Goal: Contribute content: Contribute content

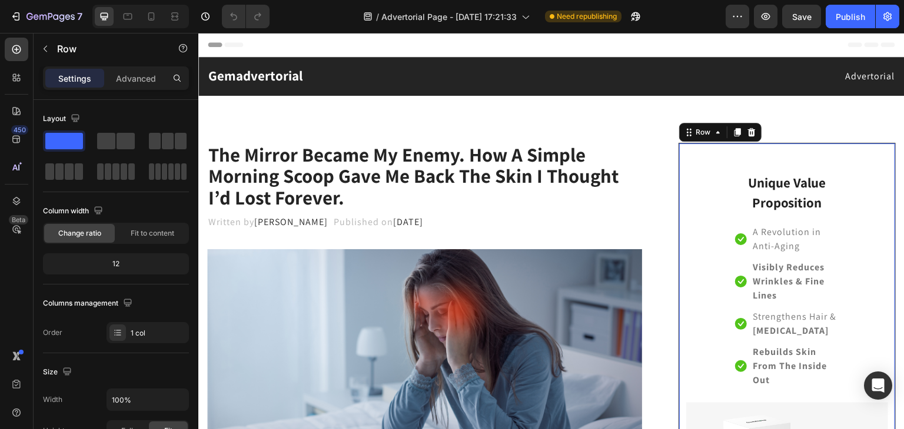
click at [686, 185] on div "Unique Value Proposition Heading Icon A Revolution in Anti-Aging Text block Ico…" at bounding box center [787, 378] width 202 height 441
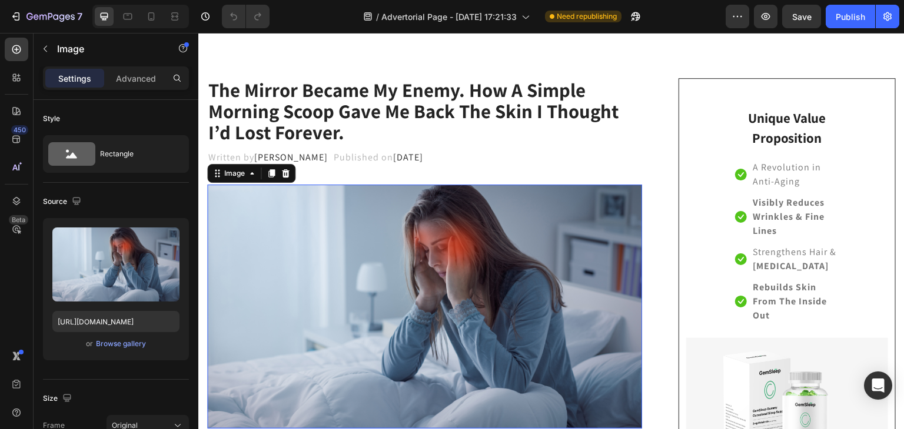
scroll to position [66, 0]
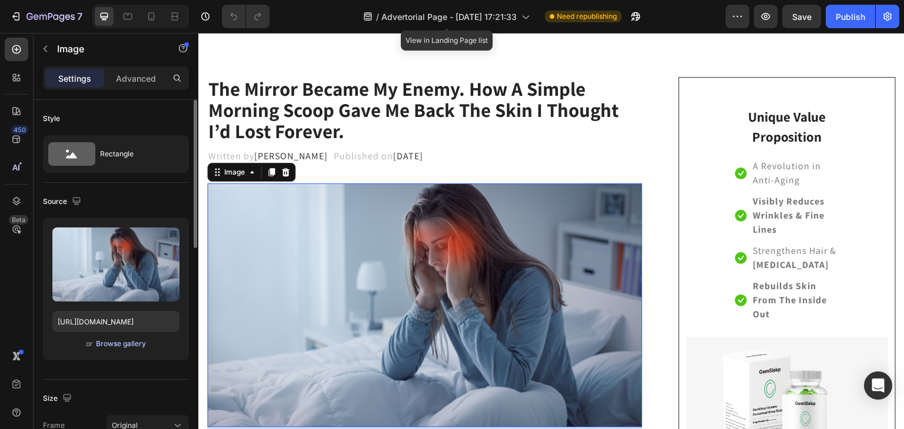
click at [122, 344] on div "Browse gallery" at bounding box center [121, 344] width 50 height 11
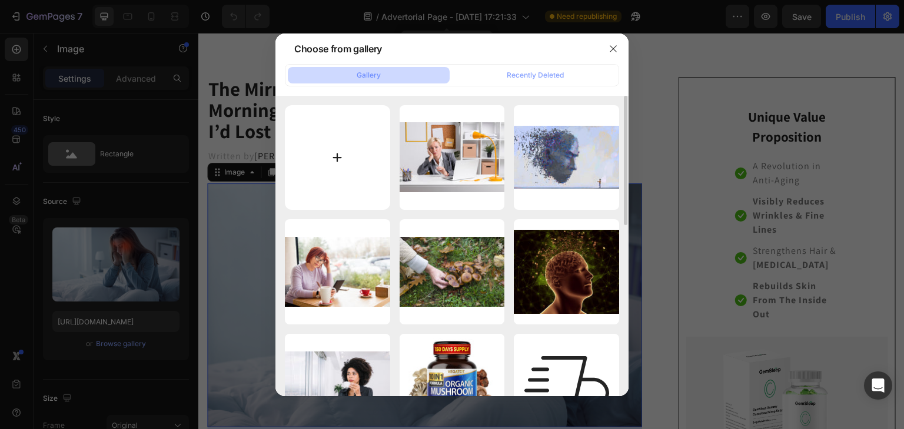
click at [335, 155] on input "file" at bounding box center [337, 157] width 105 height 105
type input "C:\fakepath\colagen 2.jpg"
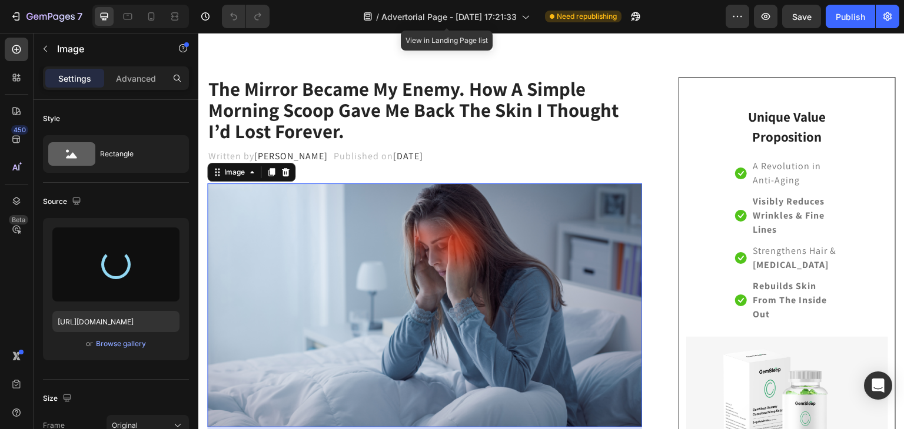
type input "[URL][DOMAIN_NAME]"
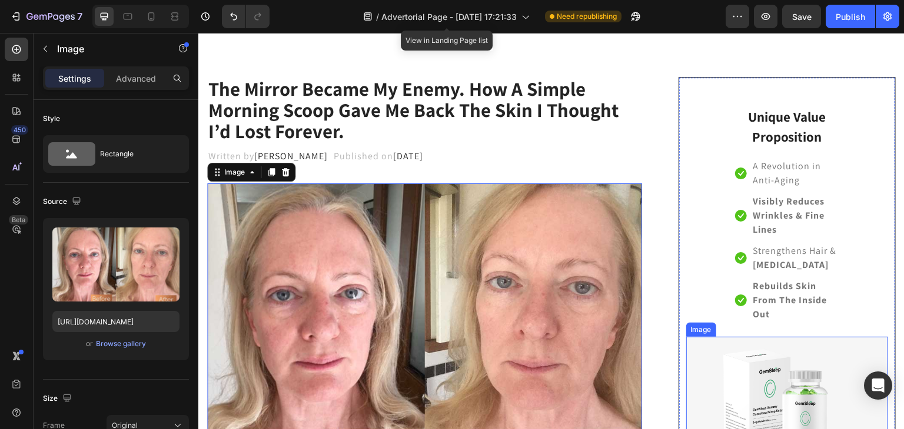
click at [826, 366] on img at bounding box center [787, 402] width 202 height 131
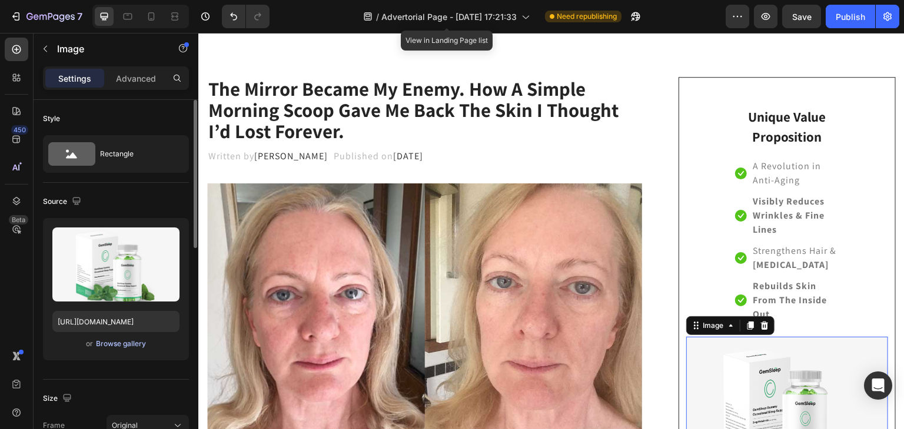
click at [127, 340] on div "Browse gallery" at bounding box center [121, 344] width 50 height 11
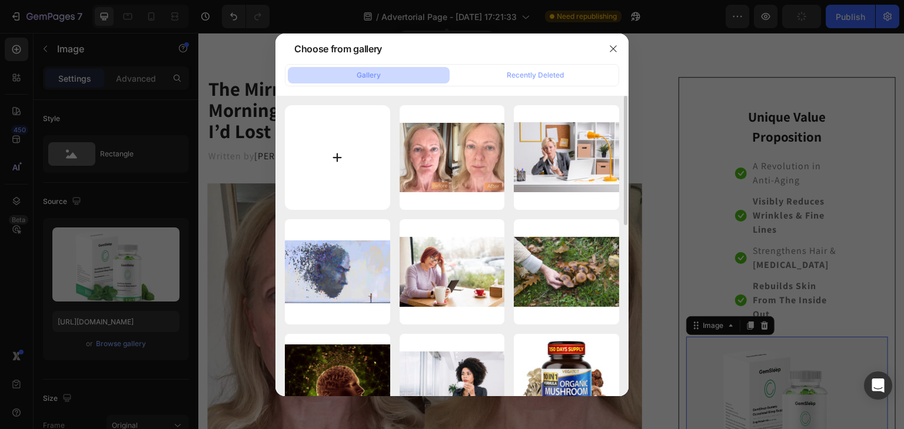
click at [353, 150] on input "file" at bounding box center [337, 157] width 105 height 105
type input "C:\fakepath\colagen 1.webp"
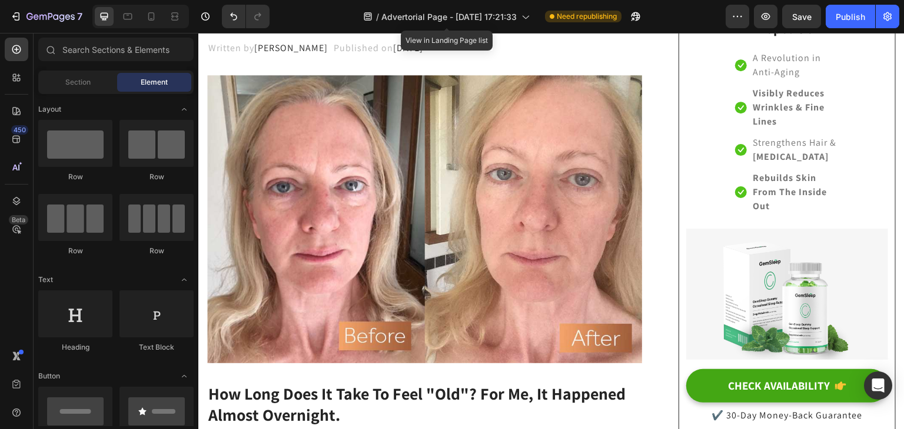
scroll to position [213, 0]
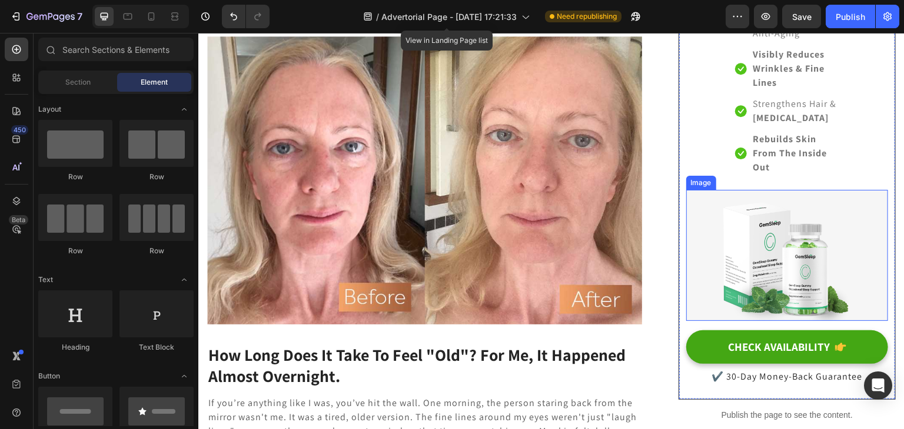
click at [797, 284] on img at bounding box center [787, 255] width 202 height 131
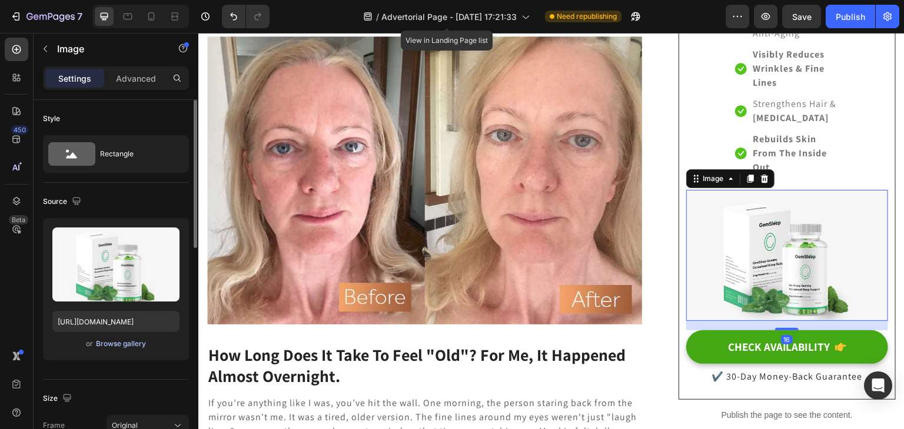
click at [137, 349] on div "Browse gallery" at bounding box center [121, 344] width 50 height 11
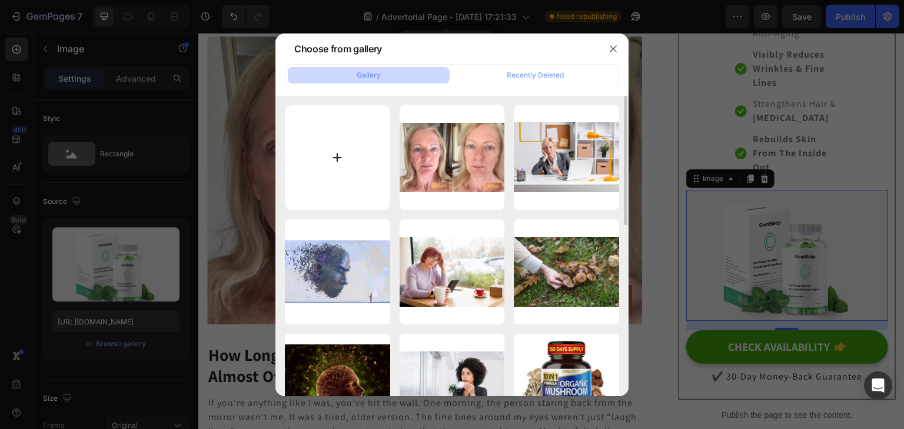
click at [360, 189] on input "file" at bounding box center [337, 157] width 105 height 105
type input "C:\fakepath\colagen 1.webp"
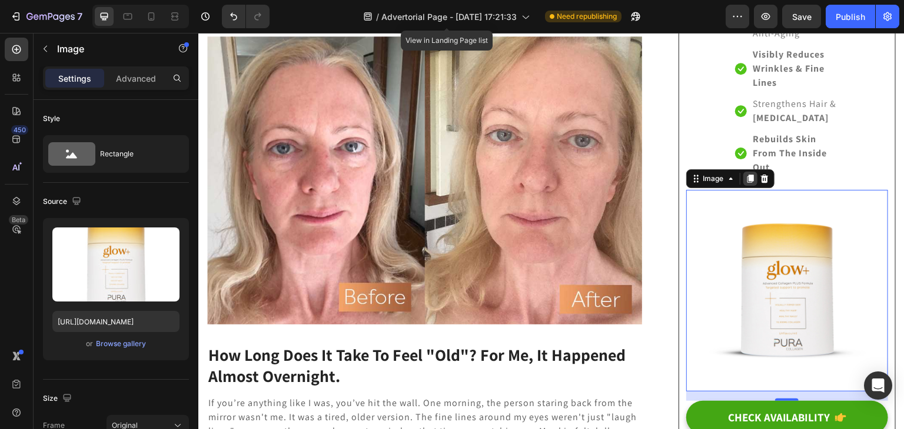
type input "https://cdn.shopify.com/s/files/1/0714/1847/8730/files/gempages_585666060766675…"
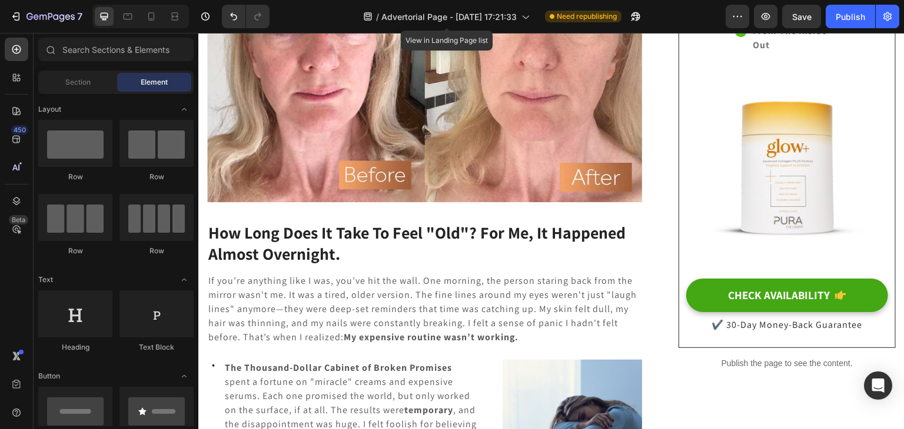
scroll to position [0, 0]
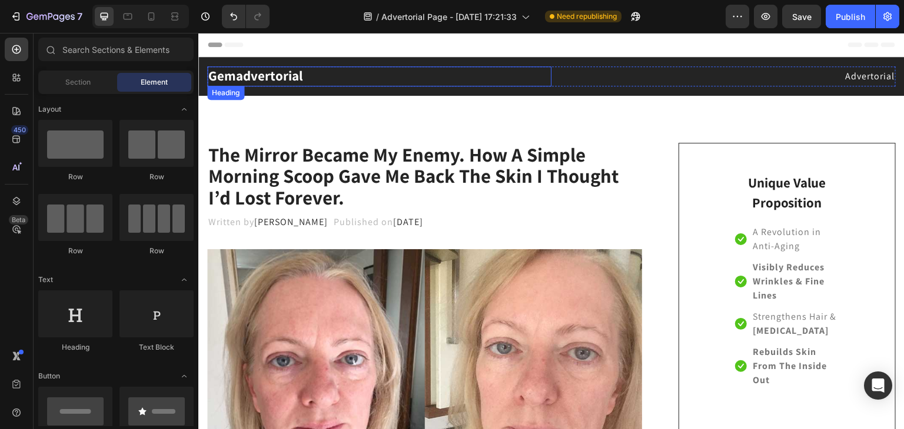
click at [372, 69] on p "Gemadvertorial" at bounding box center [379, 77] width 342 height 18
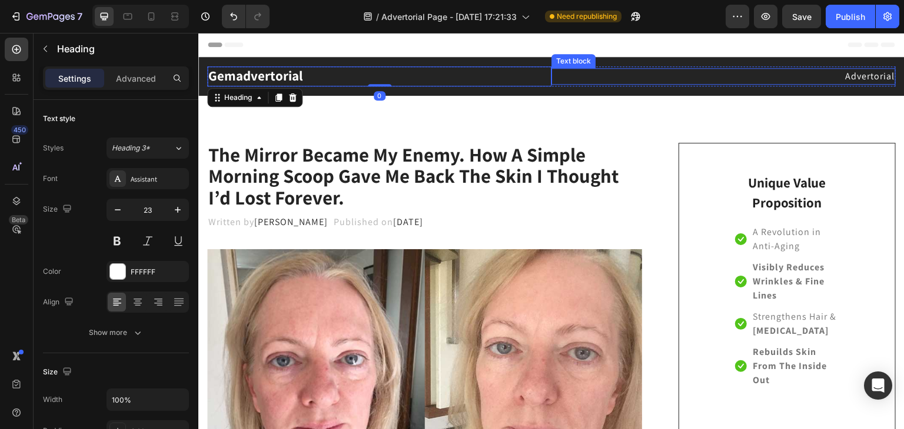
click at [610, 71] on p "Advertorial" at bounding box center [723, 76] width 342 height 14
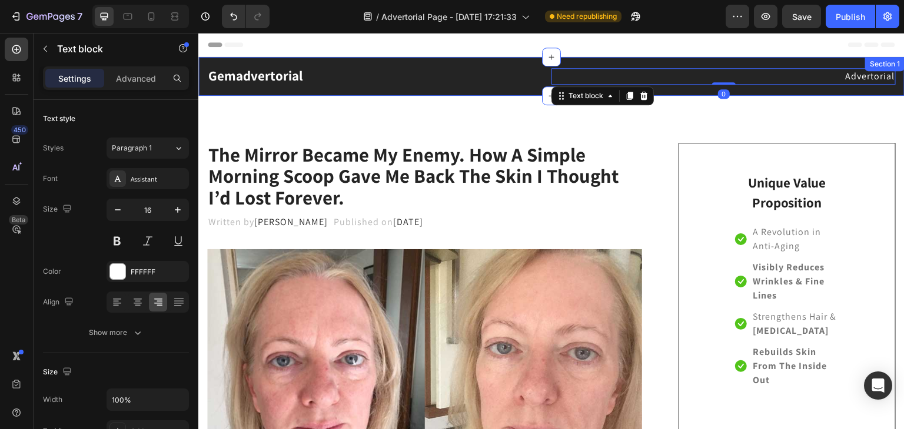
click at [499, 88] on div "Gemadvertorial Heading Advertorial Text block 0 Row Section 1" at bounding box center [551, 76] width 706 height 39
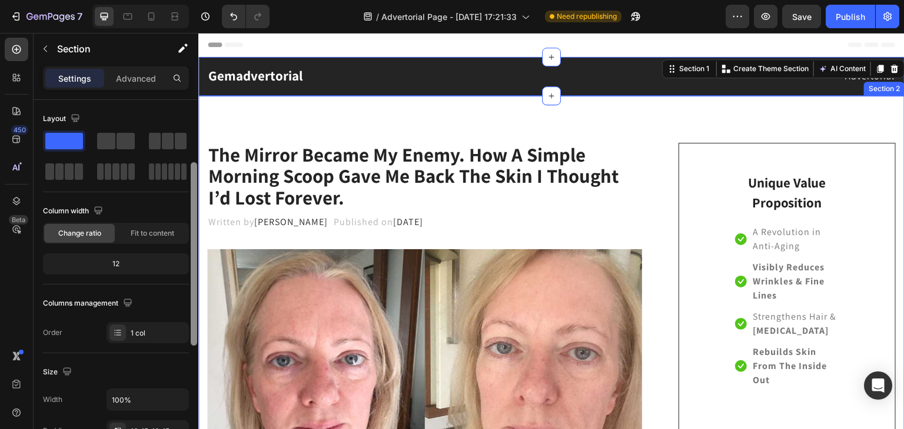
scroll to position [42, 0]
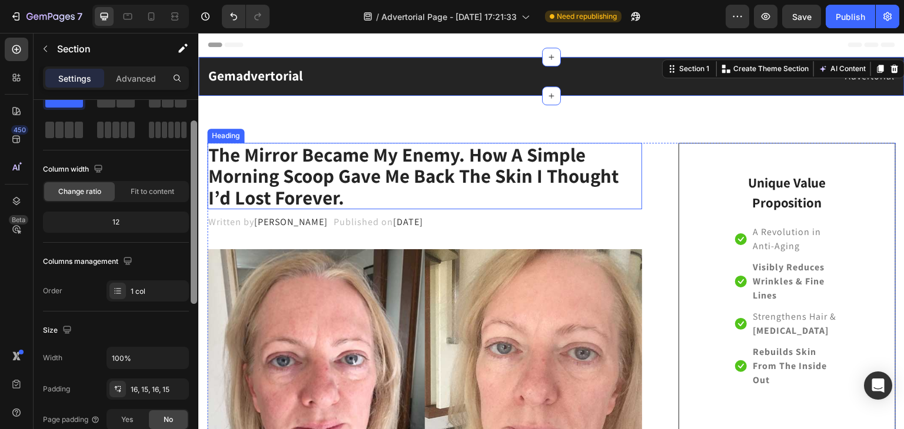
drag, startPoint x: 392, startPoint y: 139, endPoint x: 208, endPoint y: 198, distance: 193.3
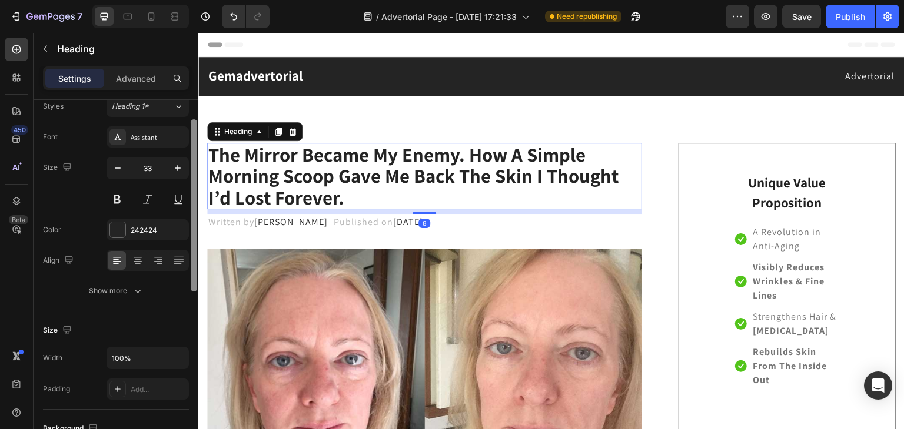
scroll to position [0, 0]
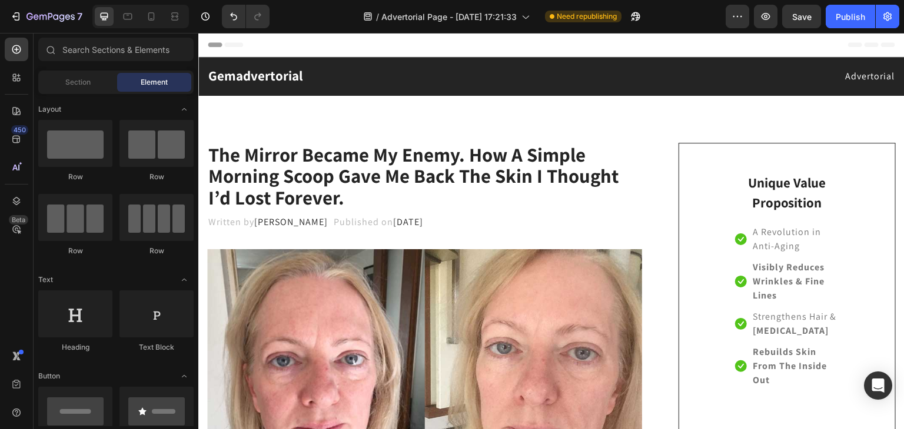
click at [199, 55] on div "Header" at bounding box center [551, 45] width 706 height 24
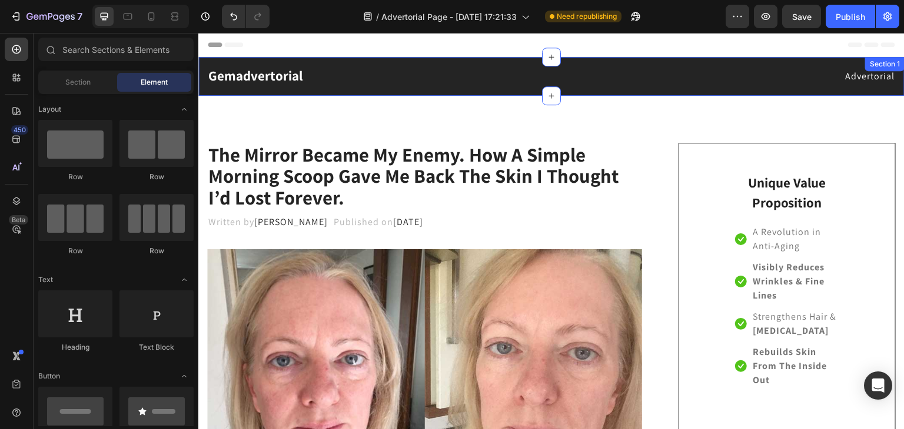
click at [203, 59] on div "Gemadvertorial Heading Advertorial Text block Row Section 1" at bounding box center [551, 76] width 706 height 39
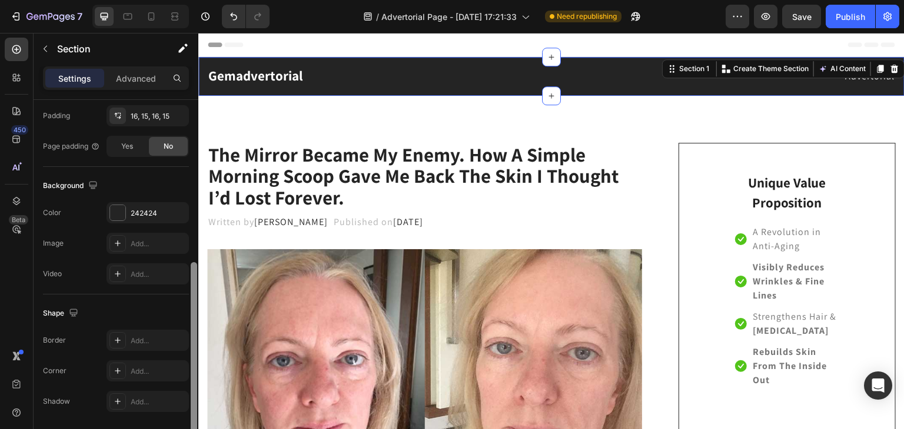
scroll to position [317, 0]
drag, startPoint x: 193, startPoint y: 109, endPoint x: 192, endPoint y: 270, distance: 160.6
click at [192, 270] on div at bounding box center [194, 353] width 6 height 184
click at [141, 217] on div "242424" at bounding box center [147, 211] width 82 height 21
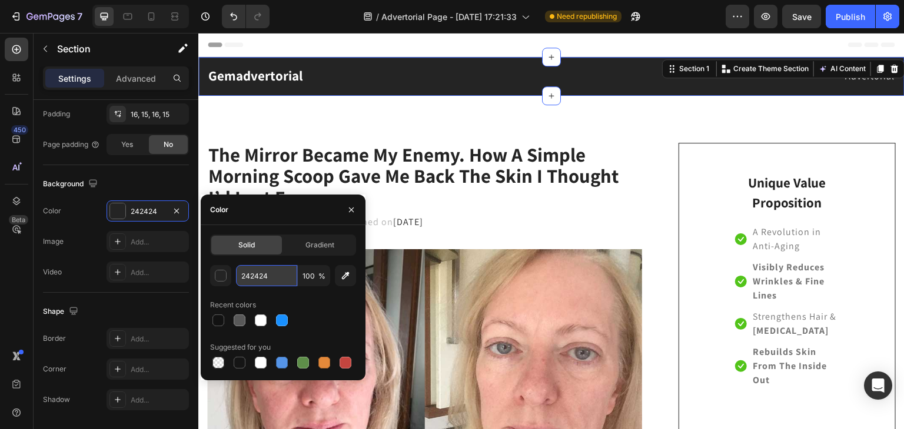
click at [260, 279] on input "242424" at bounding box center [266, 275] width 61 height 21
paste input "#ffe136"
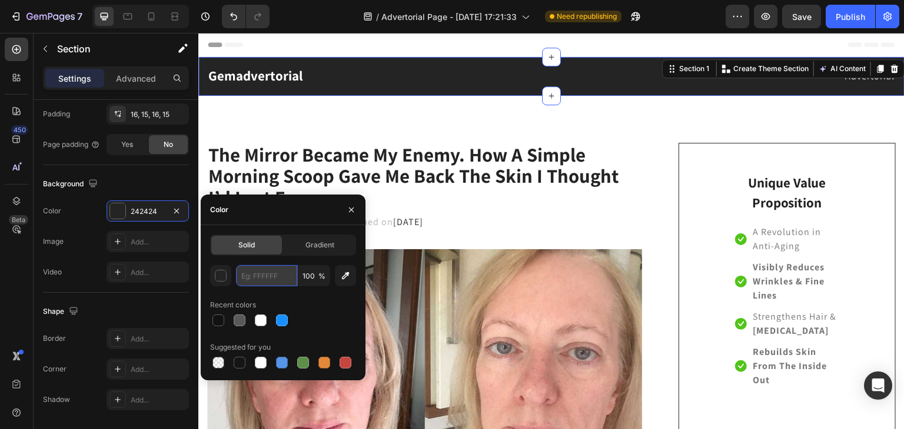
type input "#ffe136"
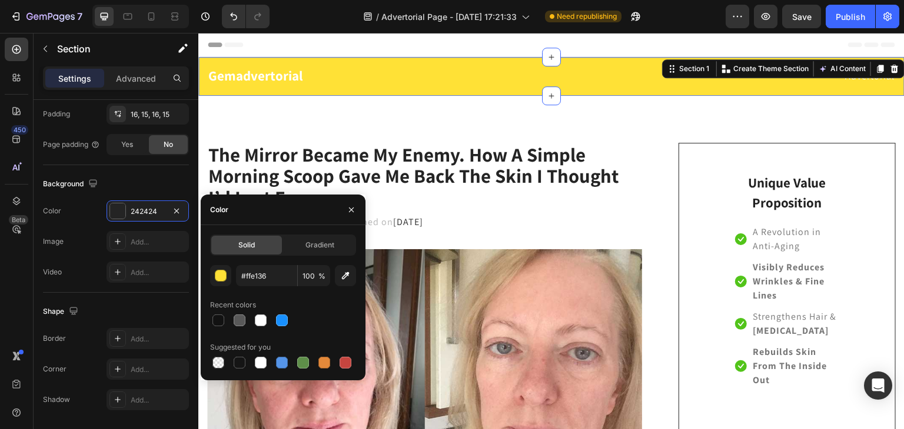
click at [441, 92] on div "Gemadvertorial Heading Advertorial Text block Row Section 1 You can create reus…" at bounding box center [551, 76] width 706 height 39
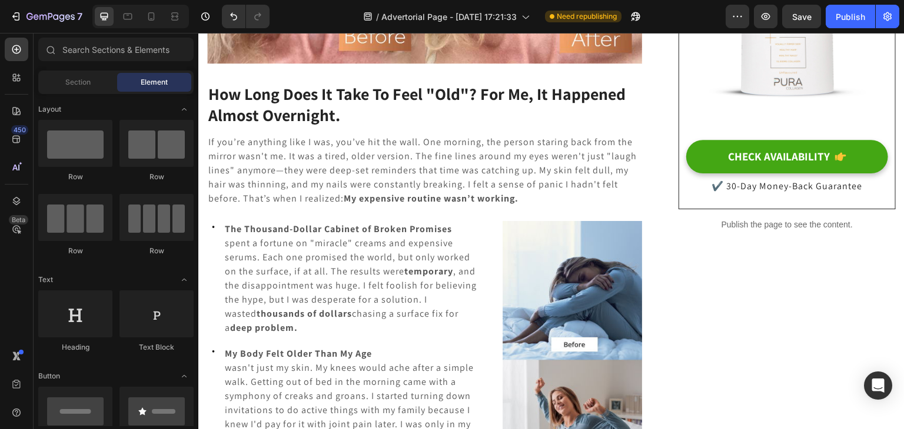
scroll to position [514, 0]
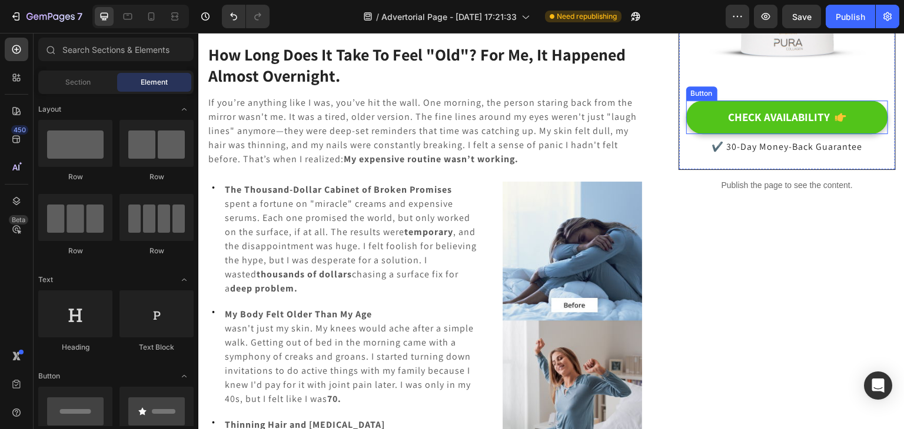
click at [705, 122] on button "CHECK AVAILABILITY" at bounding box center [787, 118] width 202 height 34
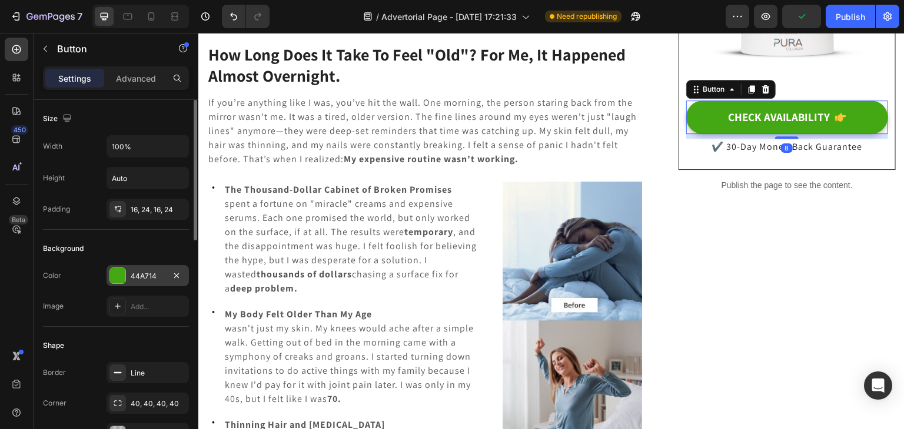
click at [148, 278] on div "44A714" at bounding box center [148, 276] width 34 height 11
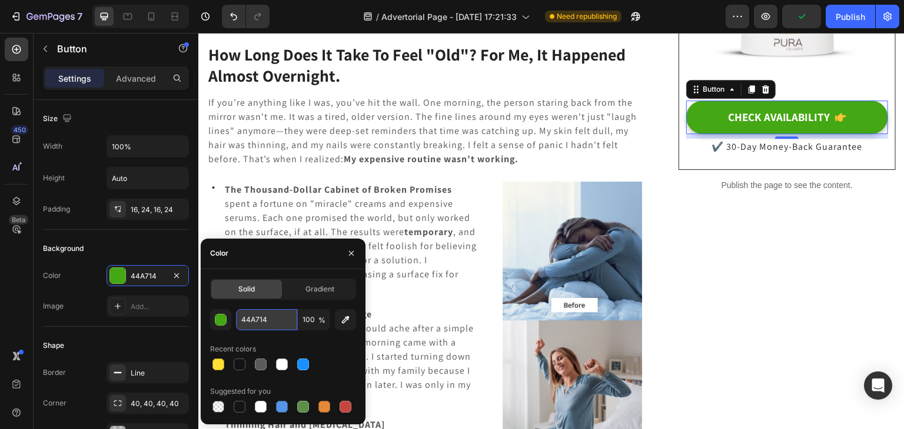
click at [261, 319] on input "44A714" at bounding box center [266, 319] width 61 height 21
paste input "#ffe136"
type input "#ffe136"
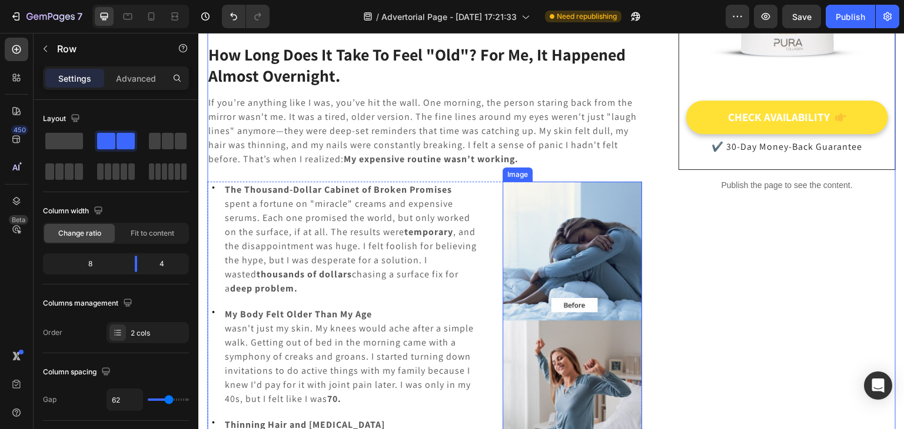
click at [610, 255] on img at bounding box center [571, 321] width 139 height 278
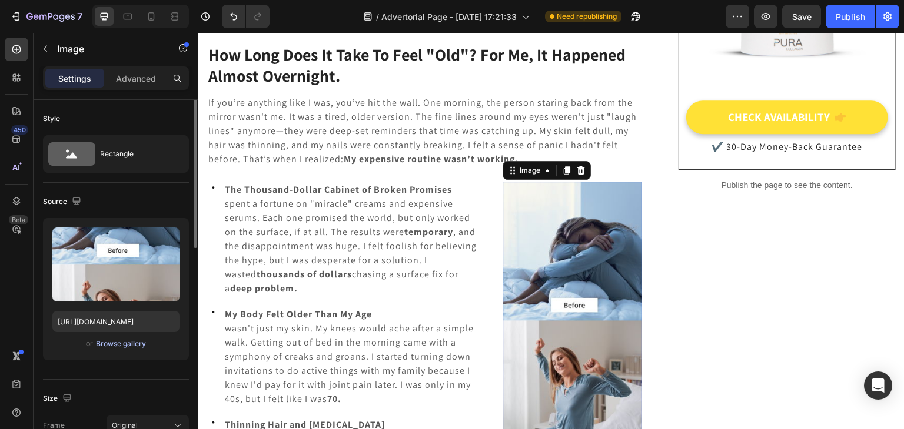
click at [124, 342] on div "Browse gallery" at bounding box center [121, 344] width 50 height 11
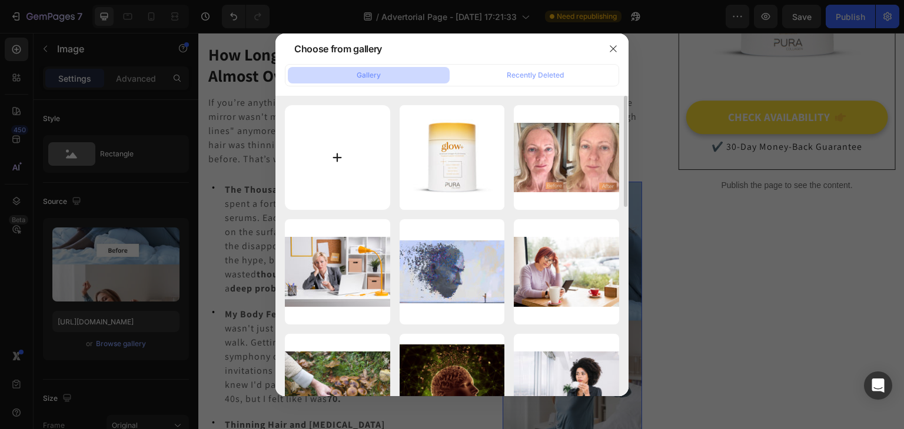
click at [318, 154] on input "file" at bounding box center [337, 157] width 105 height 105
type input "C:\fakepath\Generated Image September 28, 2025 - 8_23AM.png"
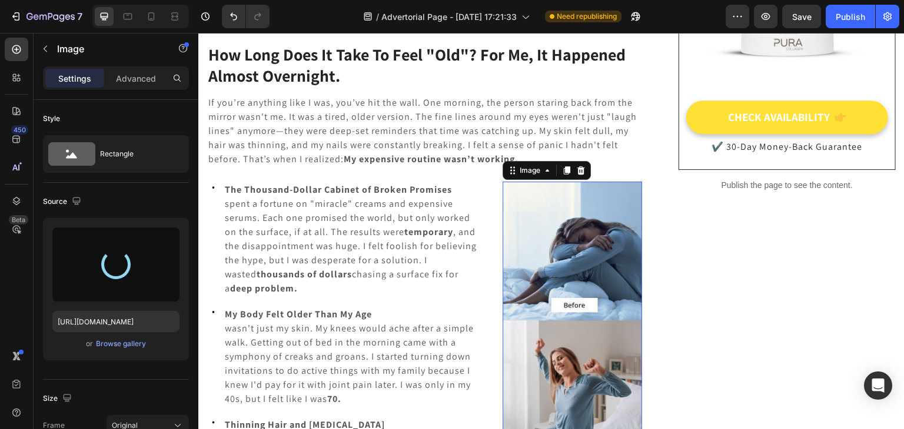
type input "https://cdn.shopify.com/s/files/1/0714/1847/8730/files/gempages_585666060766675…"
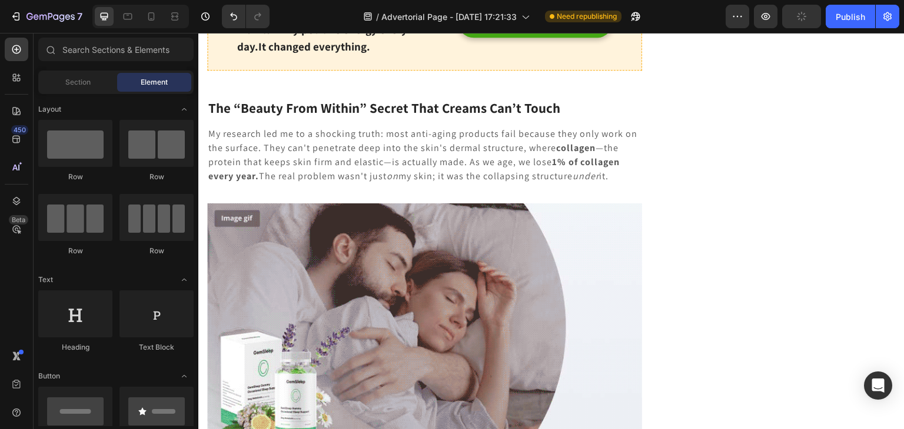
scroll to position [1202, 0]
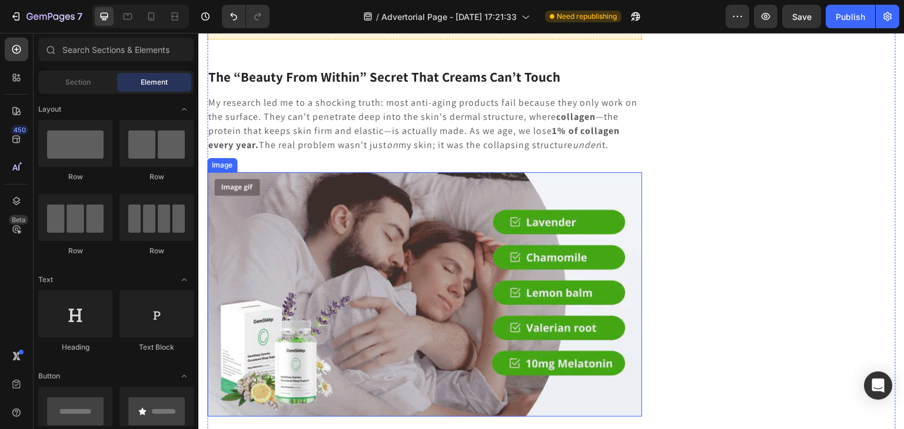
click at [432, 199] on img at bounding box center [424, 294] width 435 height 244
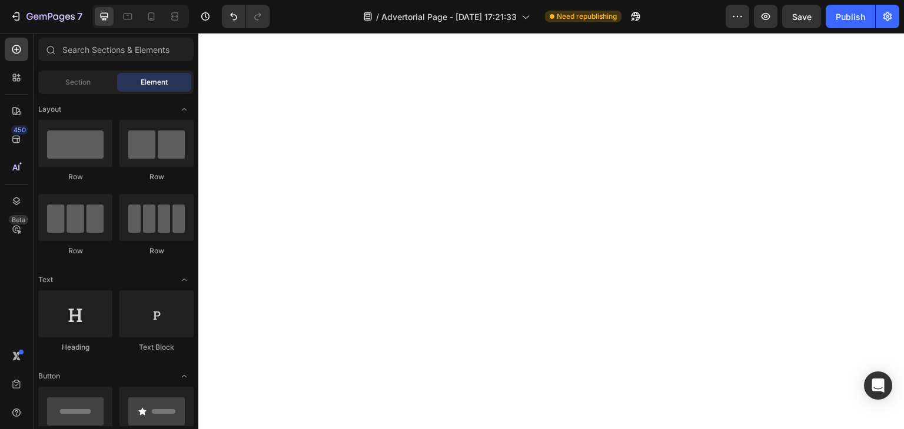
scroll to position [3184, 0]
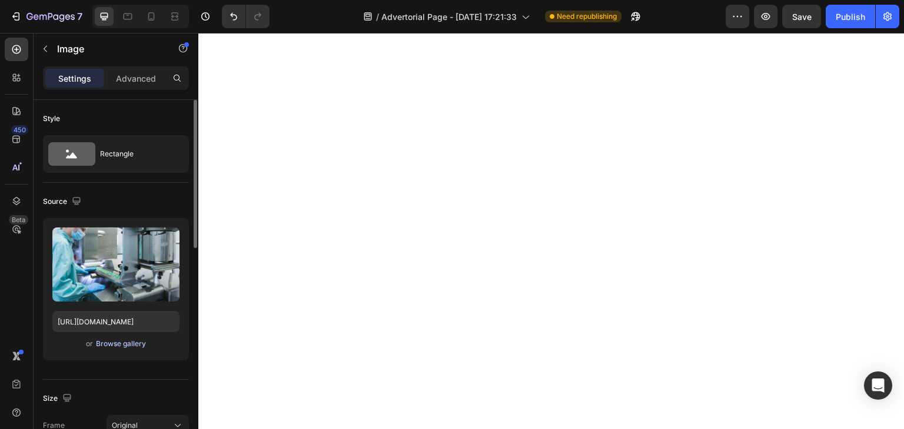
click at [133, 346] on div "Browse gallery" at bounding box center [121, 344] width 50 height 11
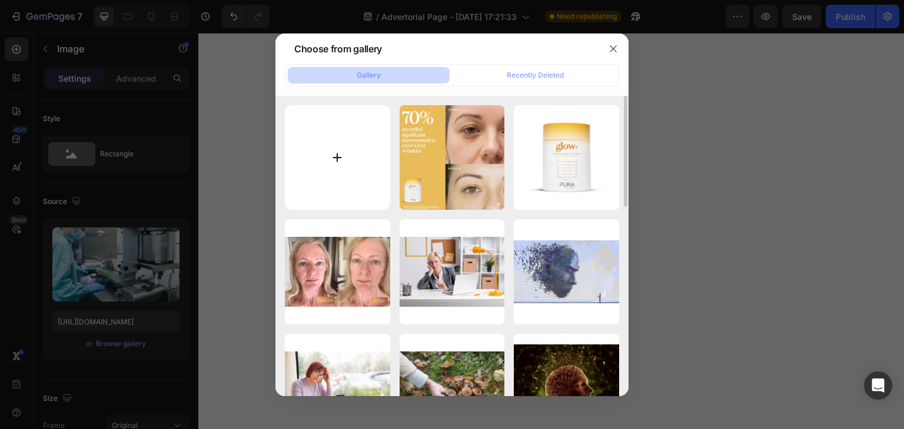
click at [323, 153] on input "file" at bounding box center [337, 157] width 105 height 105
type input "C:\fakepath\Generated Image September 28, 2025 - 8_37AM.png"
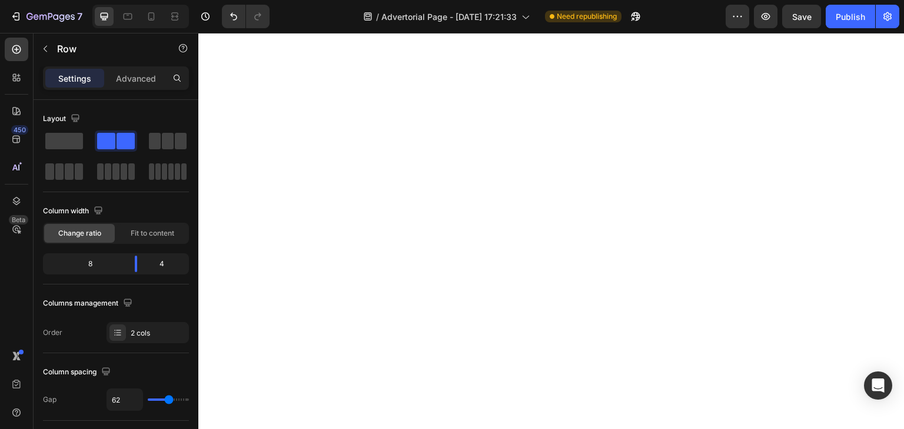
scroll to position [3212, 0]
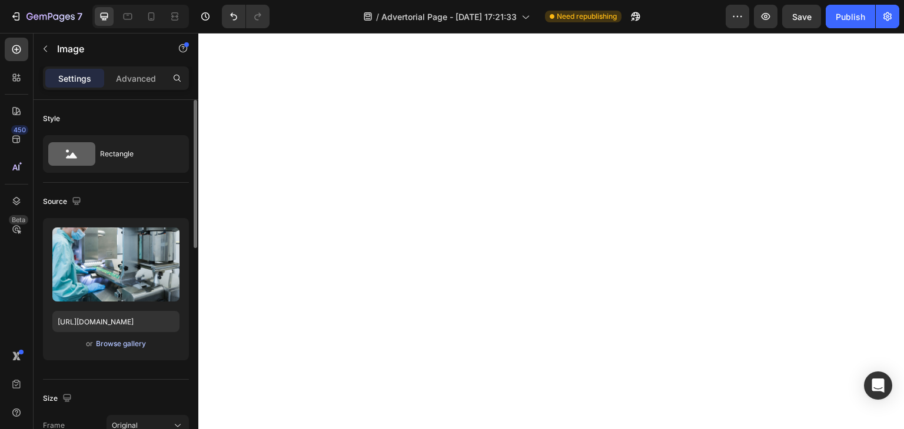
click at [129, 339] on div "Browse gallery" at bounding box center [121, 344] width 50 height 11
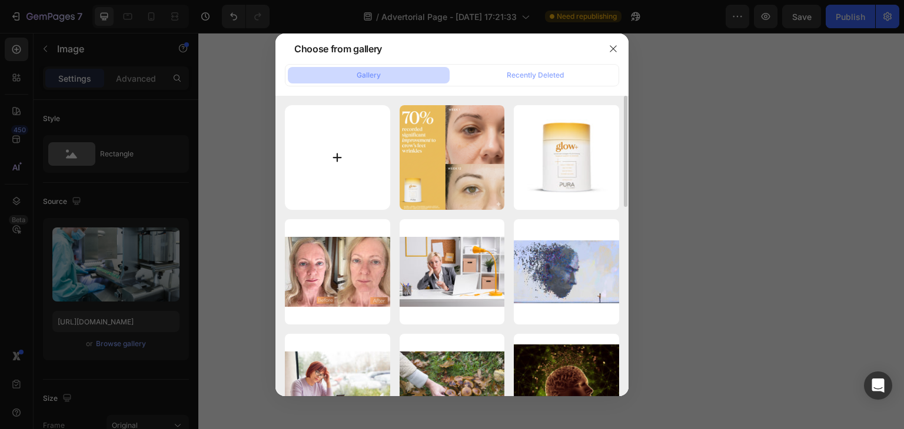
click at [342, 137] on input "file" at bounding box center [337, 157] width 105 height 105
type input "C:\fakepath\Generated Image September 28, 2025 - 8_37AM.png"
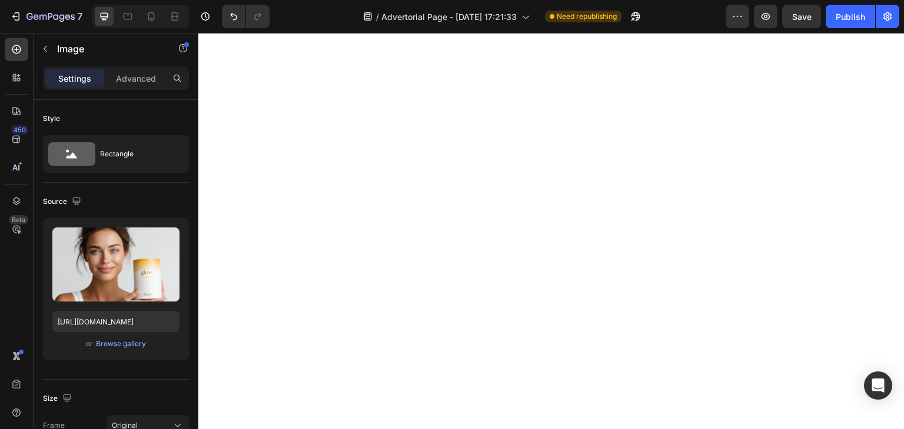
type input "https://cdn.shopify.com/s/files/1/0714/1847/8730/files/gempages_585666060766675…"
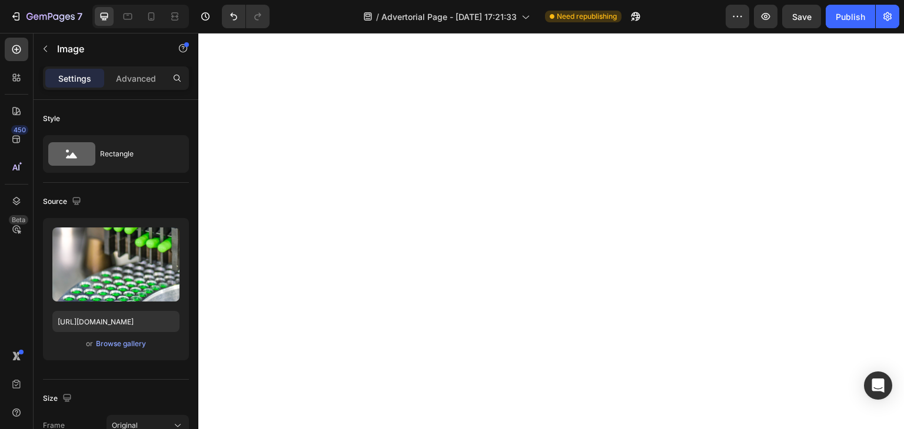
scroll to position [317, 0]
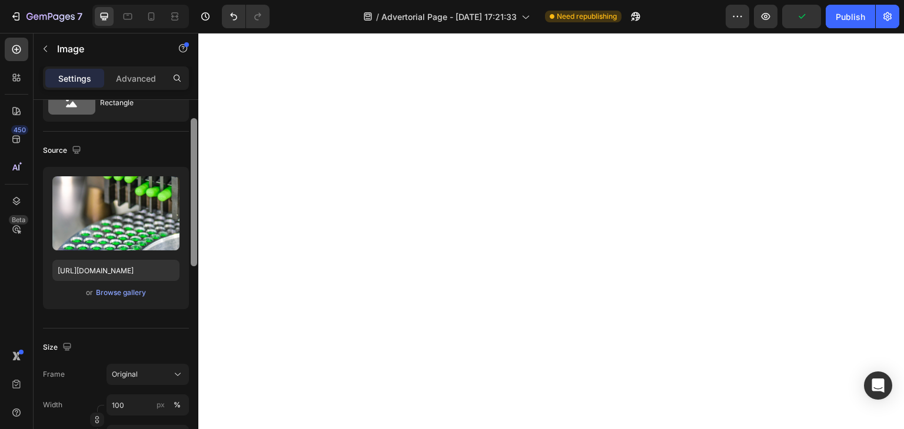
scroll to position [49, 0]
drag, startPoint x: 195, startPoint y: 241, endPoint x: 188, endPoint y: 132, distance: 109.6
click at [188, 132] on div "Style Rectangle Source Upload Image https://cdn.shopify.com/s/files/1/0714/1847…" at bounding box center [116, 281] width 165 height 363
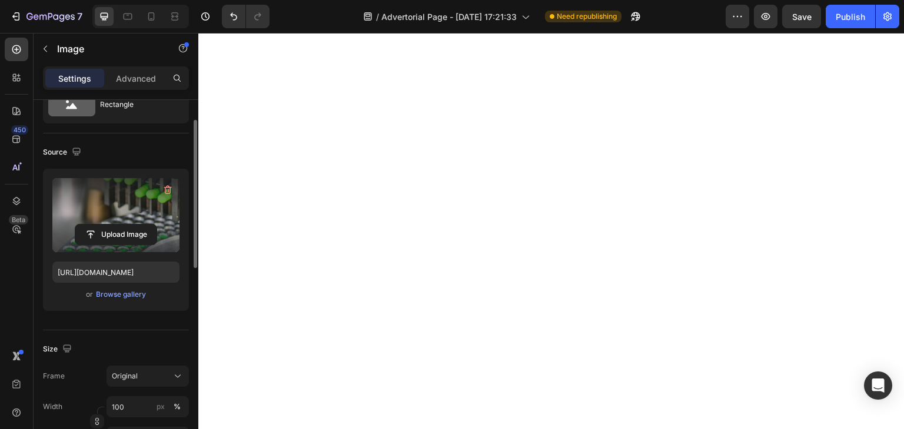
click at [137, 208] on label at bounding box center [115, 215] width 127 height 74
click at [137, 225] on input "file" at bounding box center [115, 235] width 81 height 20
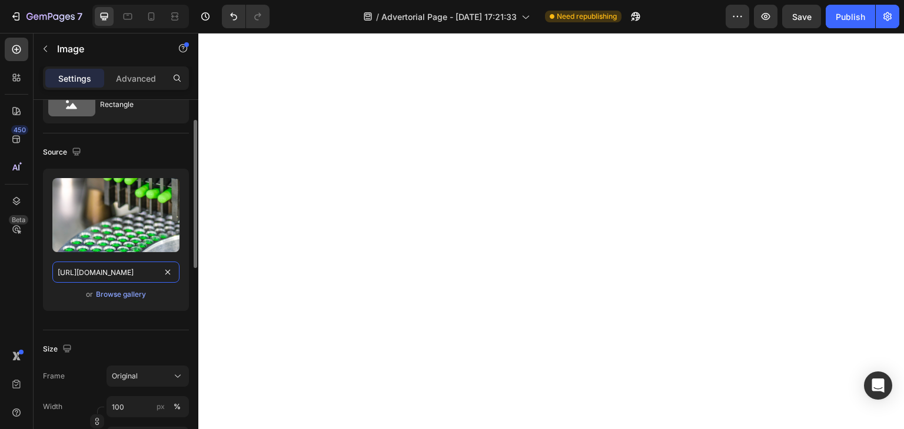
click at [120, 269] on input "https://cdn.shopify.com/s/files/1/0714/1847/8730/files/gempages_585666060766675…" at bounding box center [115, 272] width 127 height 21
click at [125, 291] on div "Browse gallery" at bounding box center [121, 294] width 50 height 11
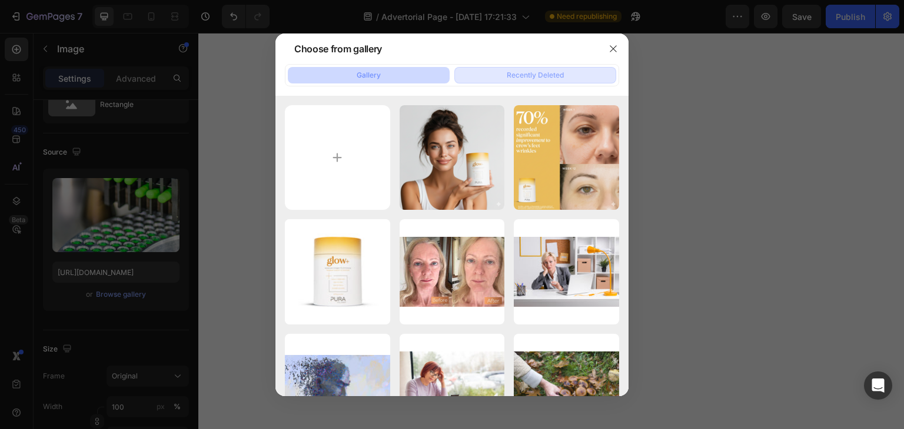
click at [558, 78] on div "Recently Deleted" at bounding box center [534, 75] width 57 height 11
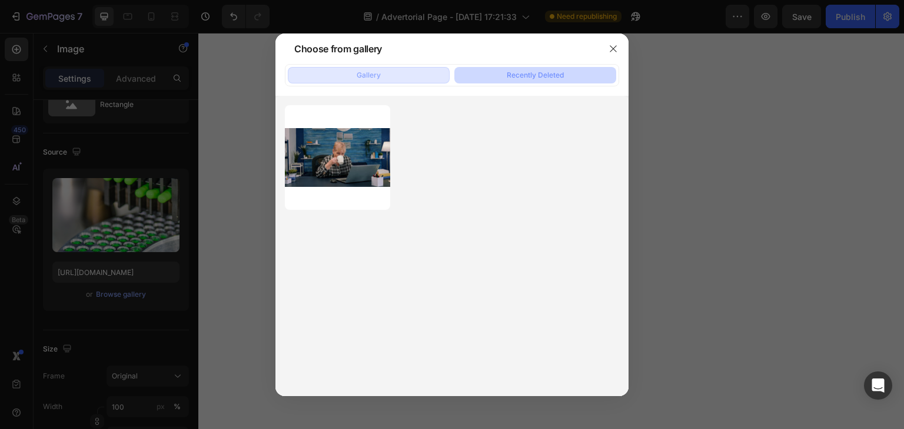
click at [429, 72] on button "Gallery" at bounding box center [369, 75] width 162 height 16
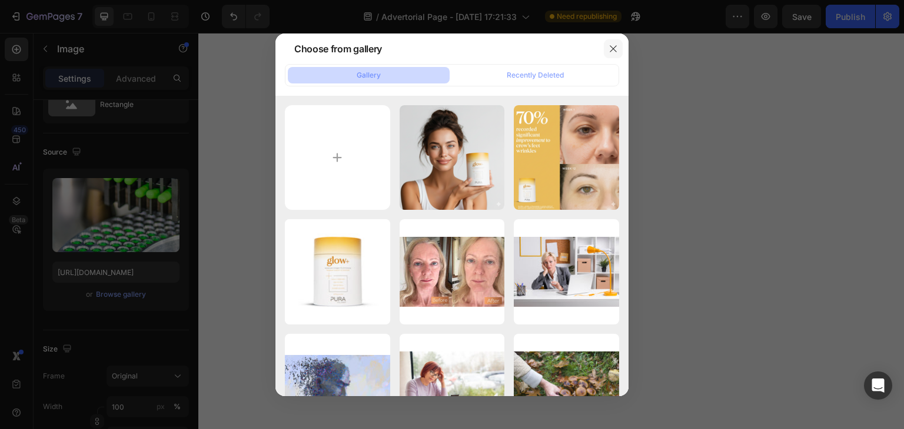
click at [610, 50] on icon "button" at bounding box center [612, 48] width 9 height 9
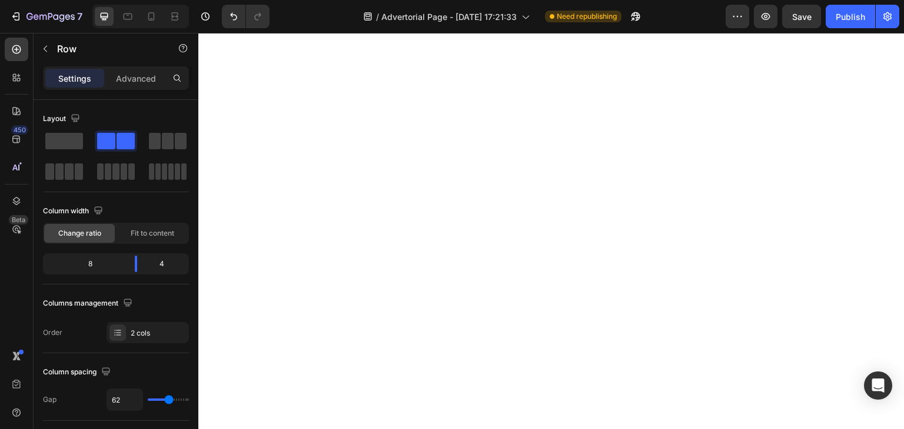
scroll to position [3345, 0]
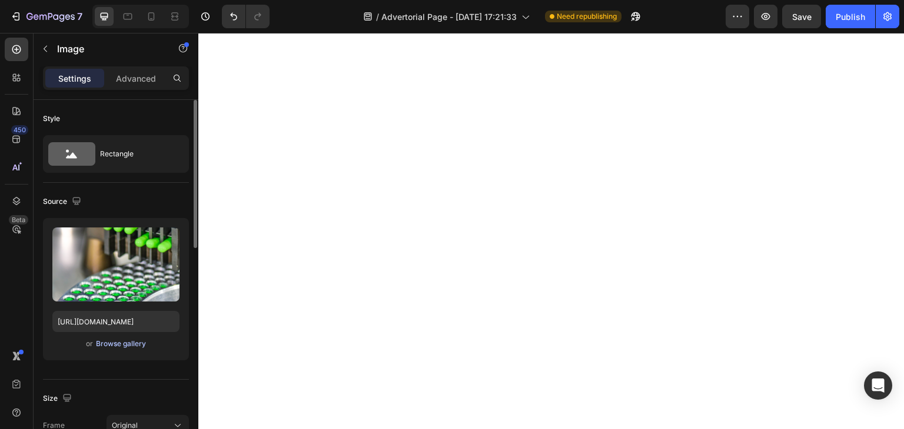
click at [118, 344] on div "Browse gallery" at bounding box center [121, 344] width 50 height 11
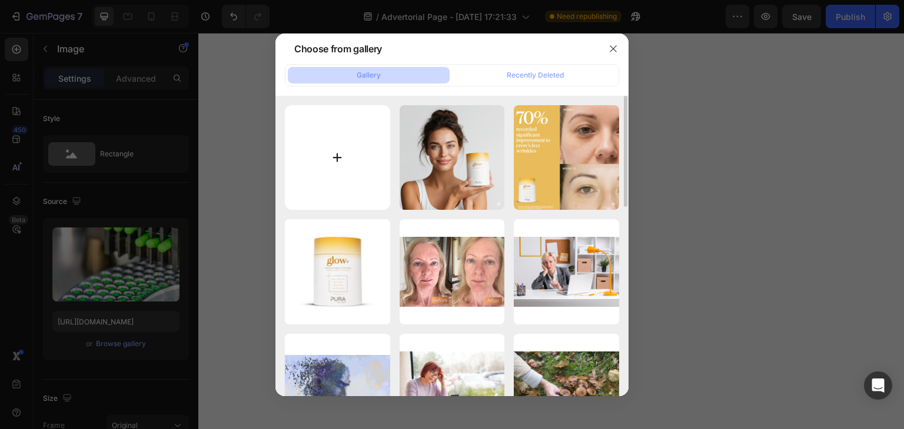
click at [348, 141] on input "file" at bounding box center [337, 157] width 105 height 105
type input "C:\fakepath\Generated Image September 28, 2025 - 8_42AM.png"
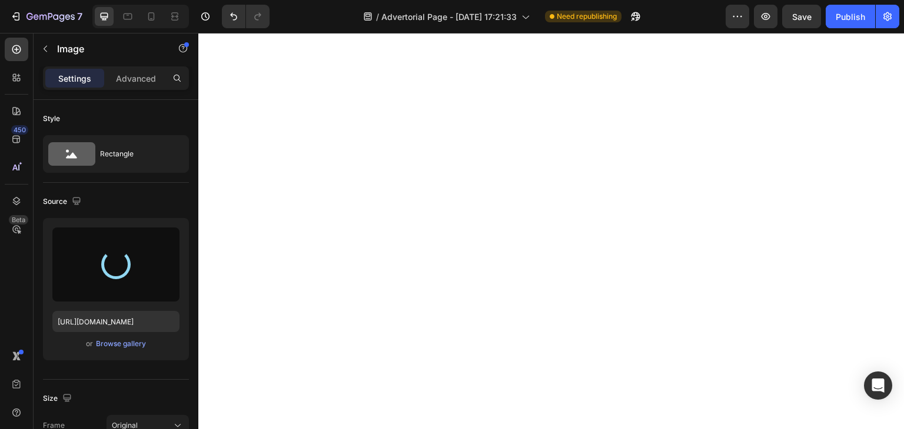
type input "https://cdn.shopify.com/s/files/1/0714/1847/8730/files/gempages_585666060766675…"
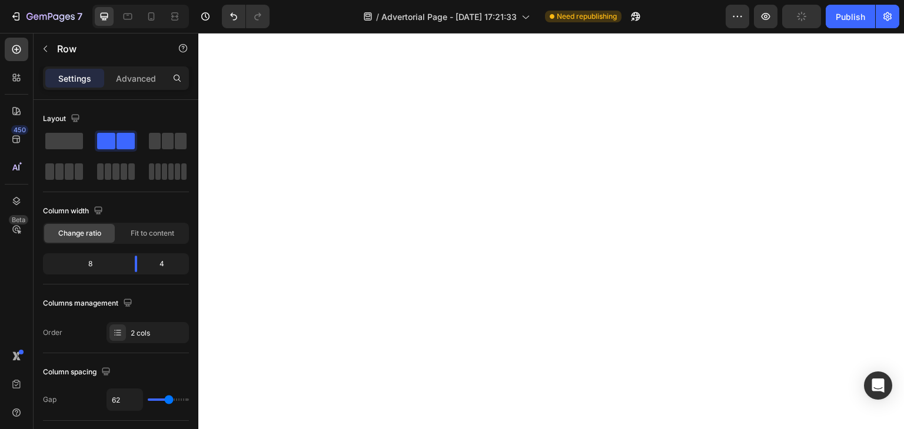
scroll to position [3399, 0]
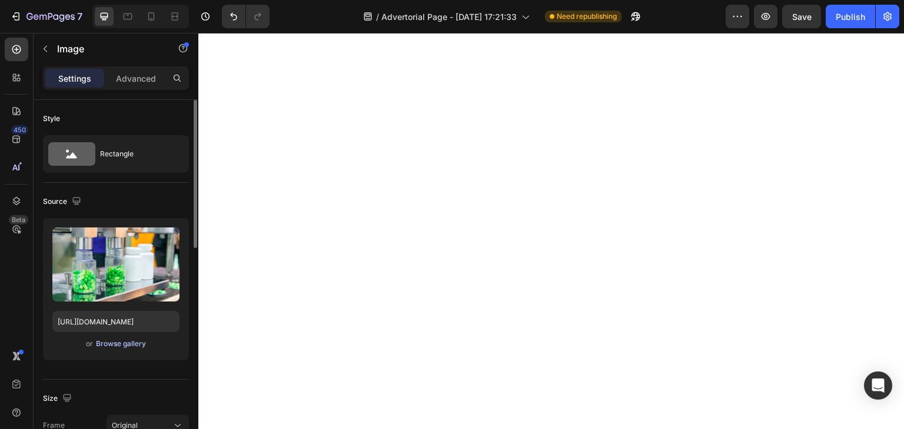
click at [124, 342] on div "Browse gallery" at bounding box center [121, 344] width 50 height 11
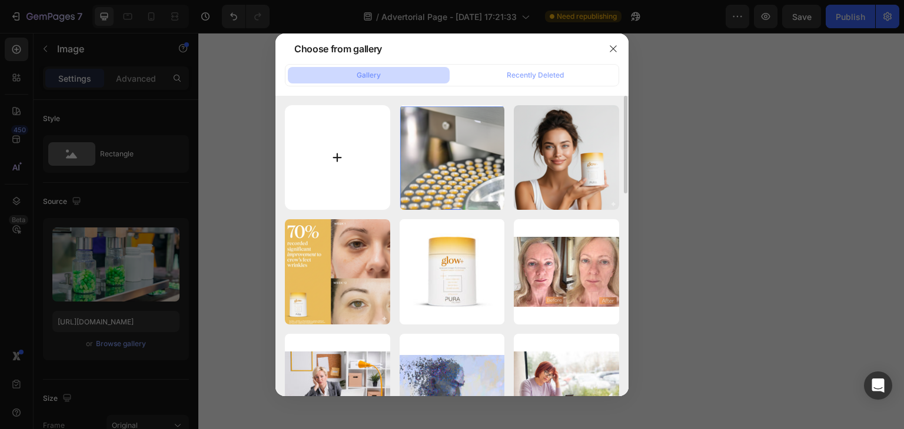
click at [340, 155] on input "file" at bounding box center [337, 157] width 105 height 105
type input "C:\fakepath\Generated Image September 28, 2025 - 8_47AM.png"
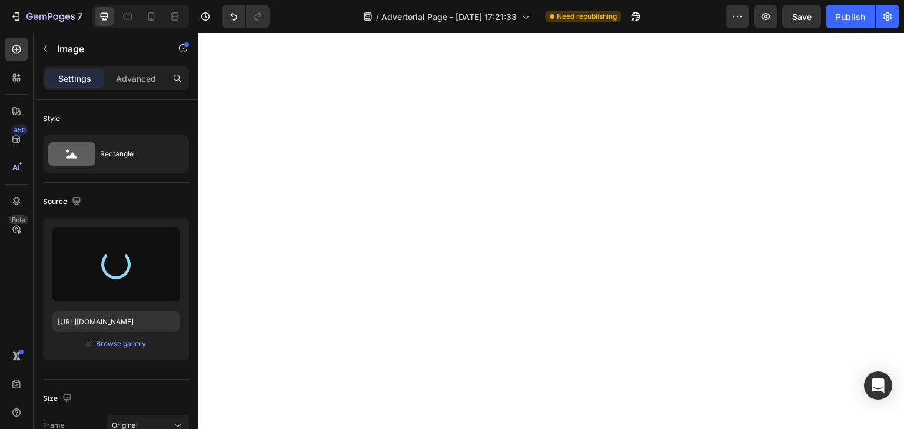
type input "https://cdn.shopify.com/s/files/1/0714/1847/8730/files/gempages_585666060766675…"
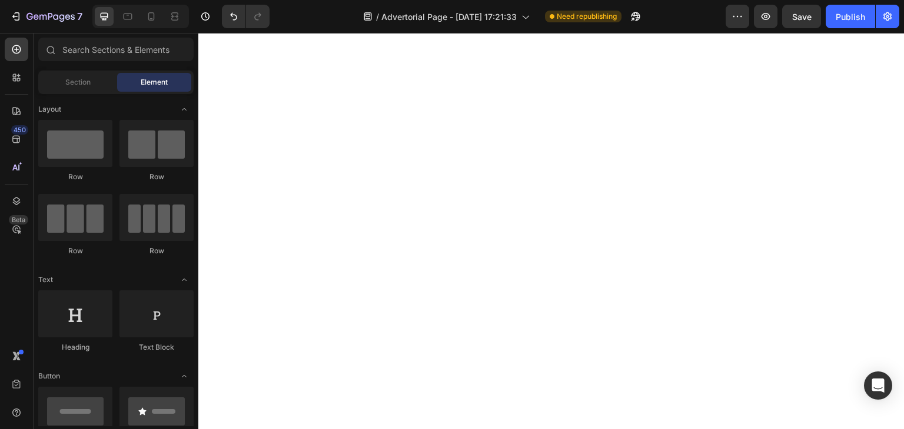
scroll to position [3180, 0]
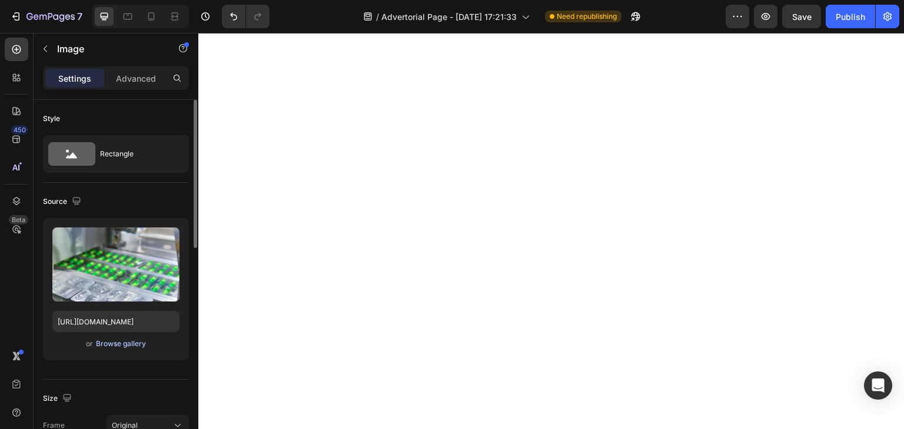
click at [118, 345] on div "Browse gallery" at bounding box center [121, 344] width 50 height 11
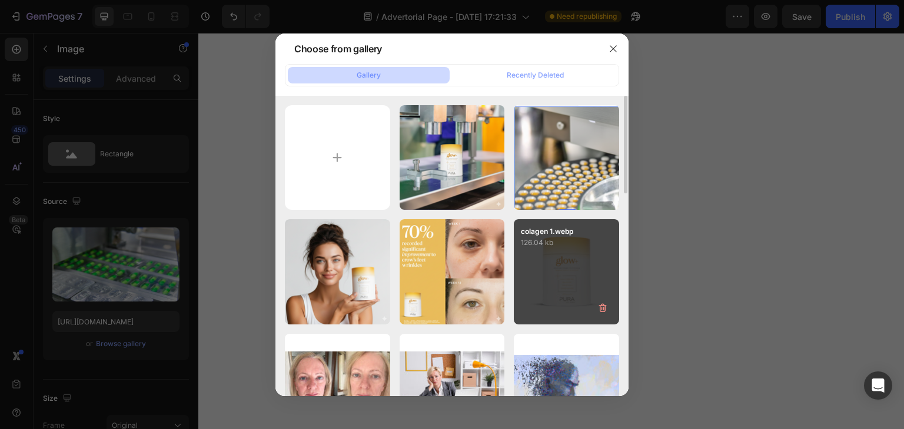
click at [564, 302] on div "colagen 1.webp 126.04 kb" at bounding box center [566, 271] width 105 height 105
type input "https://cdn.shopify.com/s/files/1/0714/1847/8730/files/gempages_585666060766675…"
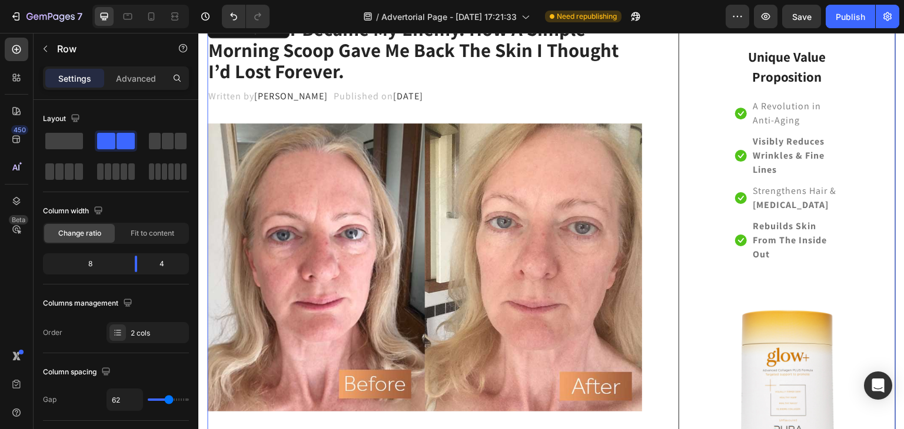
scroll to position [0, 0]
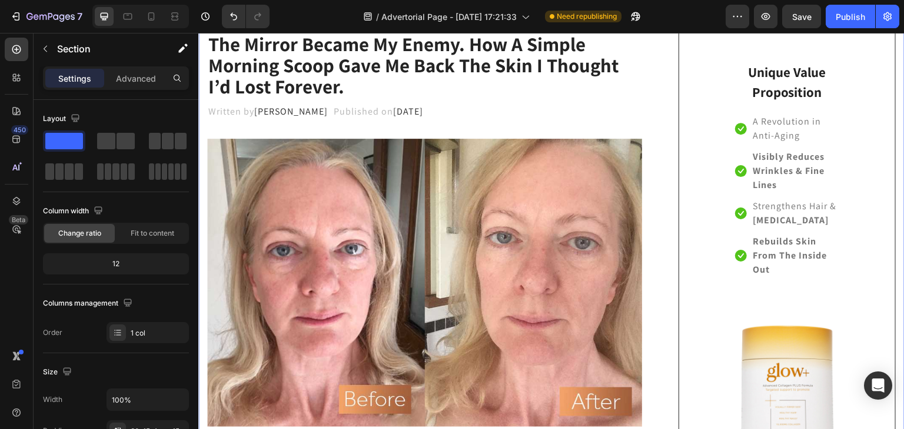
click at [635, 342] on img at bounding box center [424, 283] width 435 height 288
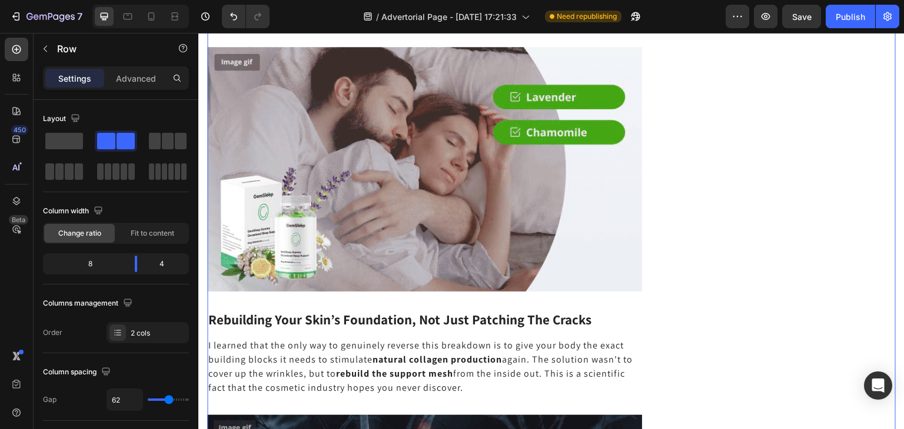
scroll to position [1326, 0]
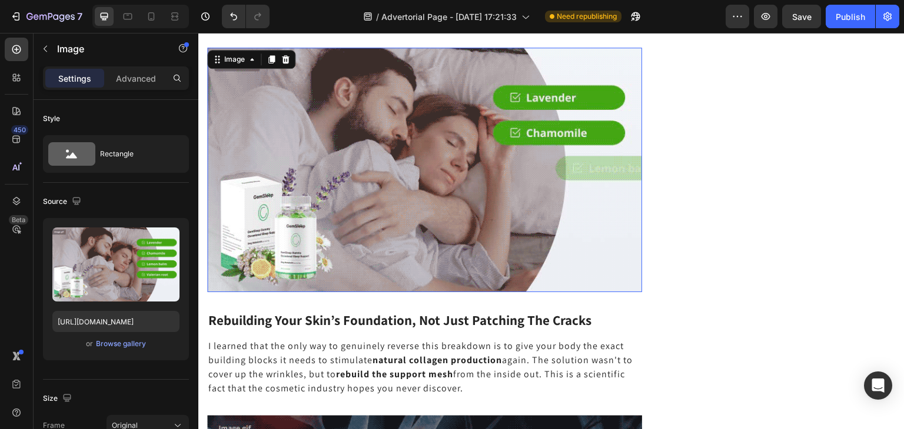
click at [406, 216] on img at bounding box center [424, 170] width 435 height 244
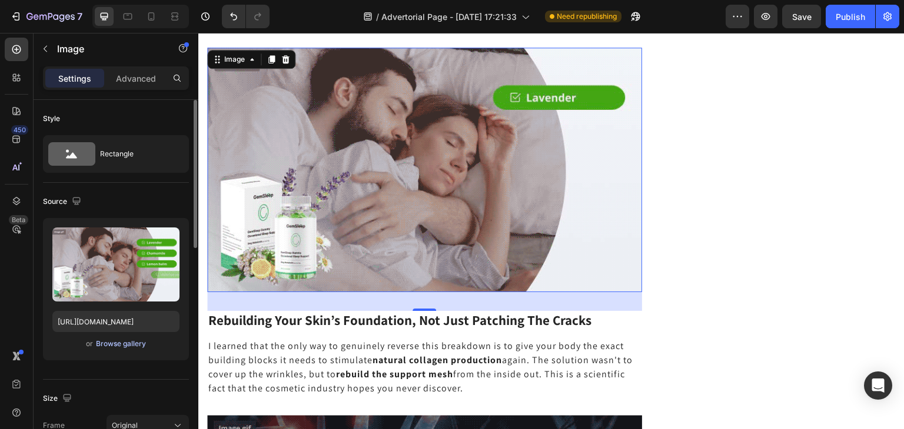
click at [118, 344] on div "Browse gallery" at bounding box center [121, 344] width 50 height 11
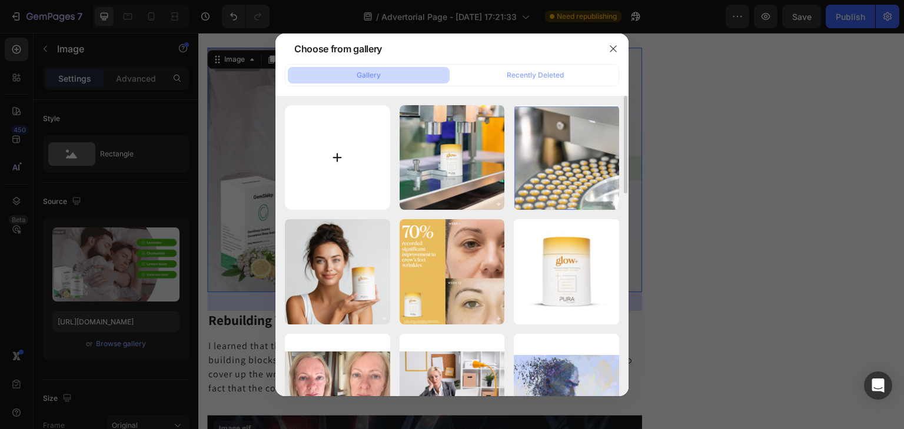
click at [343, 144] on input "file" at bounding box center [337, 157] width 105 height 105
type input "C:\fakepath\Generated Image September 28, 2025 - 8_51AM.png"
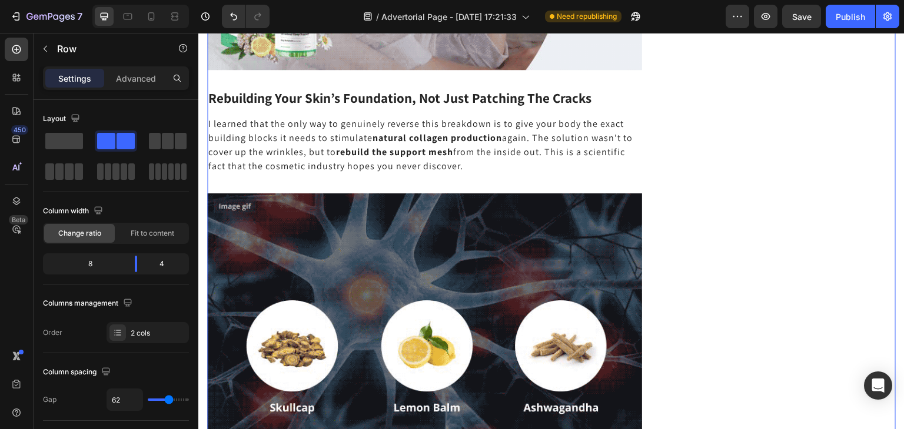
scroll to position [1548, 0]
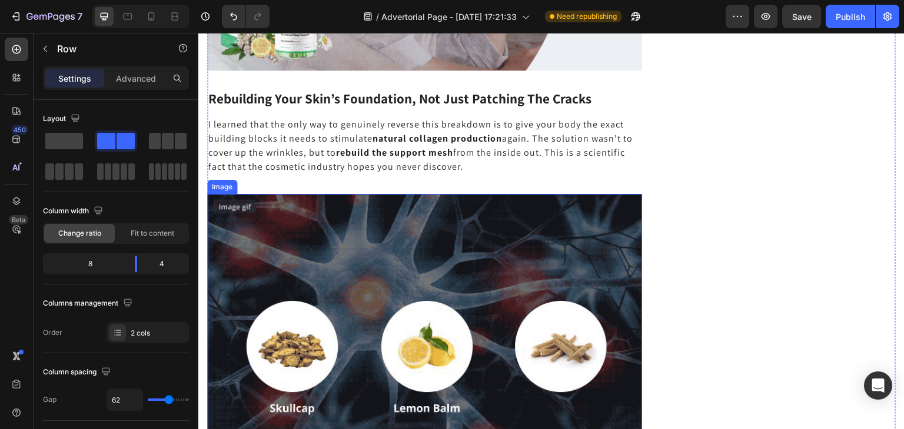
click at [372, 217] on img at bounding box center [424, 316] width 435 height 244
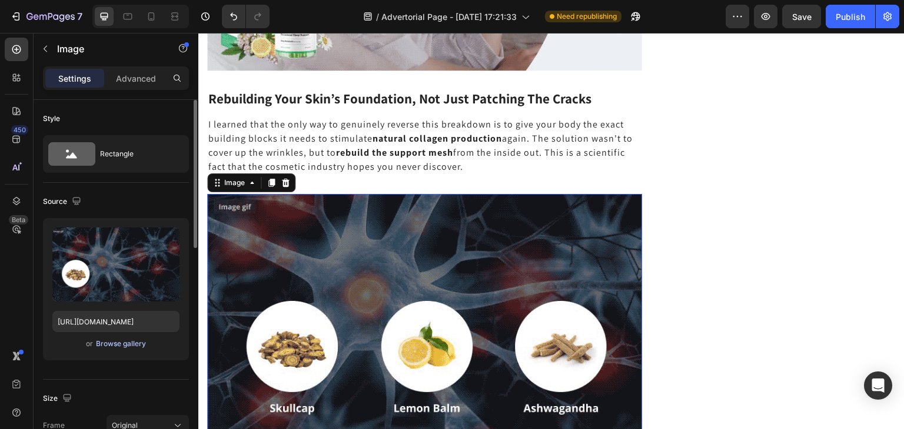
click at [129, 340] on div "Browse gallery" at bounding box center [121, 344] width 50 height 11
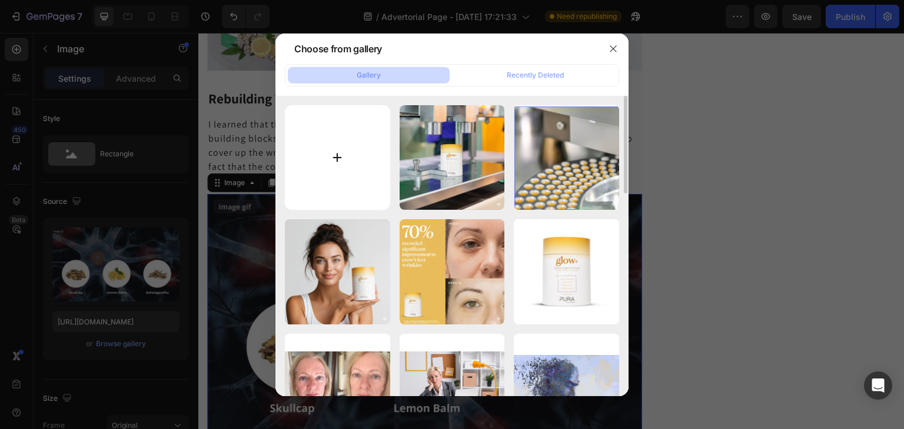
click at [346, 154] on input "file" at bounding box center [337, 157] width 105 height 105
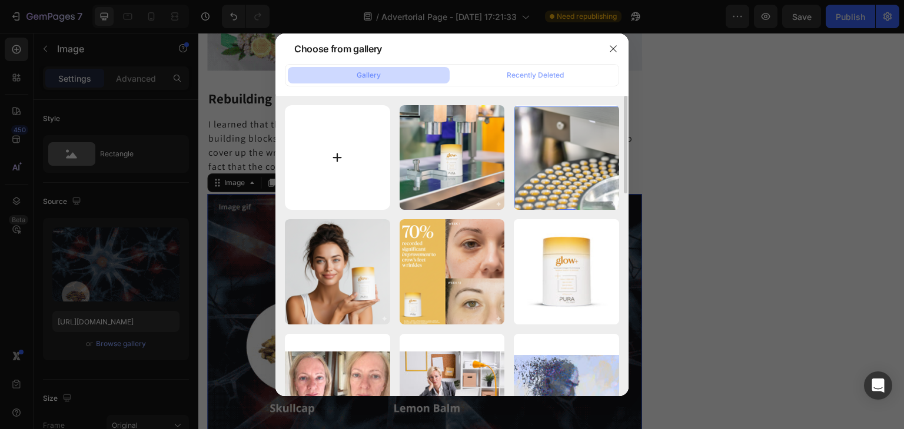
type input "C:\fakepath\The Best Skincare Regime for Women Over 50 _ Prime Prometics.jpg"
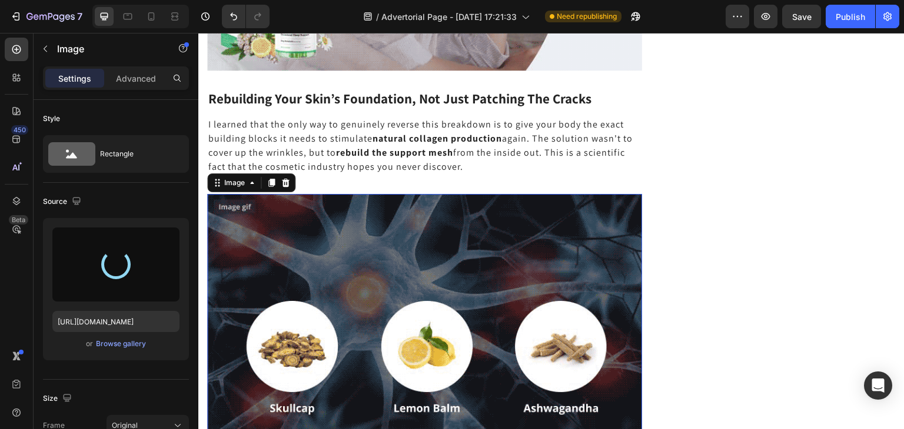
type input "https://cdn.shopify.com/s/files/1/0714/1847/8730/files/gempages_585666060766675…"
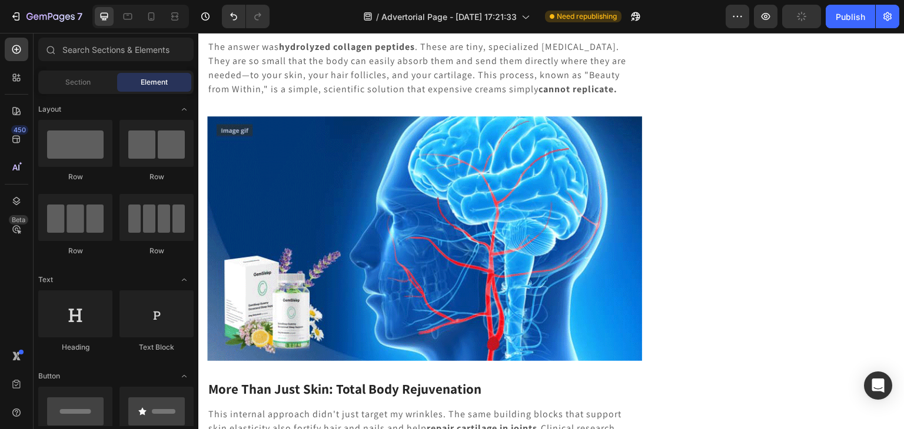
scroll to position [2058, 0]
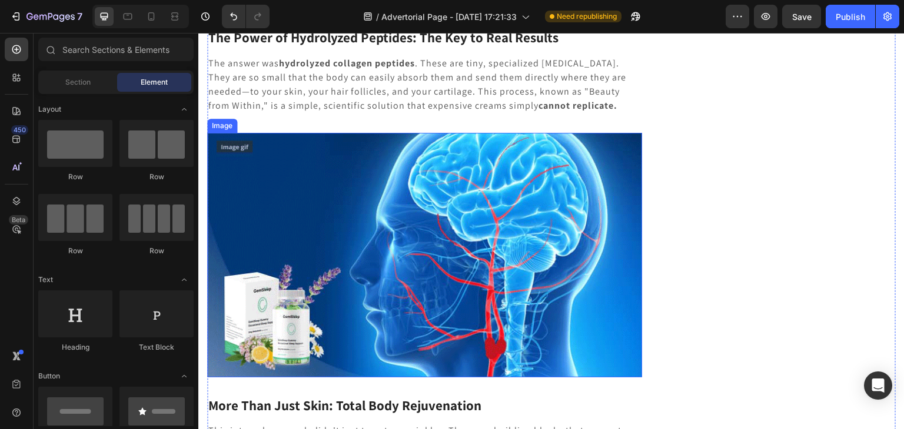
click at [436, 215] on img at bounding box center [424, 255] width 435 height 244
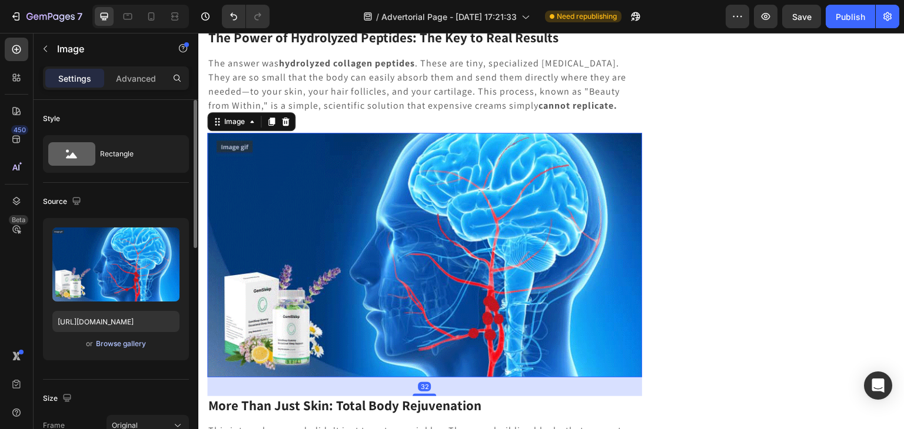
click at [119, 344] on div "Browse gallery" at bounding box center [121, 344] width 50 height 11
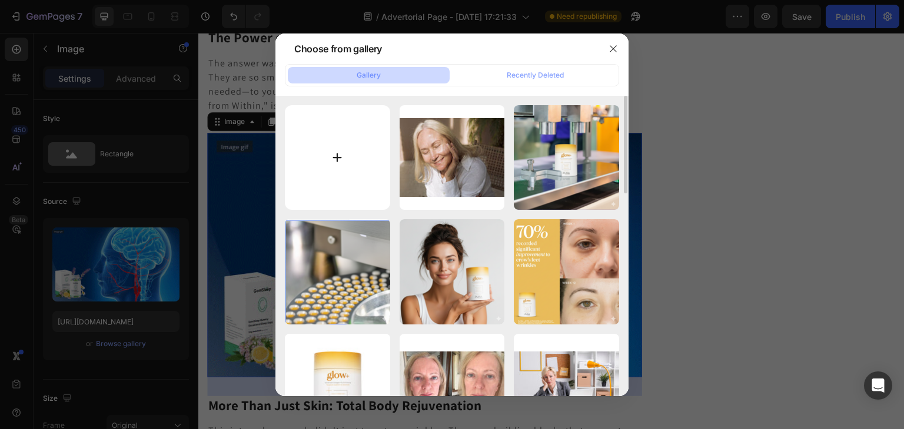
click at [335, 161] on input "file" at bounding box center [337, 157] width 105 height 105
type input "C:\fakepath\download (1).jpg"
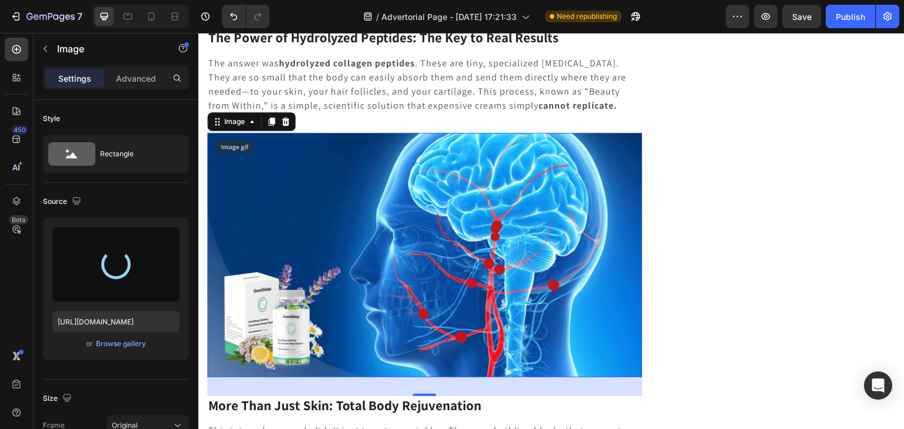
type input "https://cdn.shopify.com/s/files/1/0714/1847/8730/files/gempages_585666060766675…"
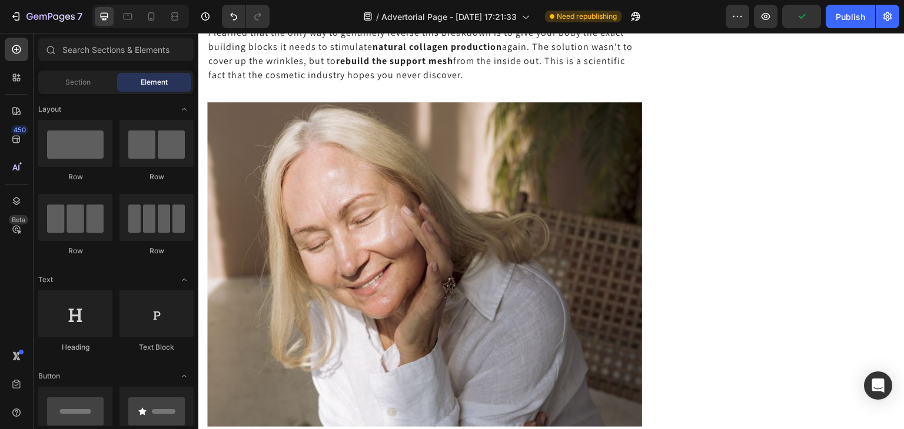
scroll to position [1209, 0]
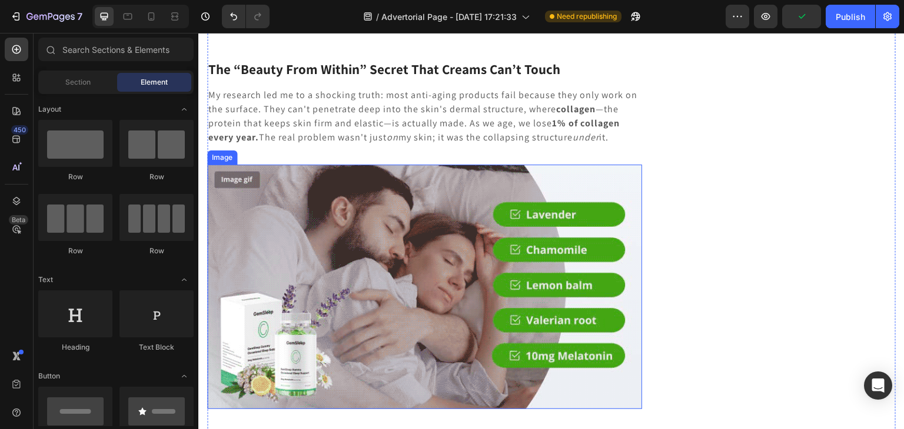
click at [555, 241] on img at bounding box center [424, 287] width 435 height 244
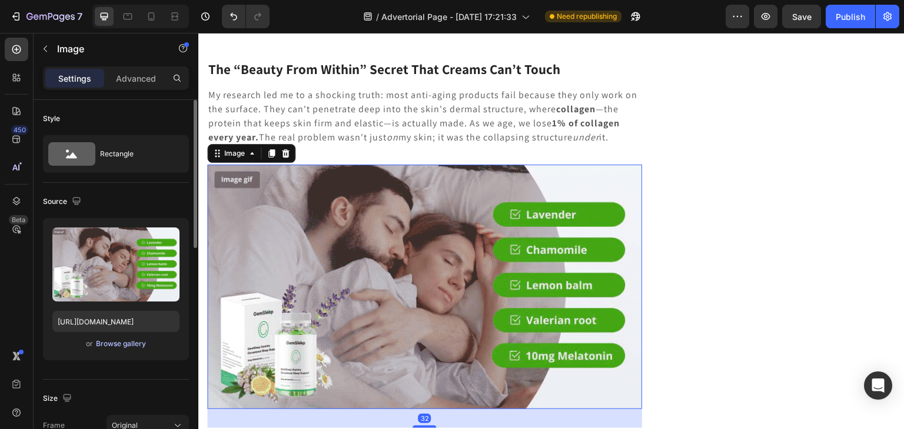
click at [132, 345] on div "Browse gallery" at bounding box center [121, 344] width 50 height 11
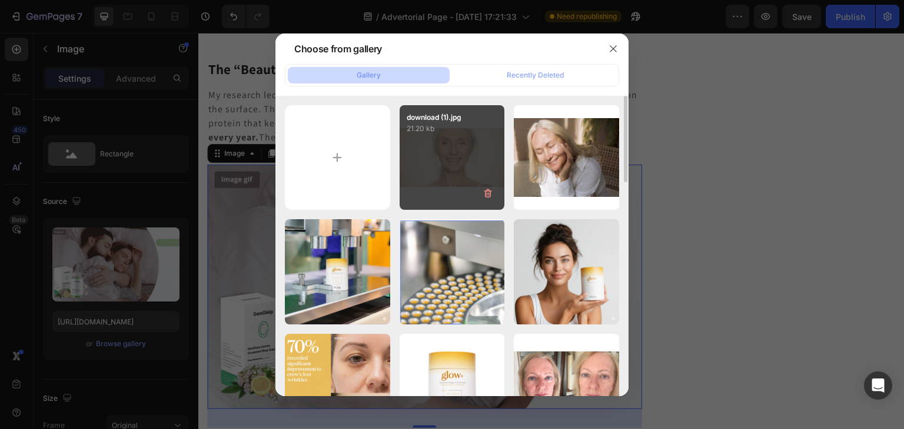
click at [454, 163] on div "download (1).jpg 21.20 kb" at bounding box center [451, 157] width 105 height 105
type input "https://cdn.shopify.com/s/files/1/0714/1847/8730/files/gempages_585666060766675…"
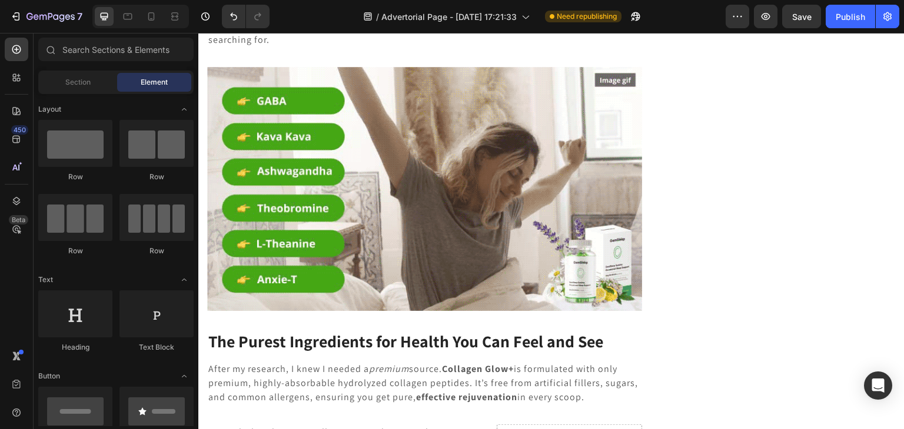
scroll to position [2521, 0]
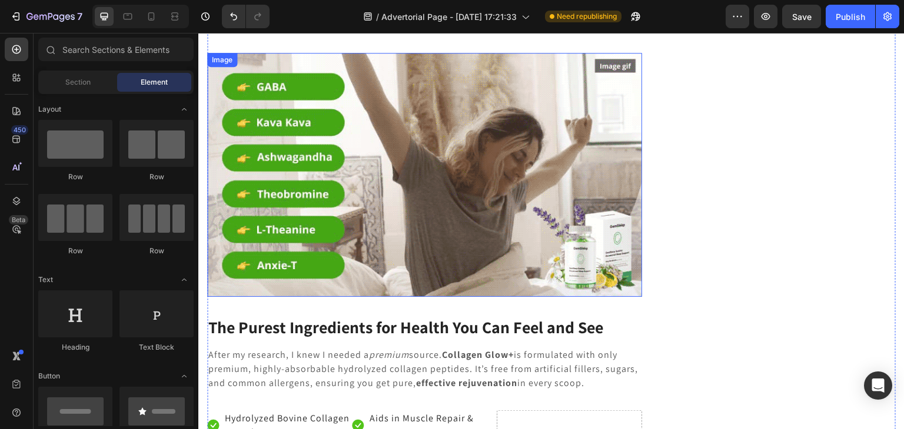
click at [403, 167] on img at bounding box center [424, 175] width 435 height 244
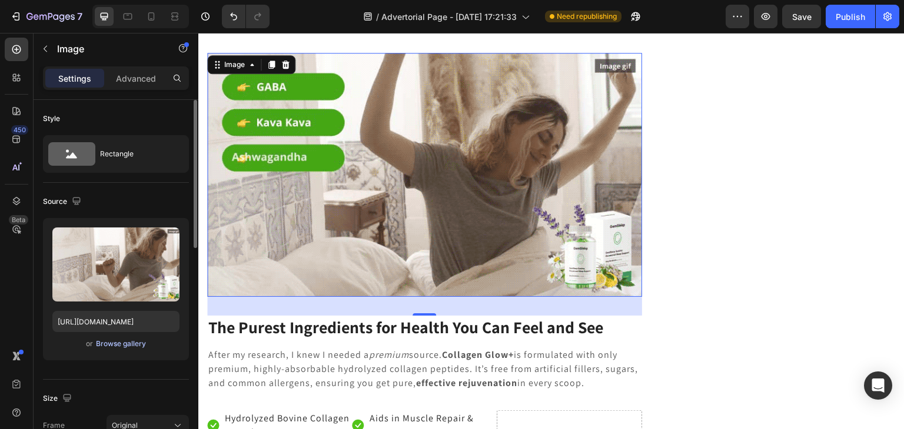
click at [120, 339] on div "Browse gallery" at bounding box center [121, 344] width 50 height 11
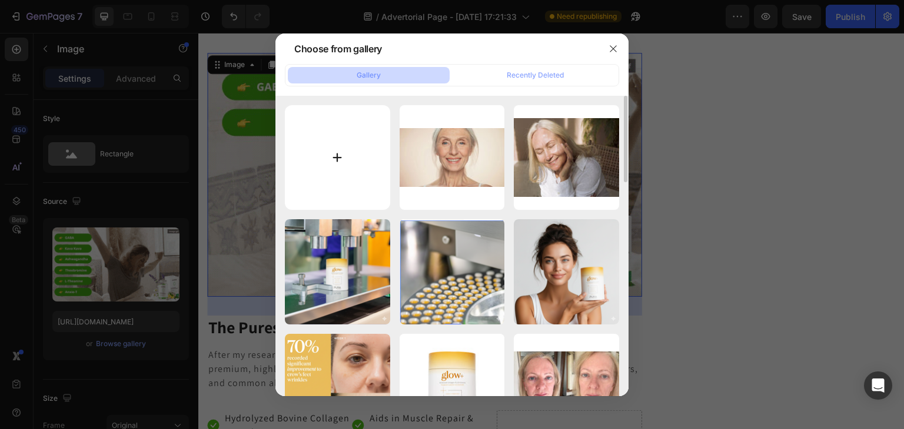
click at [325, 148] on input "file" at bounding box center [337, 157] width 105 height 105
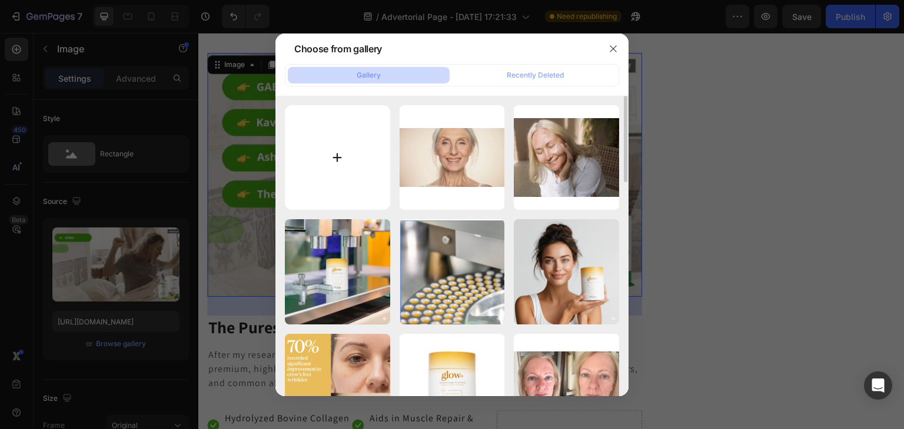
type input "C:\fakepath\Aging_ Is It a Disease, a Process, or Something Else_ - Neuroscienc…"
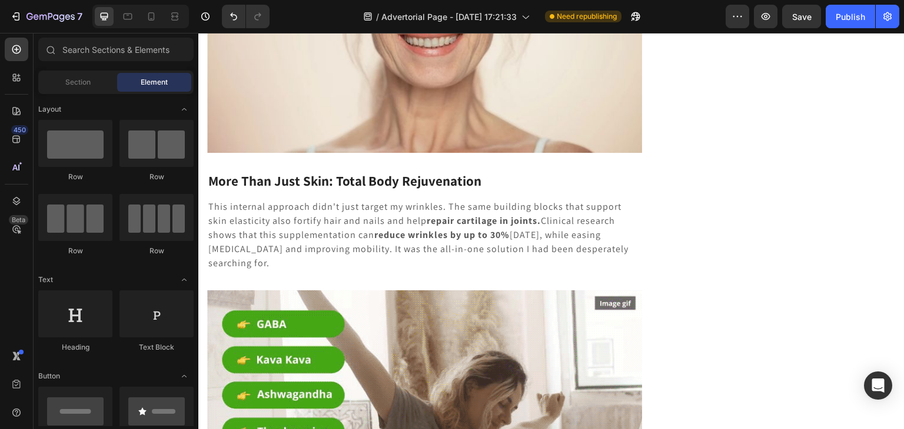
scroll to position [2259, 0]
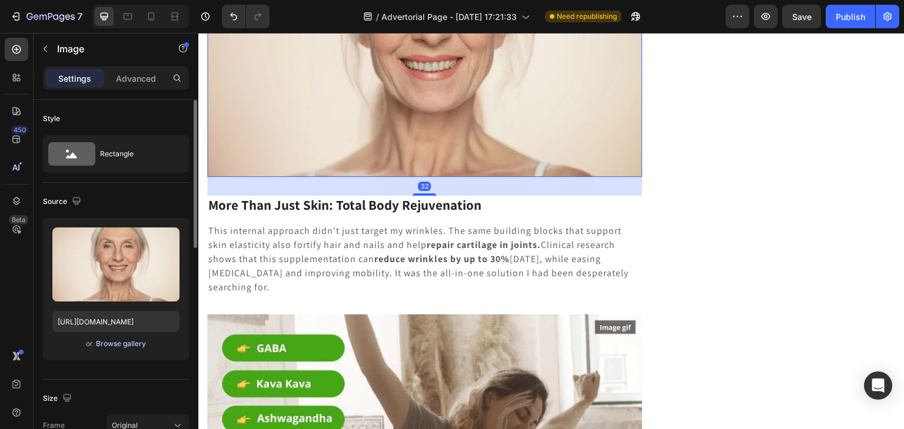
click at [121, 339] on div "Browse gallery" at bounding box center [121, 344] width 50 height 11
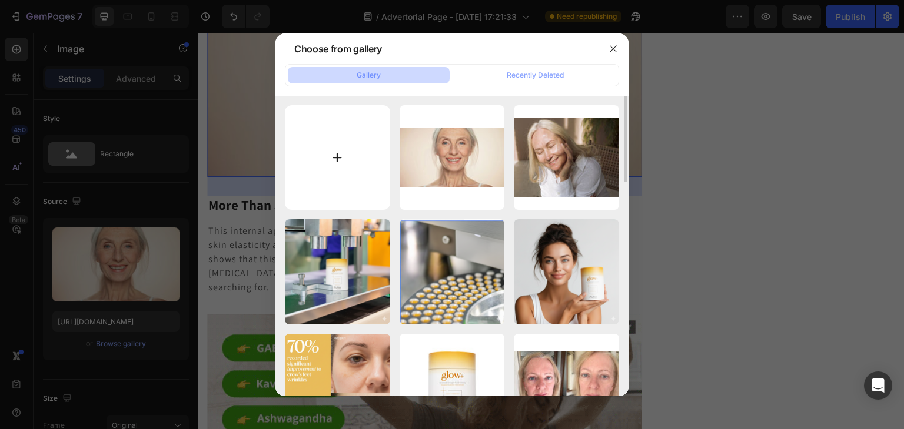
click at [325, 158] on input "file" at bounding box center [337, 157] width 105 height 105
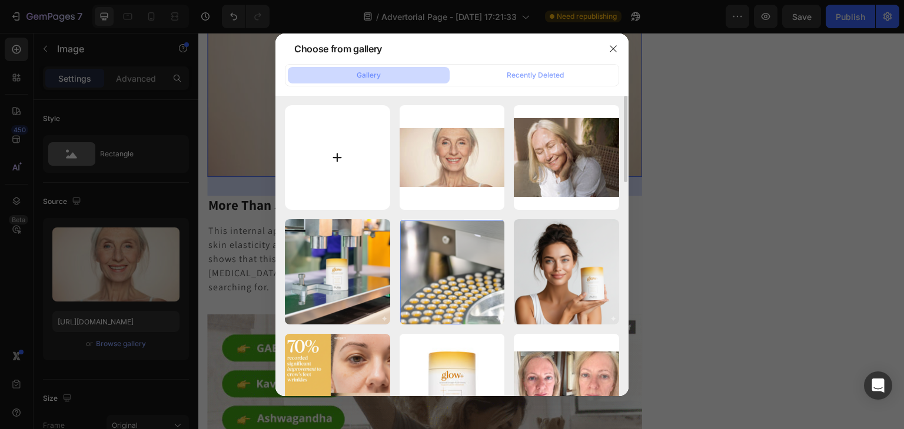
type input "C:\fakepath\Aging_ Is It a Disease, a Process, or Something Else_ - Neuroscienc…"
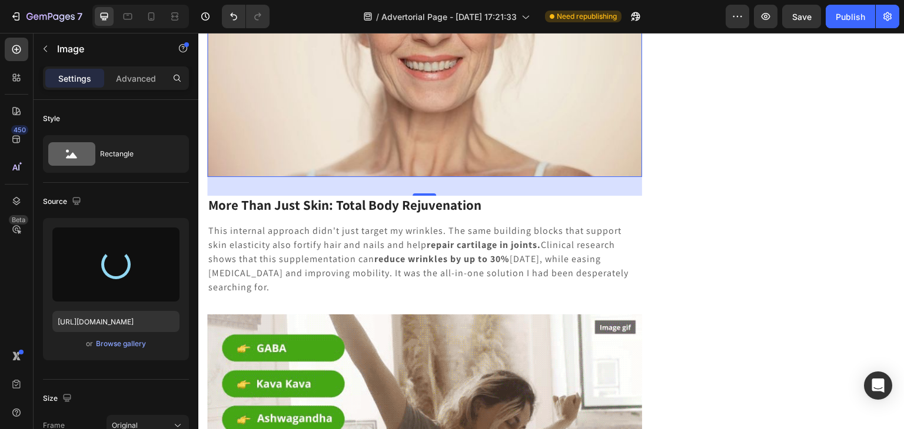
type input "https://cdn.shopify.com/s/files/1/0714/1847/8730/files/gempages_585666060766675…"
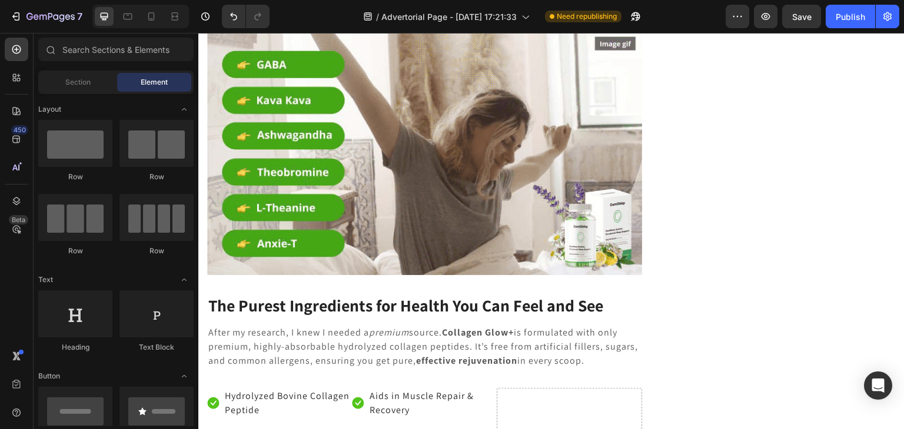
scroll to position [2571, 0]
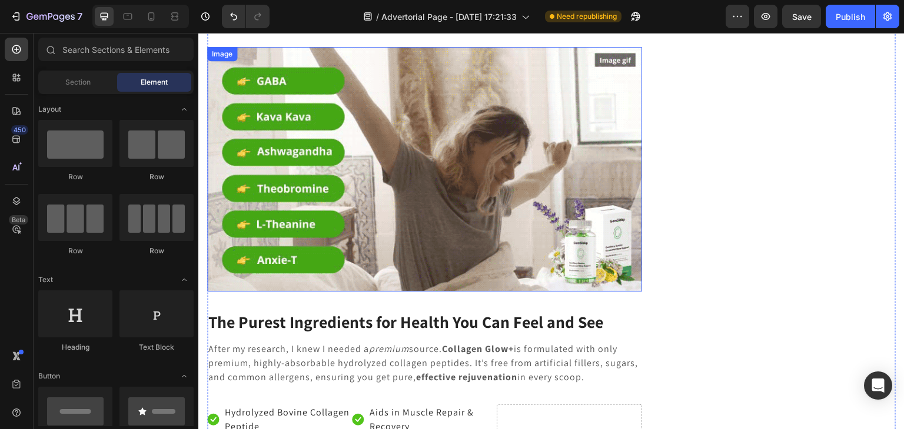
click at [376, 227] on img at bounding box center [424, 169] width 435 height 244
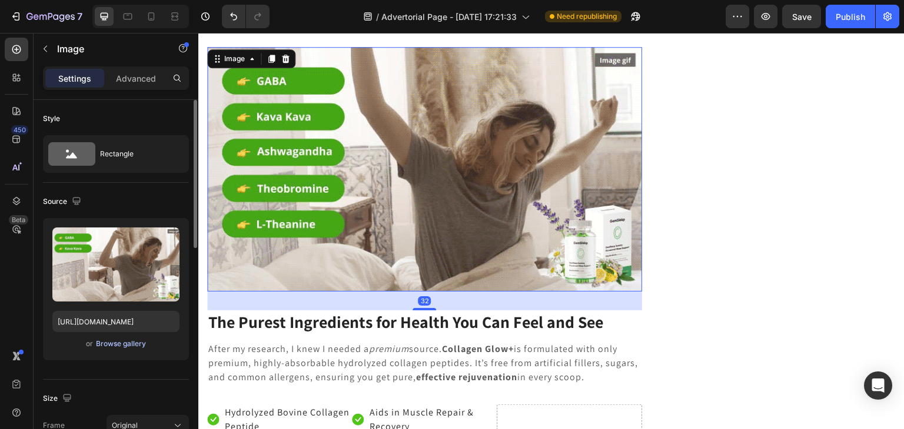
click at [122, 348] on div "Browse gallery" at bounding box center [121, 344] width 50 height 11
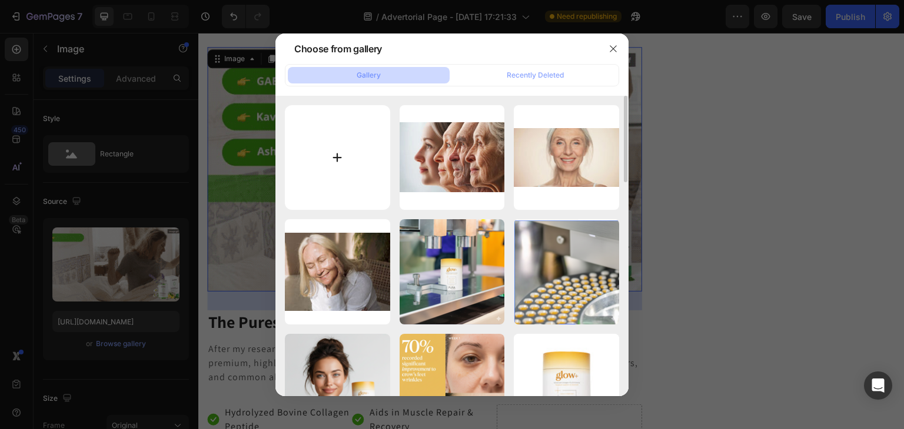
click at [341, 151] on input "file" at bounding box center [337, 157] width 105 height 105
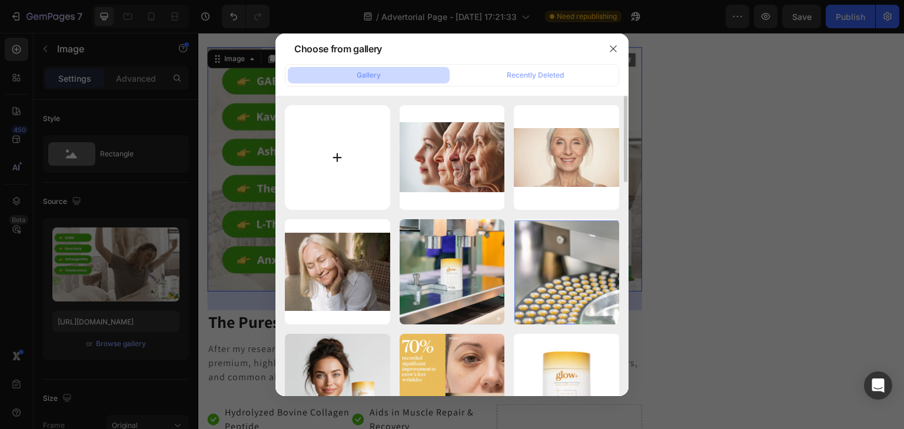
type input "C:\fakepath\download (2).jpg"
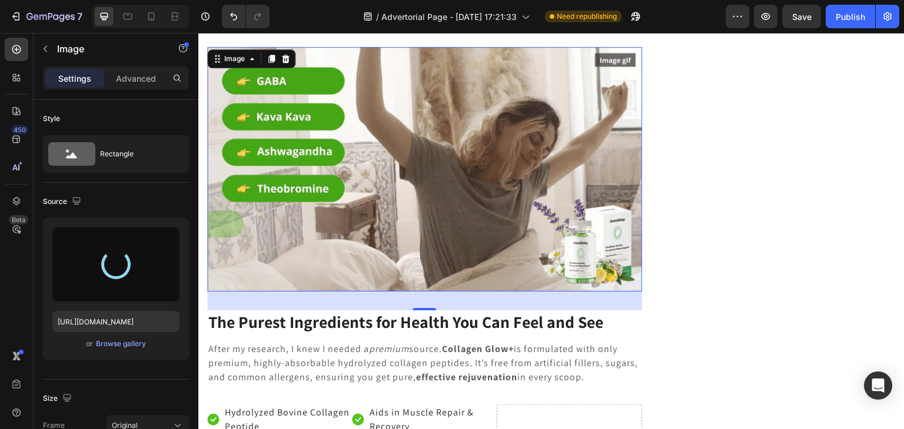
type input "https://cdn.shopify.com/s/files/1/0714/1847/8730/files/gempages_585666060766675…"
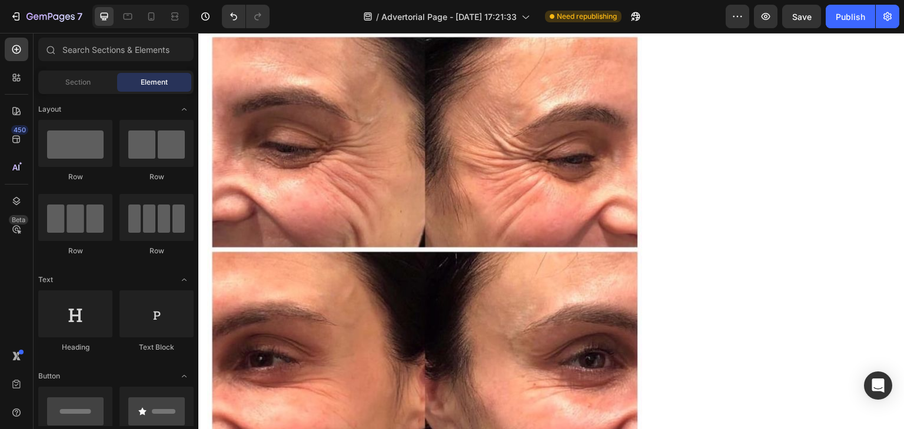
scroll to position [2561, 0]
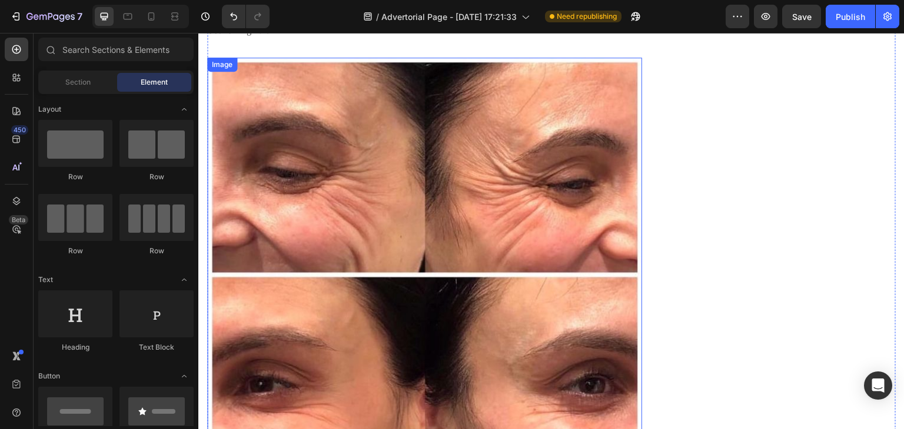
click at [575, 231] on img at bounding box center [424, 275] width 435 height 435
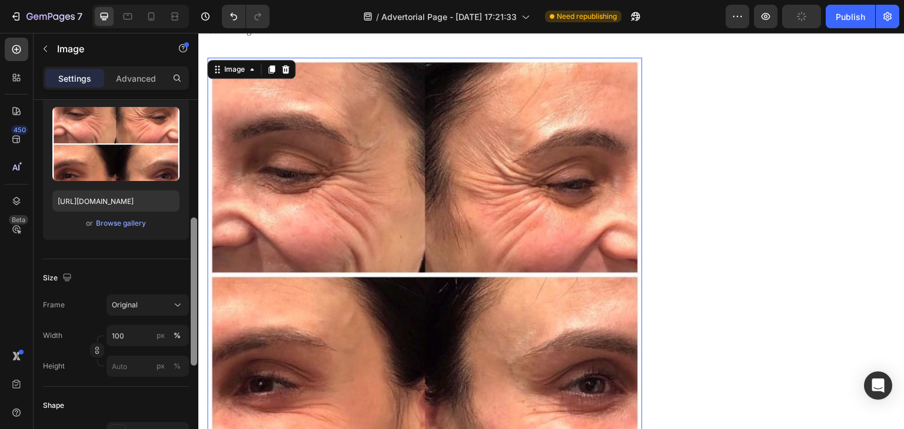
scroll to position [184, 0]
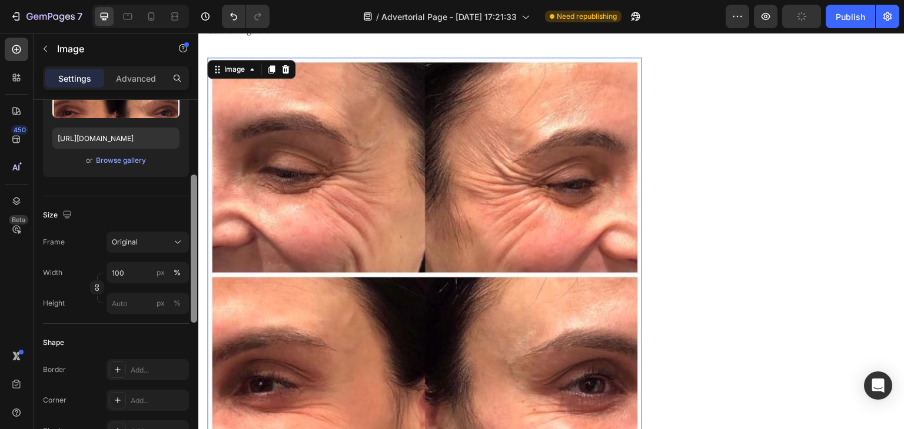
drag, startPoint x: 192, startPoint y: 166, endPoint x: 194, endPoint y: 242, distance: 75.3
click at [194, 242] on div at bounding box center [194, 249] width 6 height 148
click at [129, 308] on input "px %" at bounding box center [147, 303] width 82 height 21
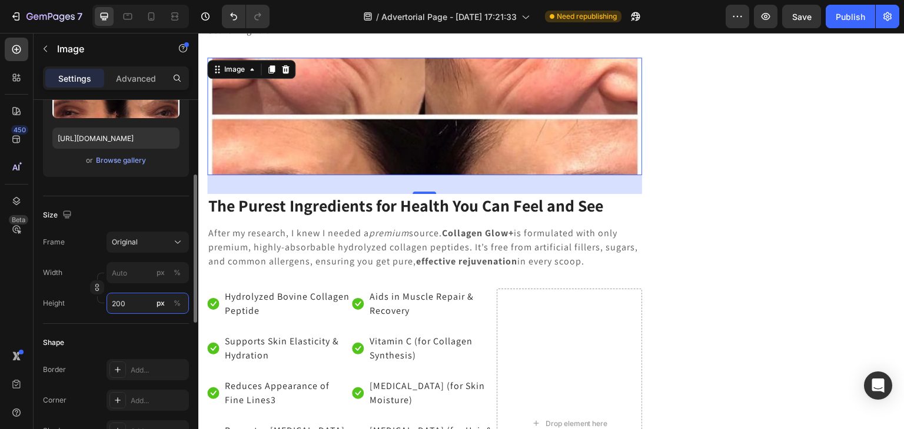
type input "200"
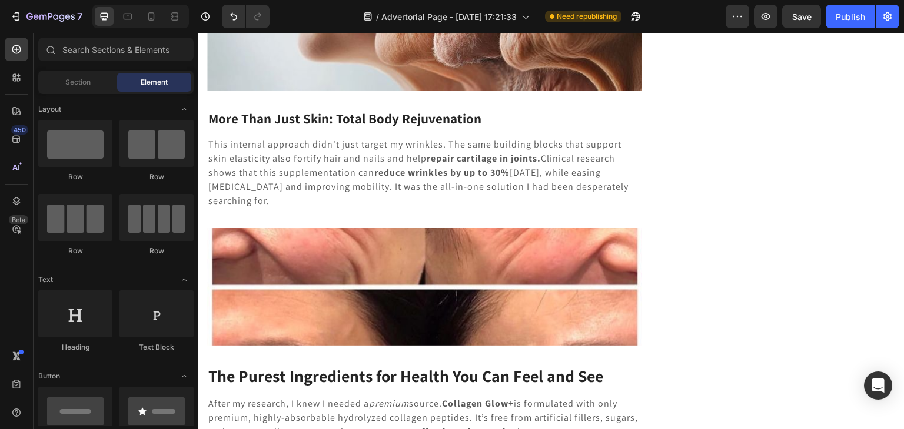
scroll to position [2406, 0]
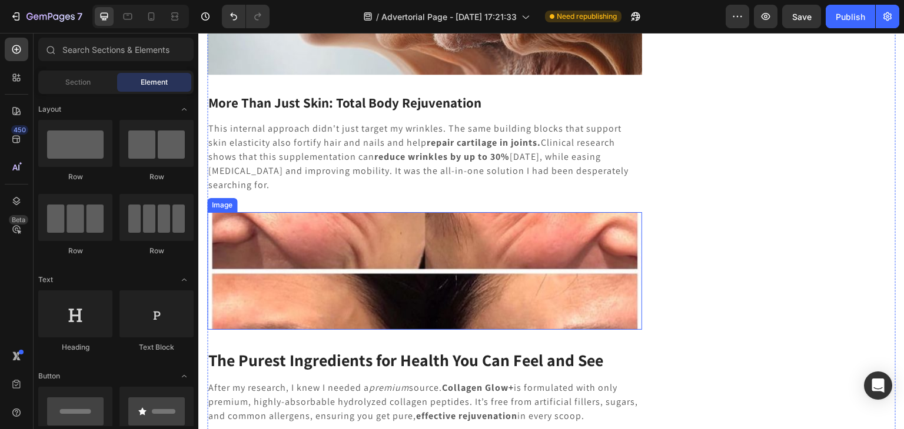
click at [308, 248] on img at bounding box center [424, 271] width 435 height 118
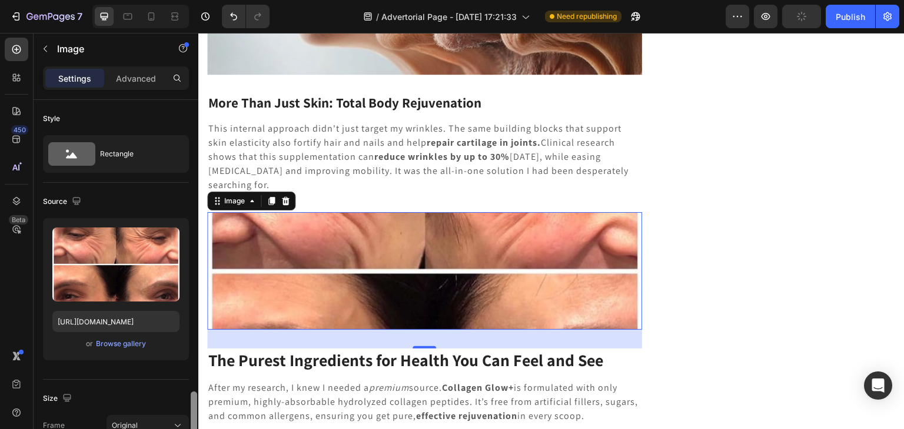
scroll to position [209, 0]
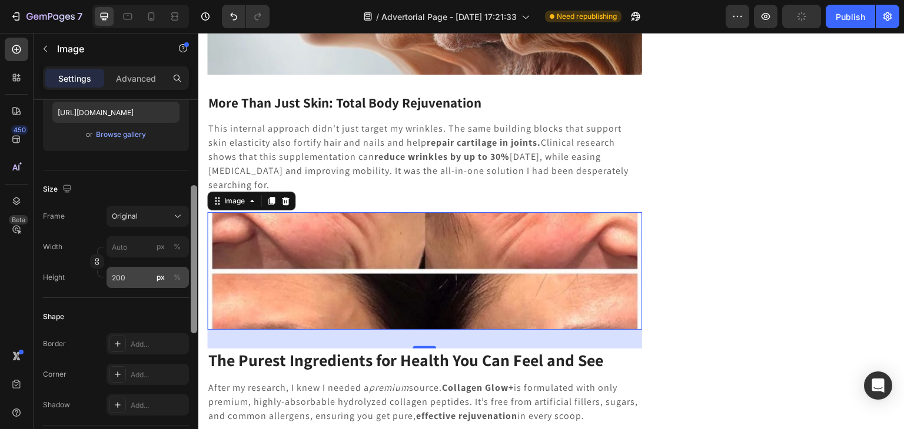
drag, startPoint x: 193, startPoint y: 184, endPoint x: 187, endPoint y: 270, distance: 86.1
click at [187, 270] on div "Style Rectangle Source Upload Image https://cdn.shopify.com/s/files/1/0714/1847…" at bounding box center [116, 281] width 165 height 363
click at [116, 274] on input "200" at bounding box center [147, 277] width 82 height 21
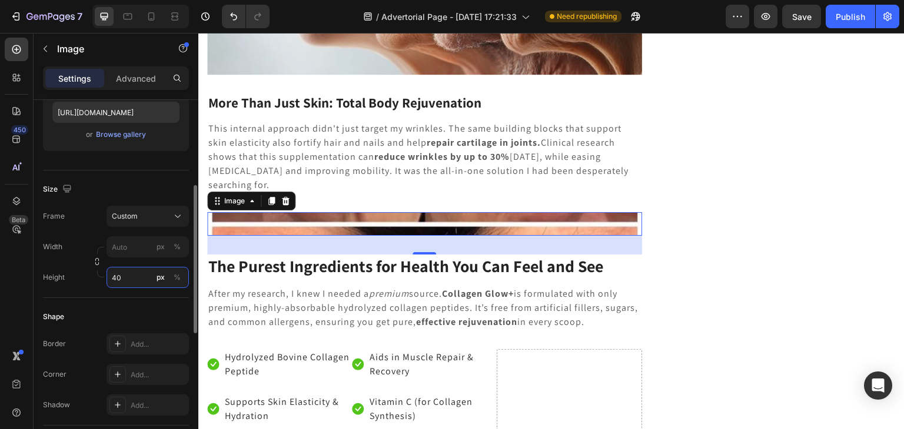
type input "400"
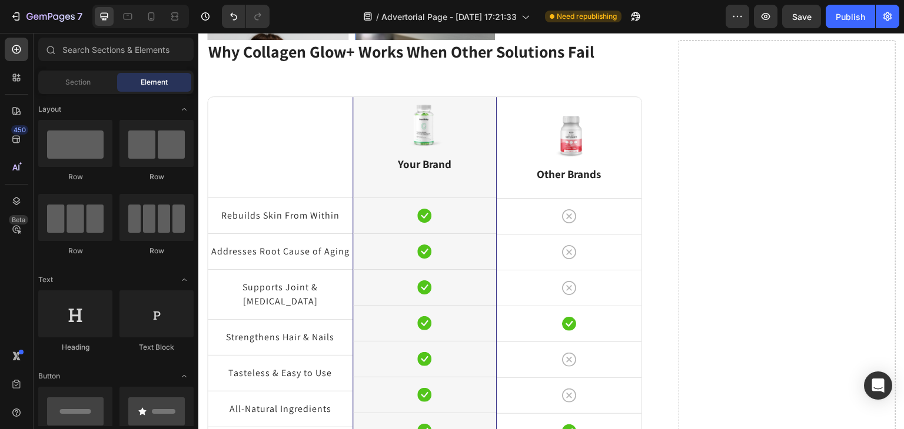
scroll to position [3435, 0]
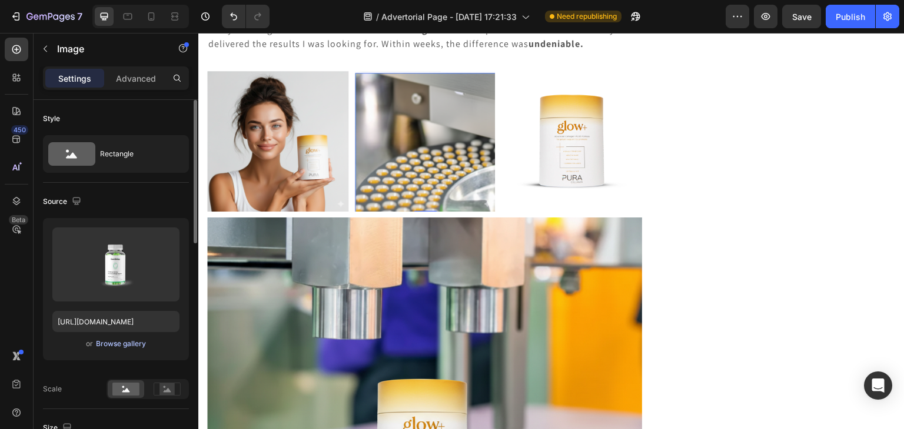
click at [115, 342] on div "Browse gallery" at bounding box center [121, 344] width 50 height 11
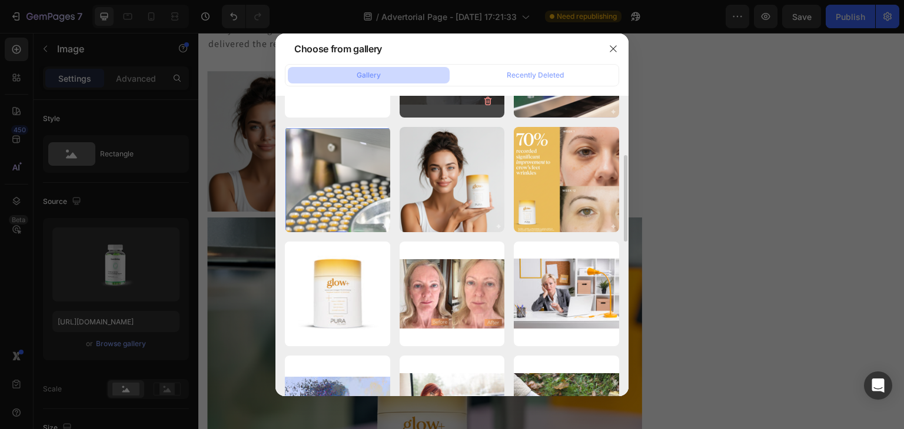
scroll to position [207, 0]
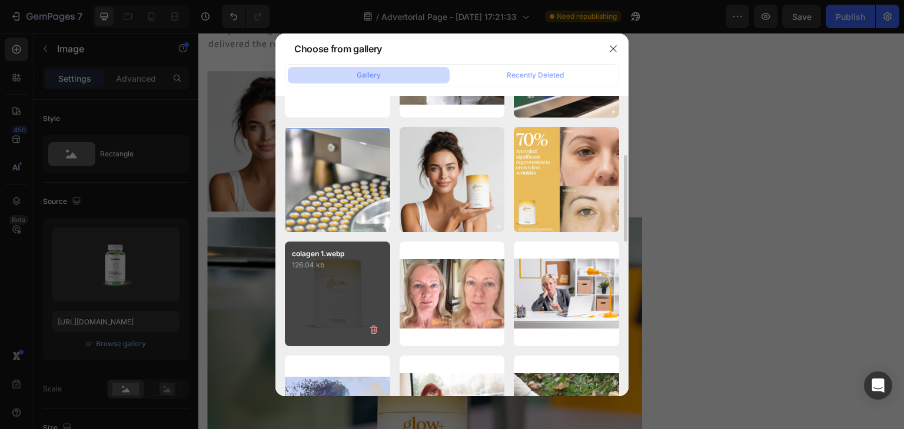
click at [338, 295] on div "colagen 1.webp 126.04 kb" at bounding box center [337, 294] width 105 height 105
type input "https://cdn.shopify.com/s/files/1/0714/1847/8730/files/gempages_585666060766675…"
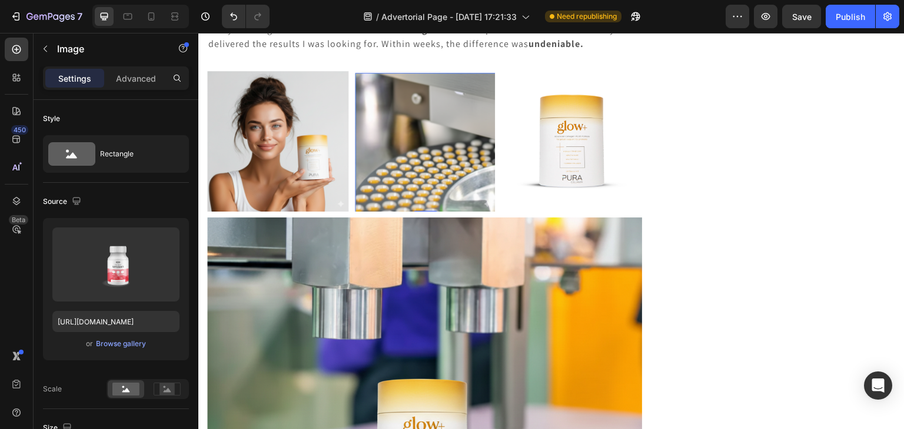
click at [114, 345] on div "Browse gallery" at bounding box center [121, 344] width 50 height 11
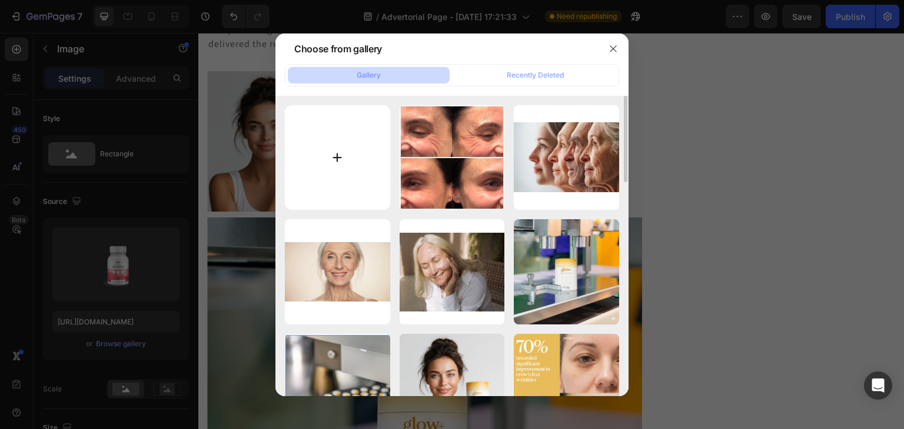
click at [334, 158] on input "file" at bounding box center [337, 157] width 105 height 105
type input "C:\fakepath\collagen_glow_powder_2.webp"
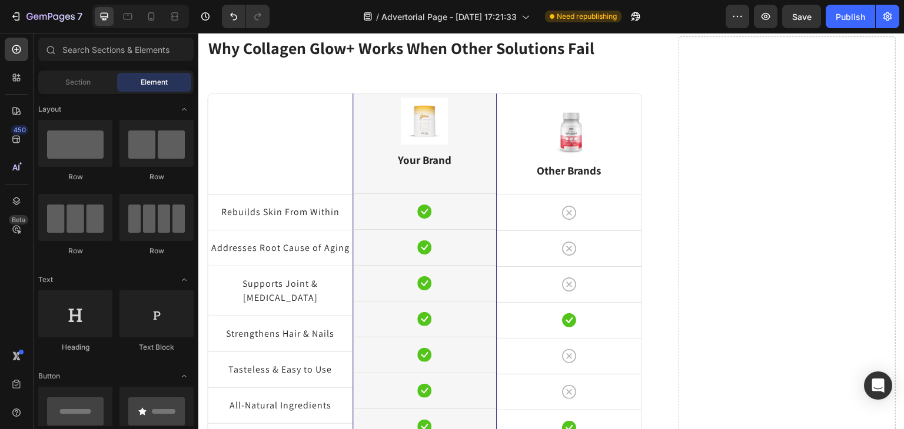
scroll to position [3511, 0]
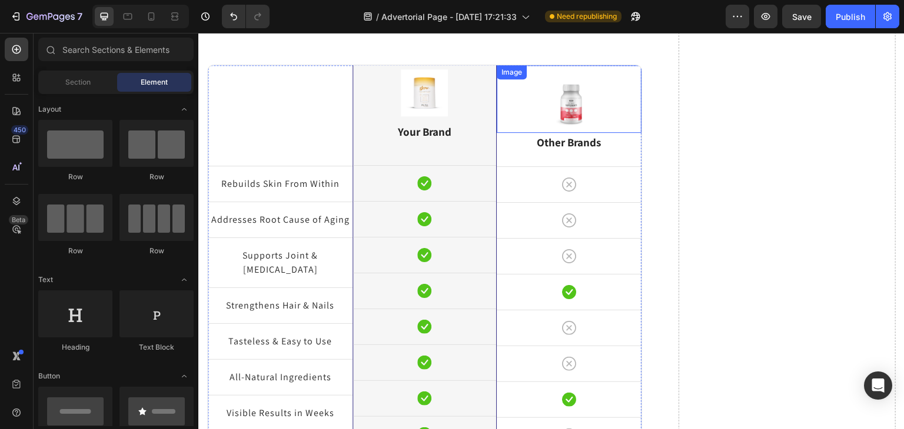
click at [578, 89] on img at bounding box center [568, 103] width 47 height 48
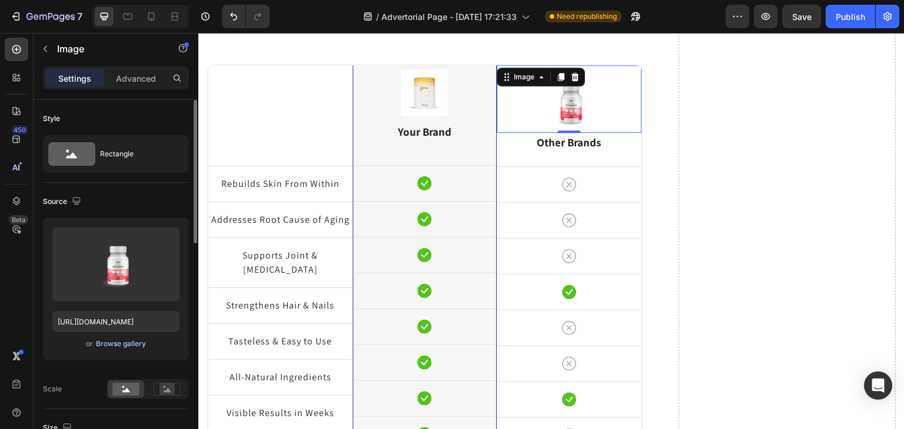
click at [116, 348] on div "Browse gallery" at bounding box center [121, 344] width 50 height 11
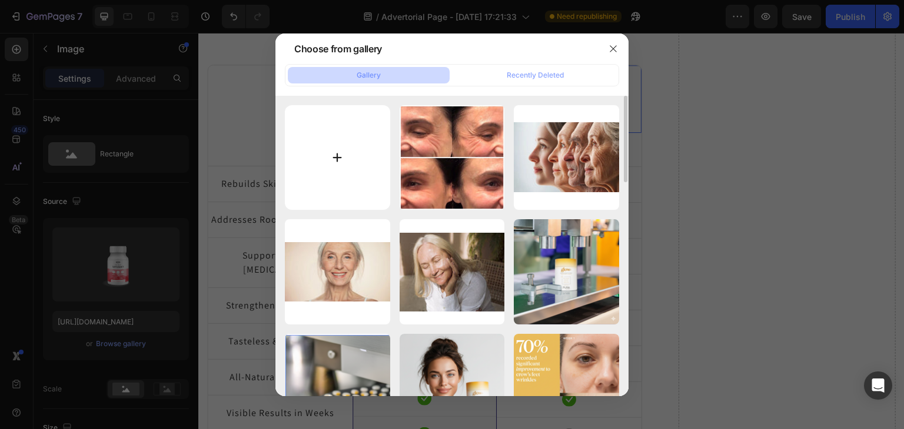
click at [336, 157] on input "file" at bounding box center [337, 157] width 105 height 105
type input "C:\fakepath\collagen_glow_powder_2.webp"
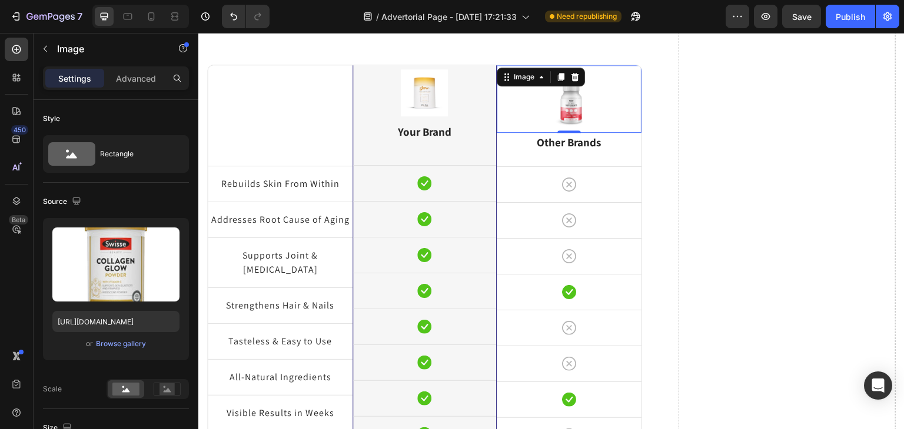
type input "https://cdn.shopify.com/s/files/1/0714/1847/8730/files/gempages_585666060766675…"
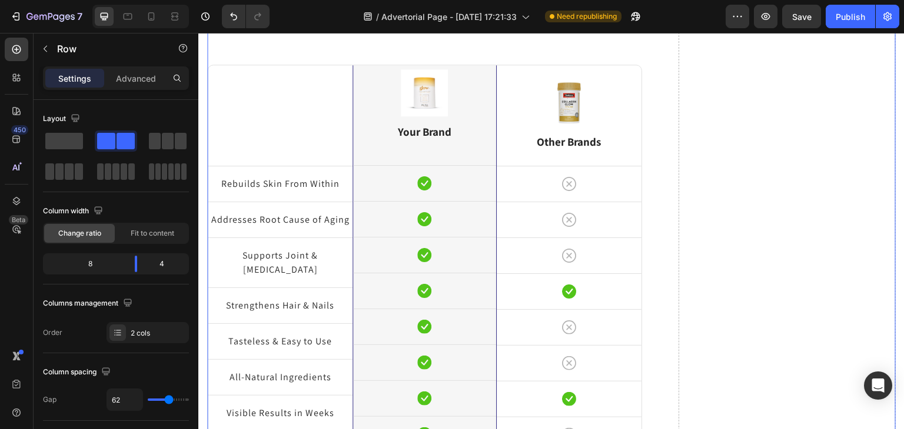
click at [401, 93] on img at bounding box center [424, 92] width 47 height 47
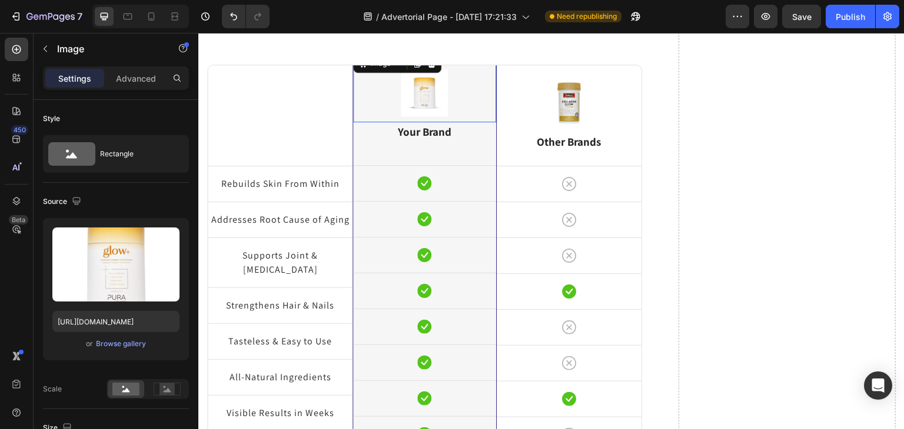
click at [418, 95] on img at bounding box center [424, 92] width 47 height 47
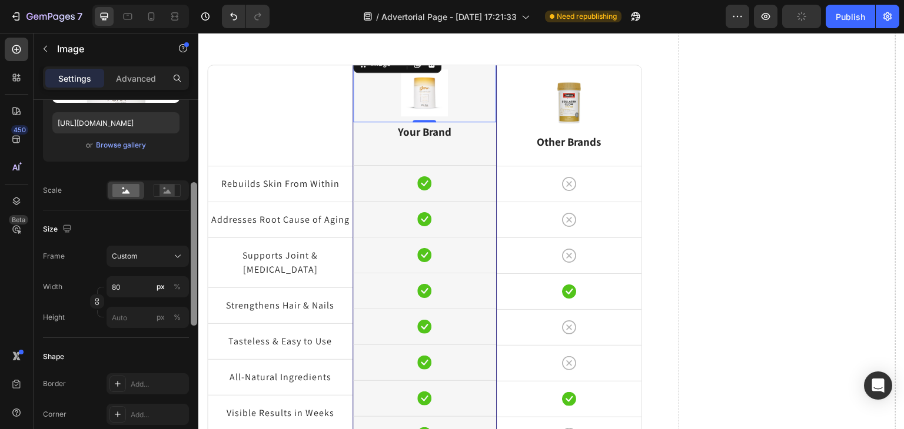
scroll to position [205, 0]
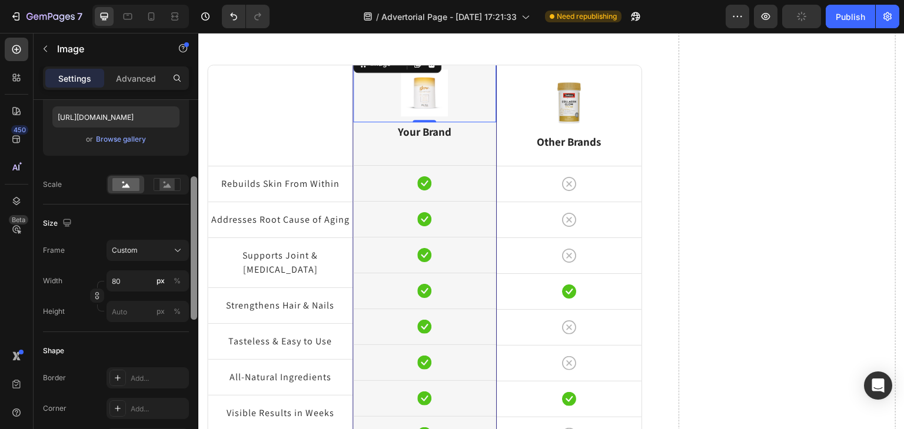
drag, startPoint x: 191, startPoint y: 154, endPoint x: 196, endPoint y: 235, distance: 81.4
click at [196, 235] on div at bounding box center [194, 248] width 6 height 144
click at [122, 279] on input "80" at bounding box center [147, 281] width 82 height 21
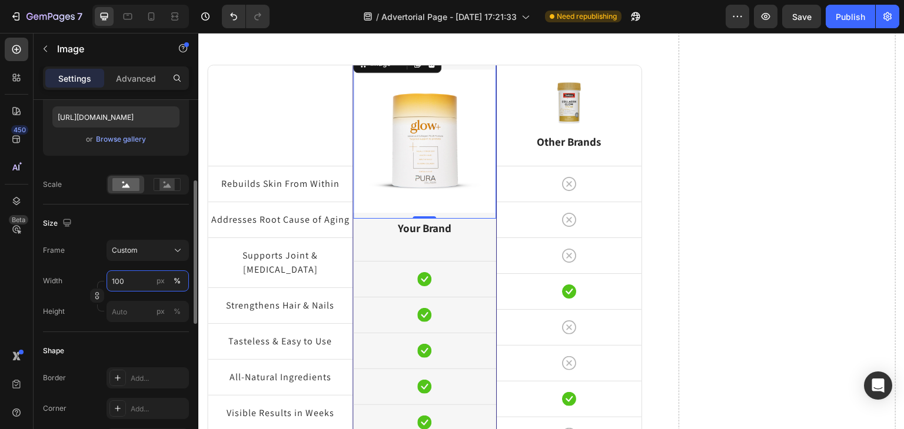
type input "100"
click at [131, 312] on input "px %" at bounding box center [147, 311] width 82 height 21
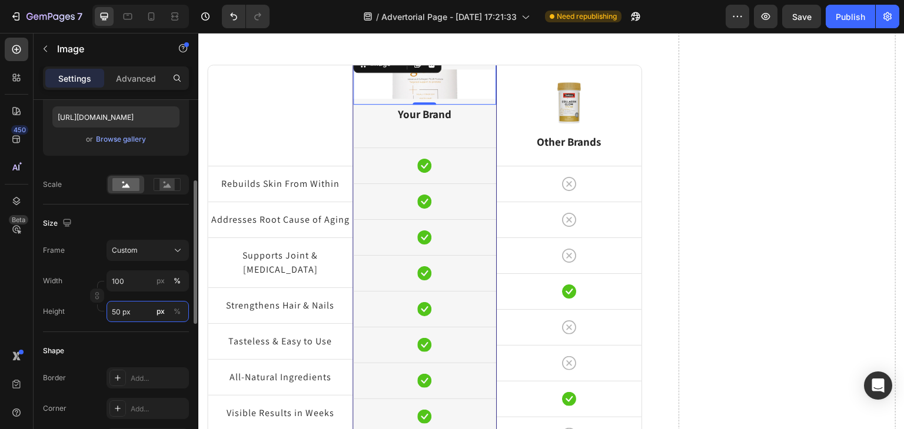
type input "50"
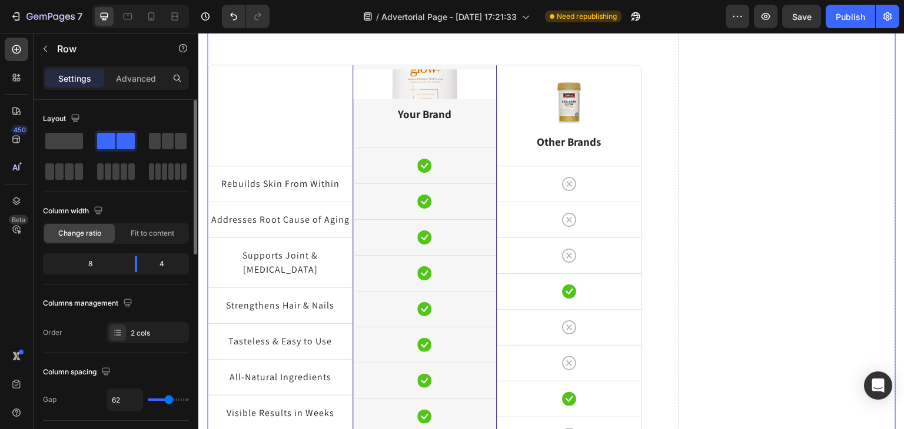
scroll to position [3401, 0]
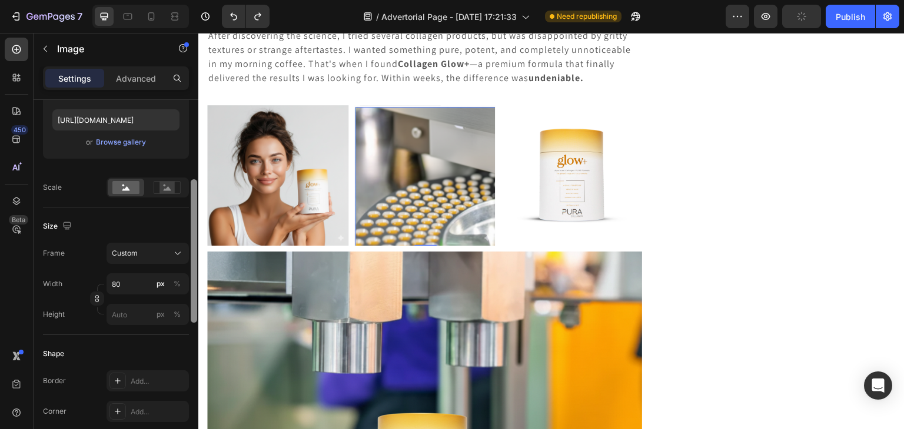
drag, startPoint x: 191, startPoint y: 154, endPoint x: 191, endPoint y: 236, distance: 81.8
click at [191, 236] on div at bounding box center [194, 251] width 6 height 144
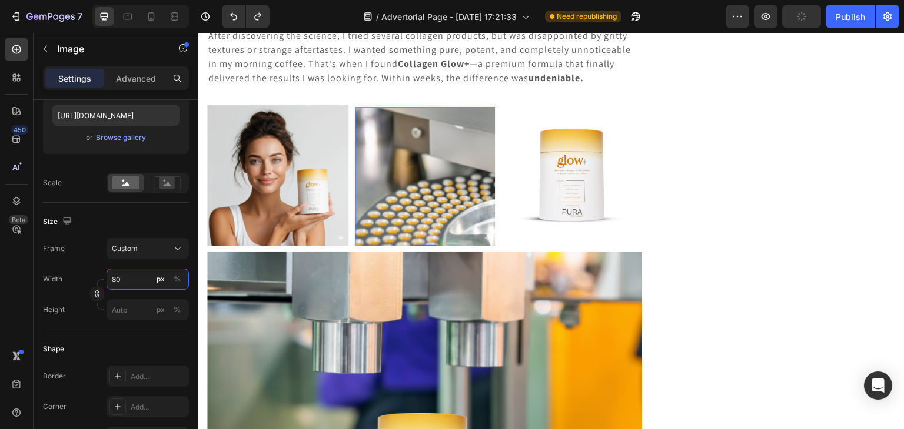
click at [132, 274] on input "80" at bounding box center [147, 279] width 82 height 21
type input "100"
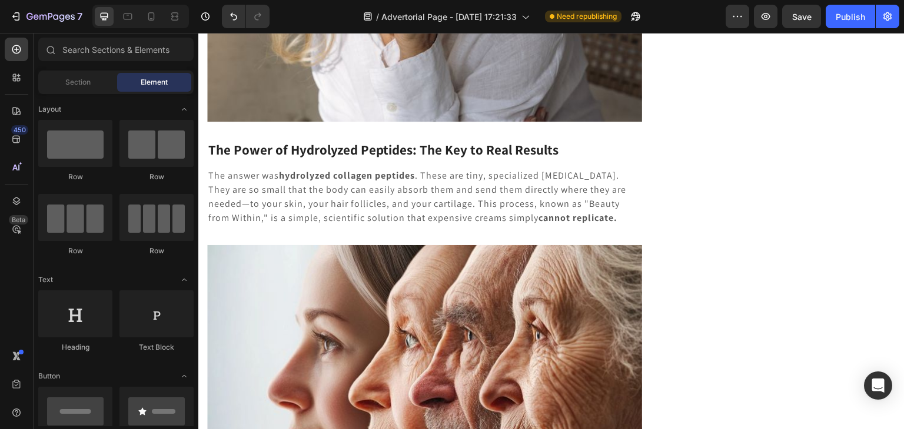
scroll to position [1071, 0]
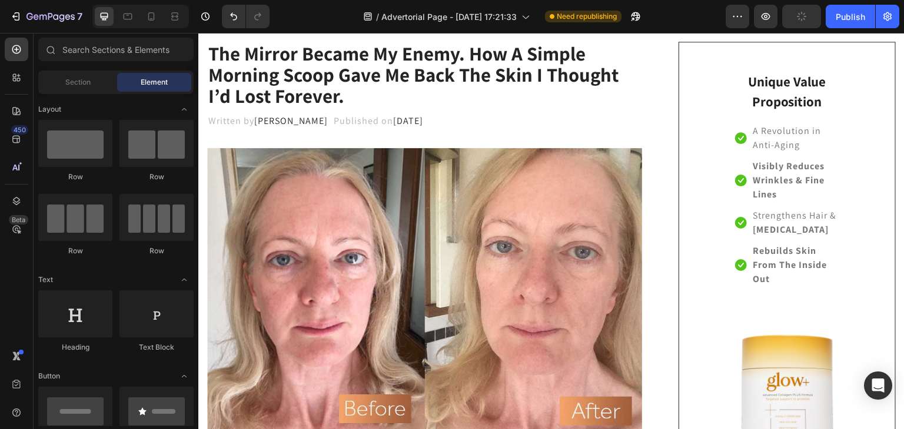
scroll to position [0, 0]
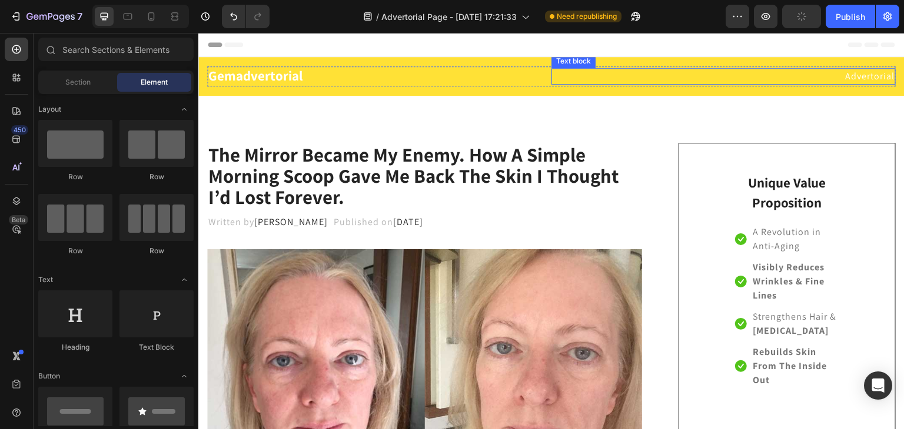
click at [568, 60] on div "Gemadvertorial Heading Advertorial Text block Row Section 1" at bounding box center [551, 76] width 706 height 39
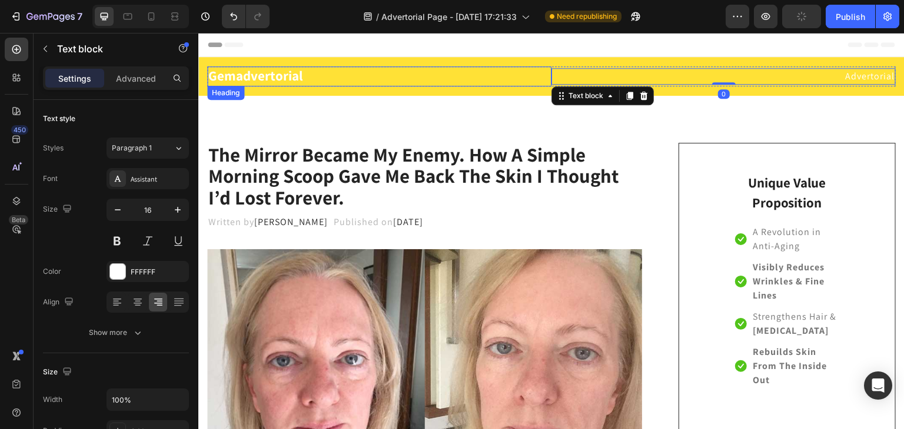
click at [455, 77] on p "Gemadvertorial" at bounding box center [379, 77] width 342 height 18
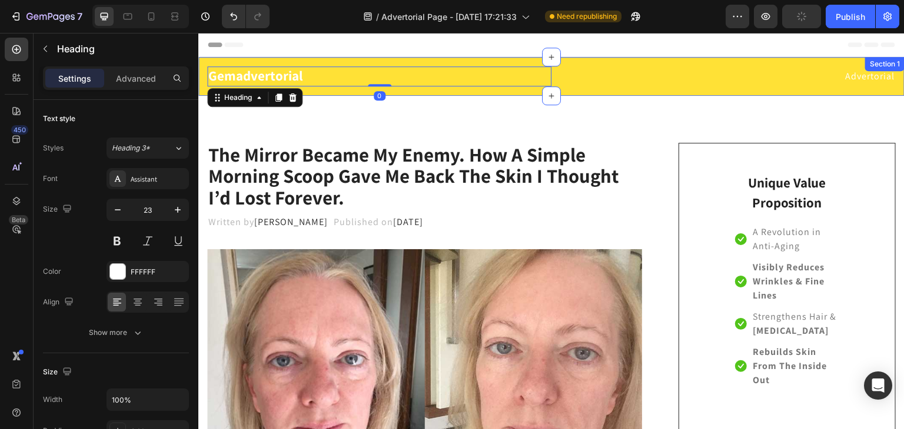
click at [425, 90] on div "Gemadvertorial Heading 0 Advertorial Text block Row Section 1" at bounding box center [551, 76] width 706 height 39
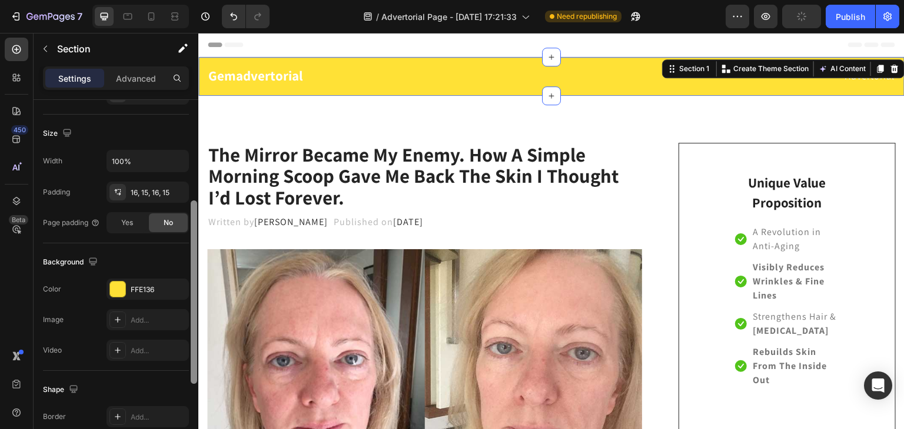
drag, startPoint x: 195, startPoint y: 134, endPoint x: 186, endPoint y: 271, distance: 137.3
click at [186, 271] on div "Layout Column width Change ratio Fit to content 12 Columns management Order 1 c…" at bounding box center [116, 281] width 165 height 363
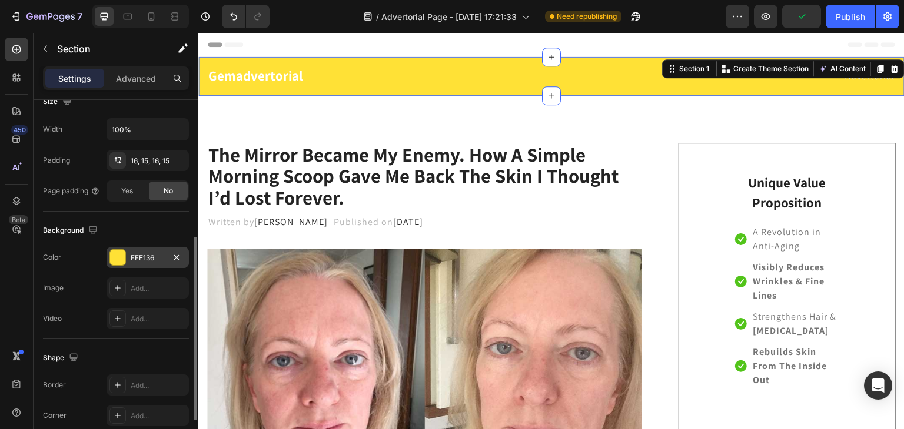
click at [160, 259] on div "FFE136" at bounding box center [148, 258] width 34 height 11
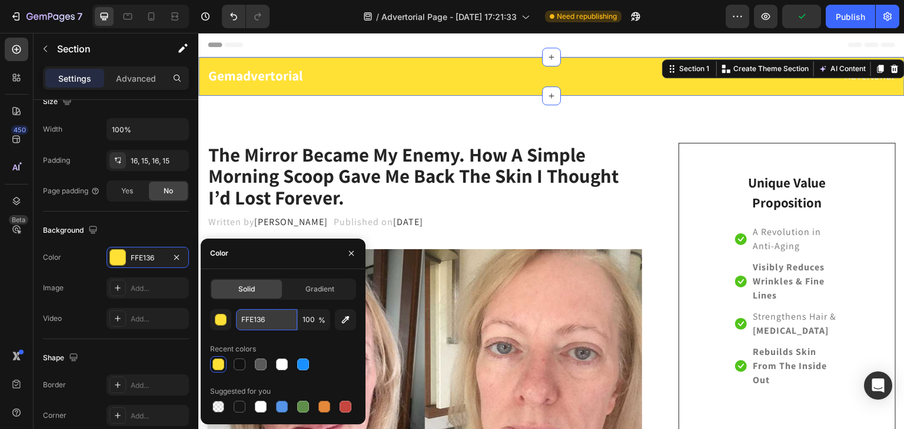
click at [261, 315] on input "FFE136" at bounding box center [266, 319] width 61 height 21
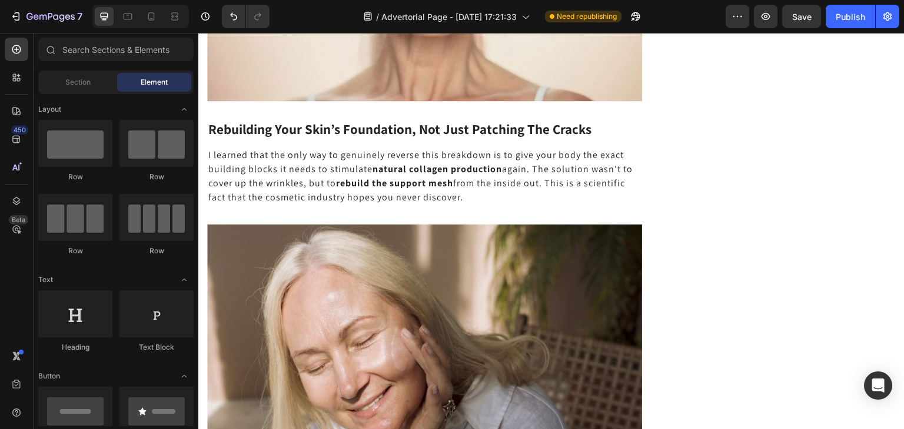
scroll to position [1008, 0]
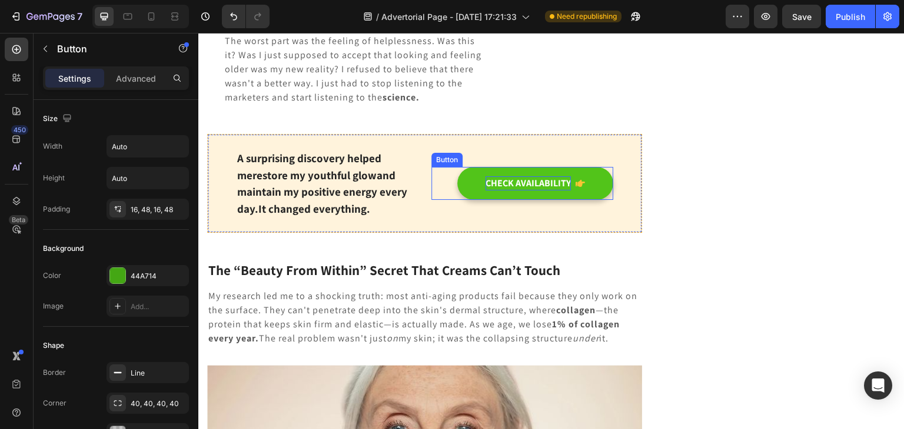
click at [488, 186] on div "CHECK AVAILABILITY" at bounding box center [527, 183] width 85 height 14
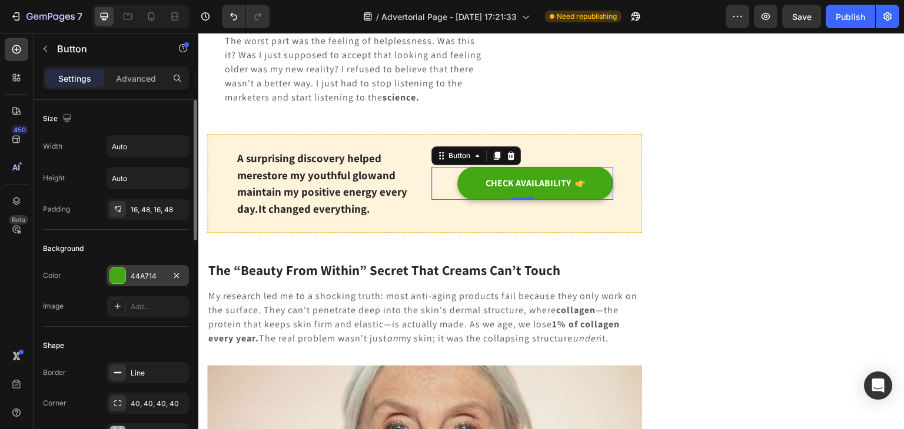
click at [134, 281] on div "44A714" at bounding box center [147, 275] width 82 height 21
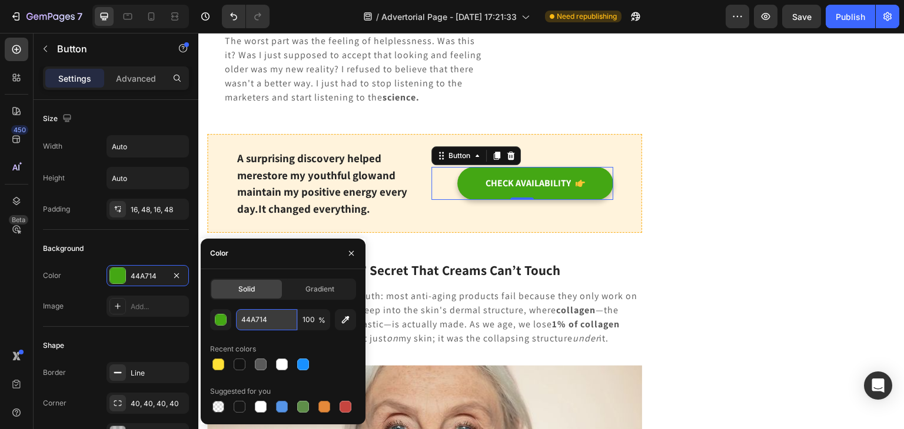
click at [269, 318] on input "44A714" at bounding box center [266, 319] width 61 height 21
paste input "FFE136"
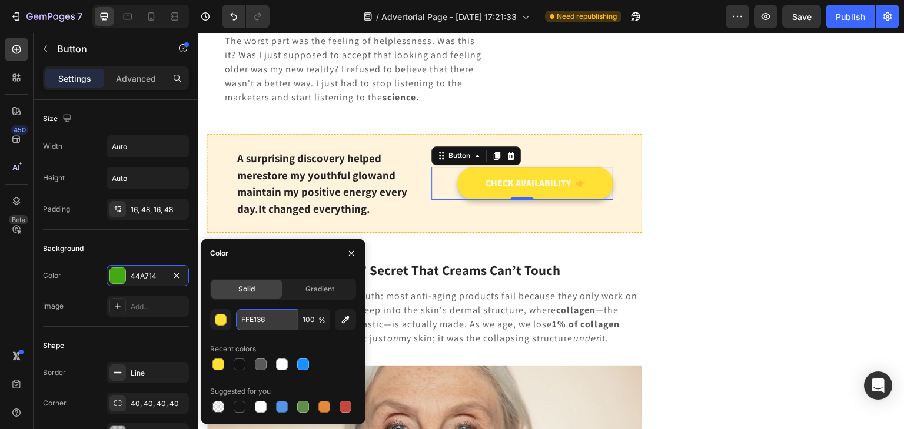
type input "FFE136"
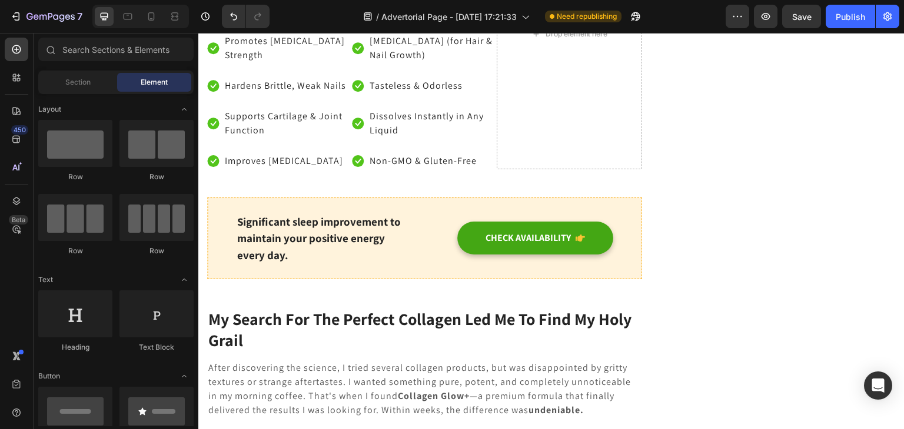
scroll to position [3076, 0]
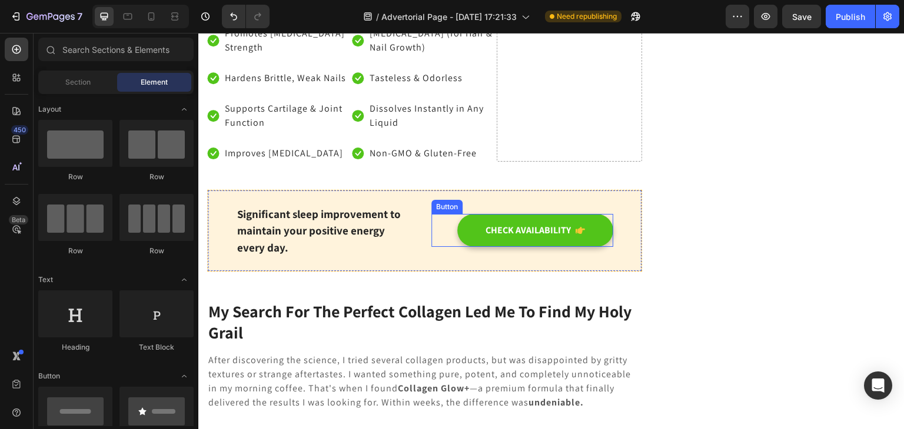
click at [461, 215] on button "CHECK AVAILABILITY" at bounding box center [535, 230] width 156 height 33
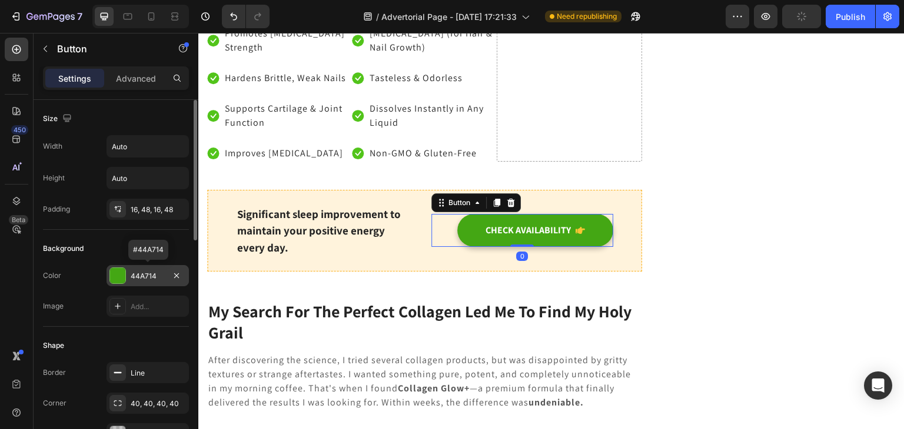
click at [142, 276] on div "44A714" at bounding box center [148, 276] width 34 height 11
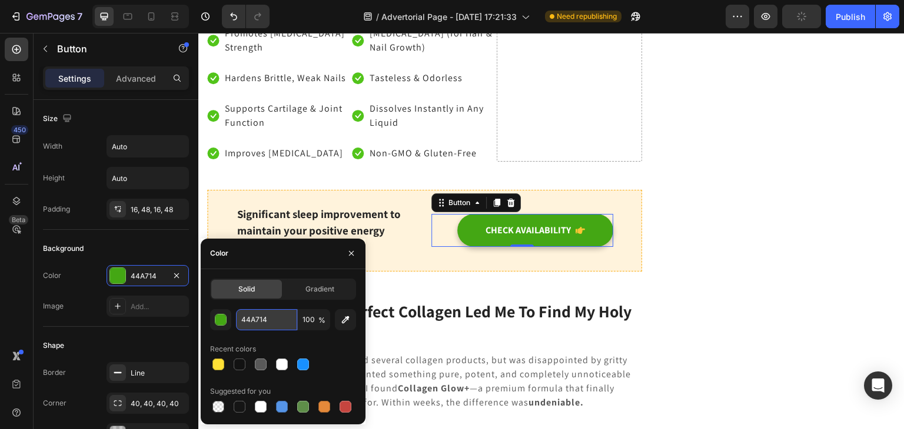
click at [261, 314] on input "44A714" at bounding box center [266, 319] width 61 height 21
type input "4"
paste input "FFE136"
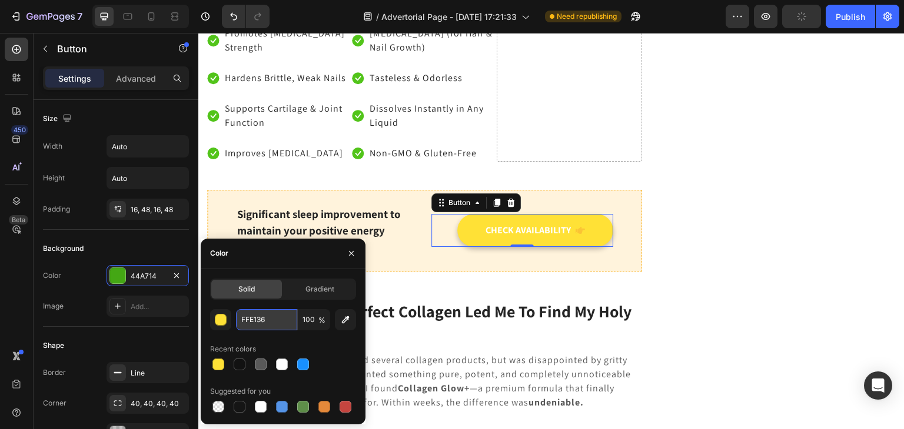
type input "FFE136"
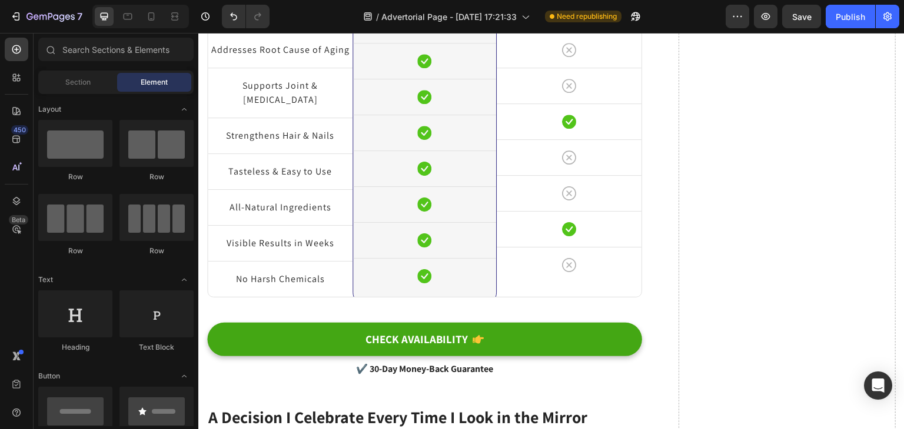
scroll to position [4706, 0]
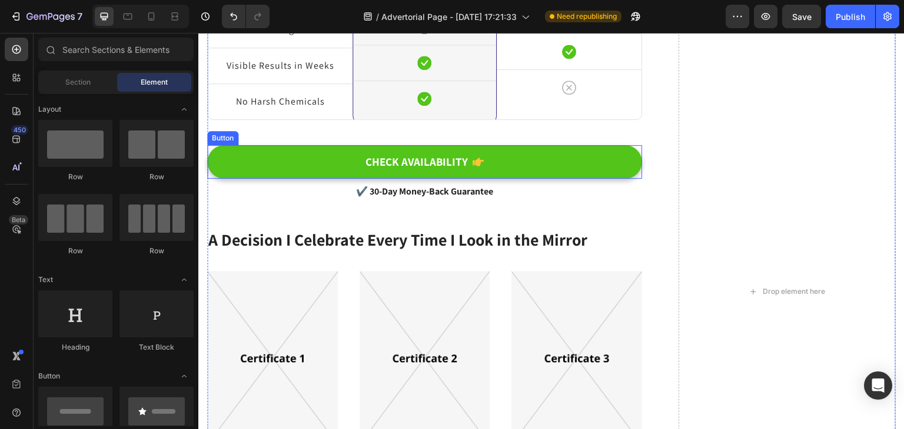
click at [505, 147] on button "CHECK AVAILABILITY" at bounding box center [424, 162] width 435 height 34
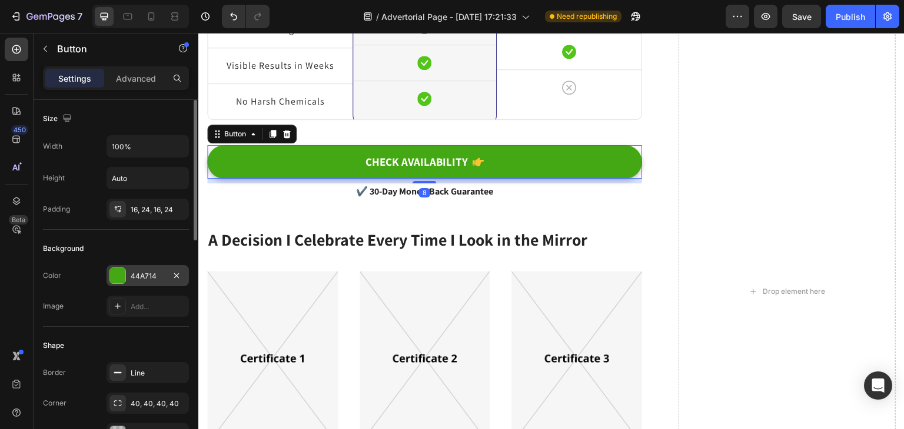
click at [151, 274] on div "44A714" at bounding box center [148, 276] width 34 height 11
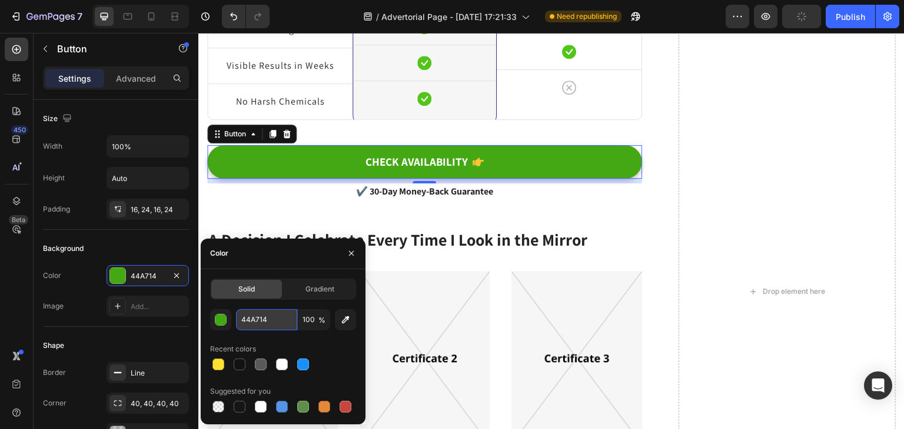
click at [275, 321] on input "44A714" at bounding box center [266, 319] width 61 height 21
paste input "FFE136"
type input "FFE136"
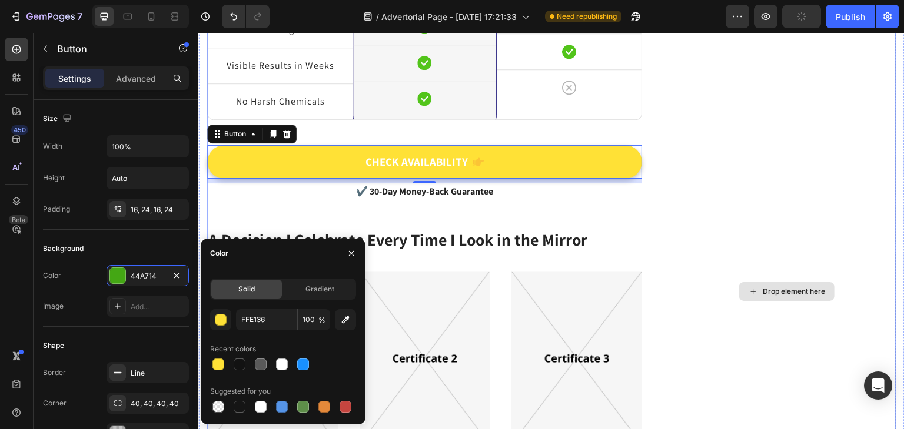
click at [791, 231] on div "Drop element here" at bounding box center [786, 292] width 217 height 1262
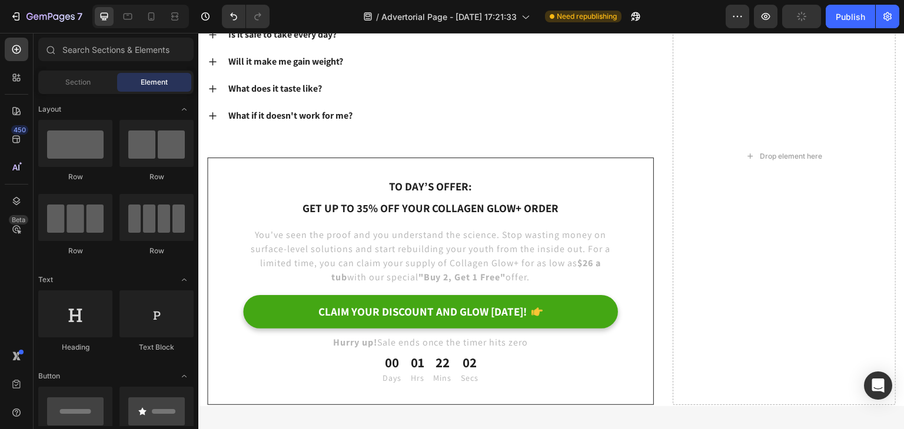
scroll to position [5777, 0]
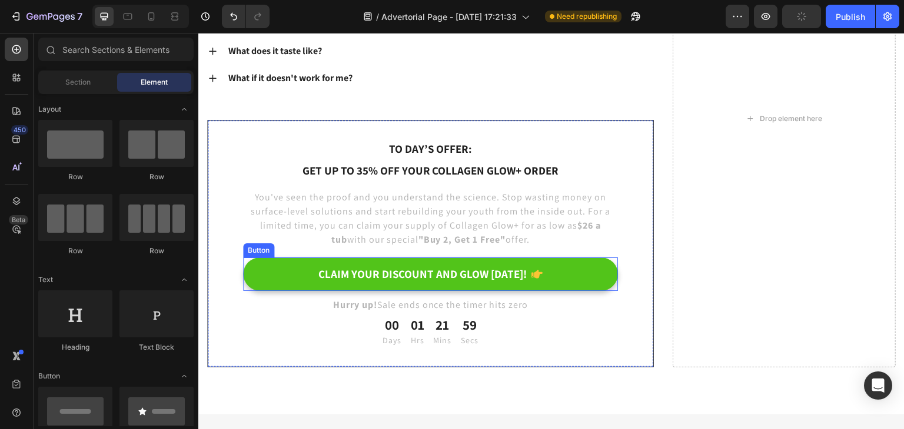
click at [575, 267] on button "CLAIM YOUR DISCOUNT AND GLOW TODAY!" at bounding box center [430, 275] width 375 height 34
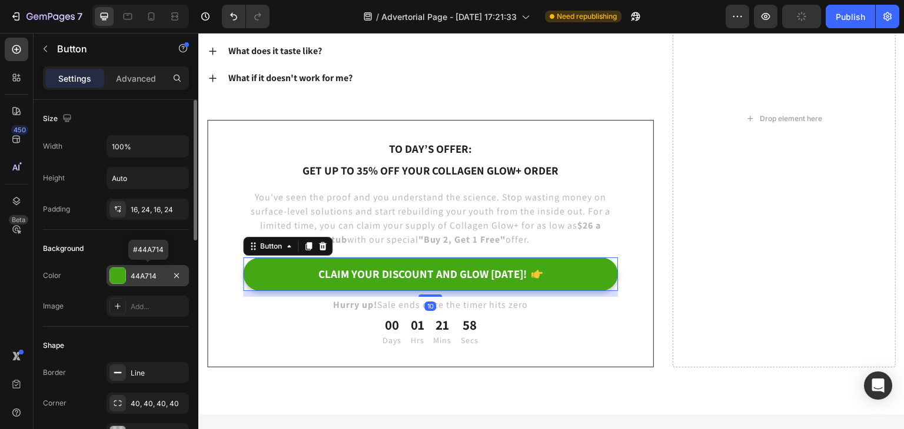
click at [156, 269] on div "44A714" at bounding box center [147, 275] width 82 height 21
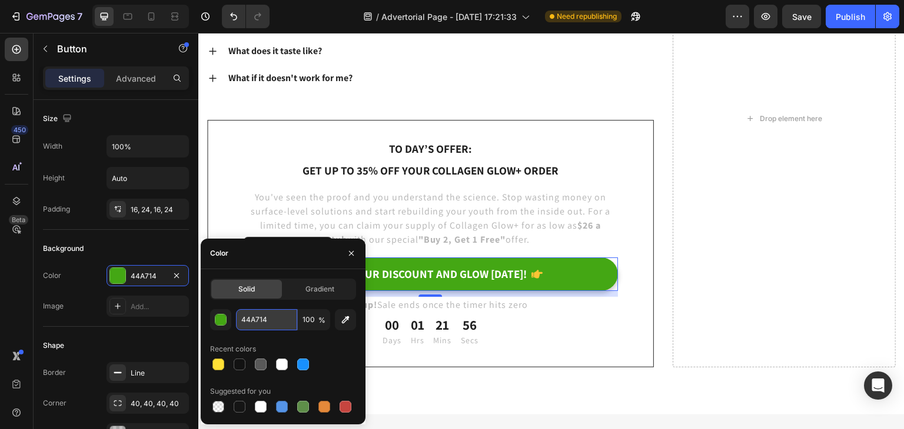
click at [278, 324] on input "44A714" at bounding box center [266, 319] width 61 height 21
paste input "FFE136"
type input "FFE136"
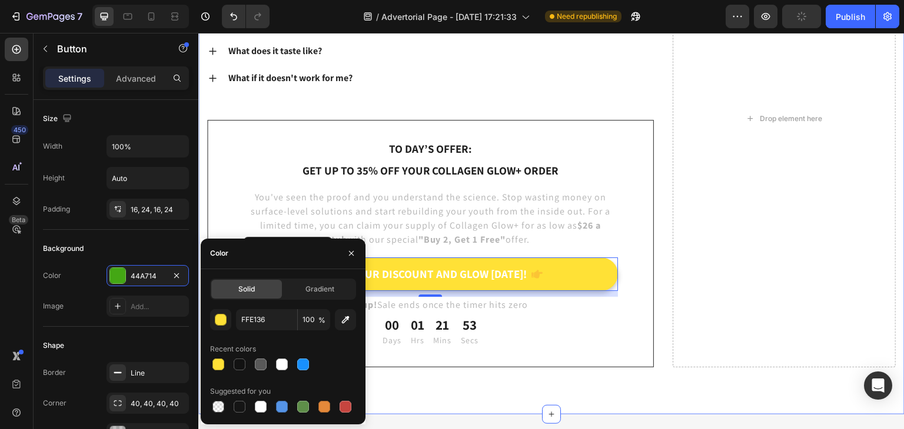
click at [616, 375] on div "Your Questions, Answered Heading How long until I see results? While everyone i…" at bounding box center [551, 141] width 706 height 545
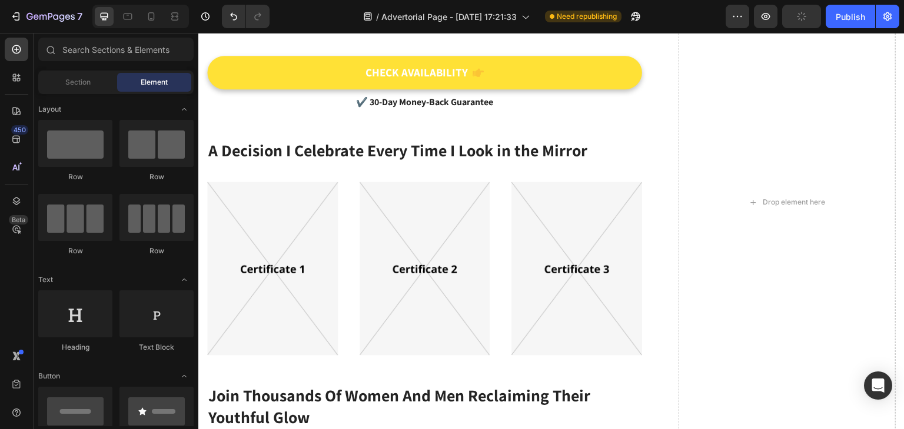
scroll to position [4911, 0]
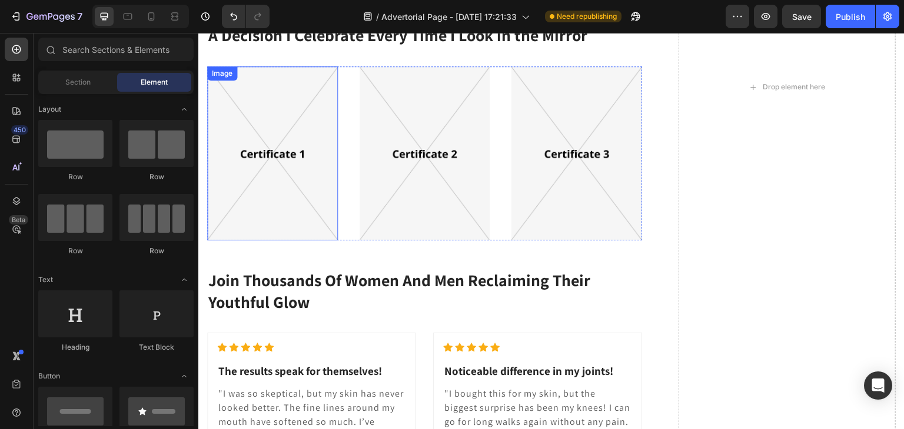
click at [278, 125] on img at bounding box center [272, 153] width 131 height 175
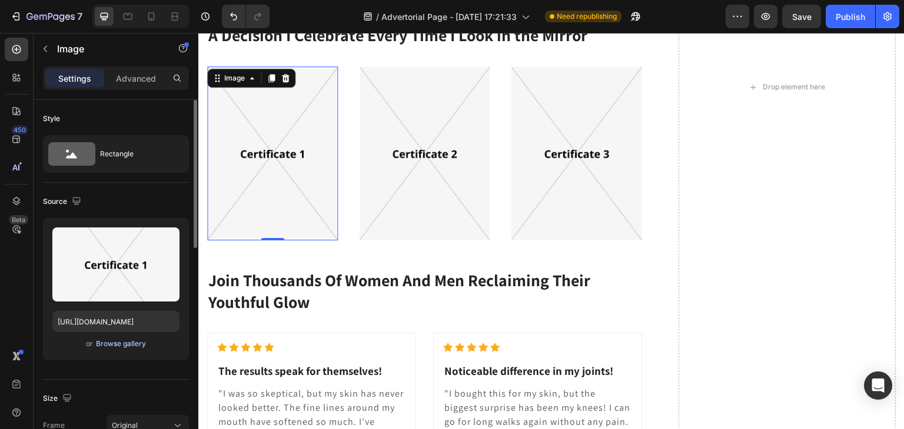
click at [120, 338] on div "Upload Image https://ucarecdn.com/97952ae2-e6cd-4b62-8396-3d2a73f47fb2/-/format…" at bounding box center [116, 289] width 146 height 142
click at [120, 338] on button "Browse gallery" at bounding box center [120, 344] width 51 height 12
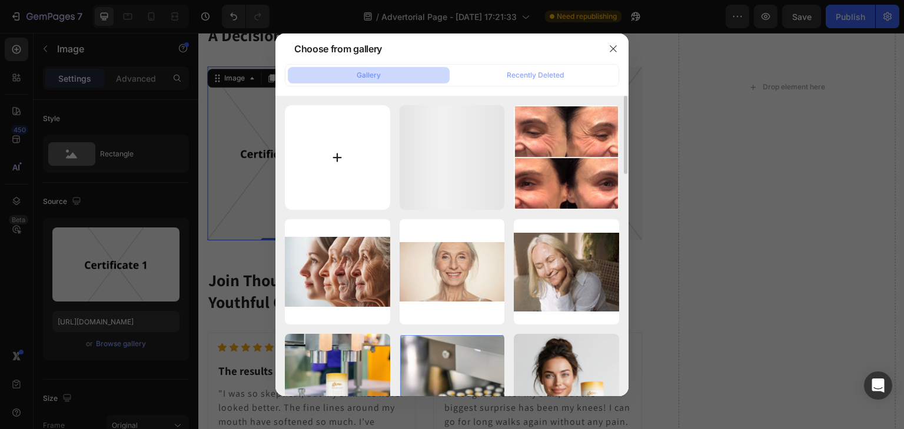
click at [332, 158] on input "file" at bounding box center [337, 157] width 105 height 105
type input "C:\fakepath\Generated Image September 28, 2025 - 9_09AM.png"
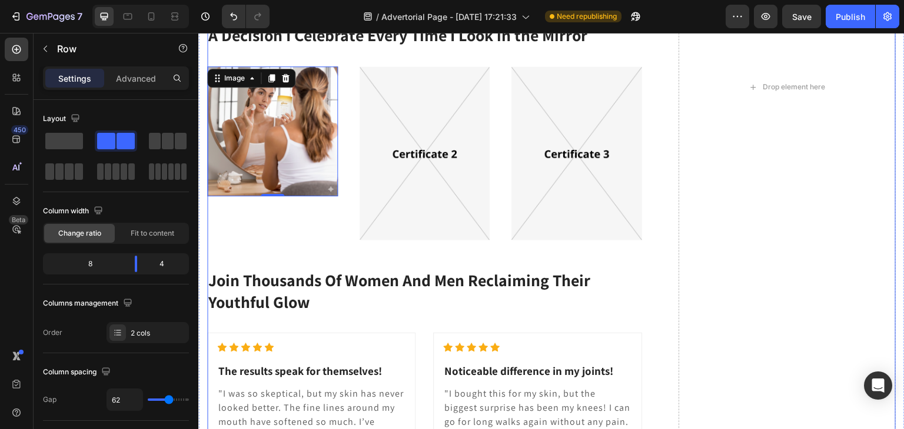
click at [858, 175] on div "Drop element here" at bounding box center [786, 87] width 217 height 1262
click at [271, 126] on img at bounding box center [272, 131] width 131 height 131
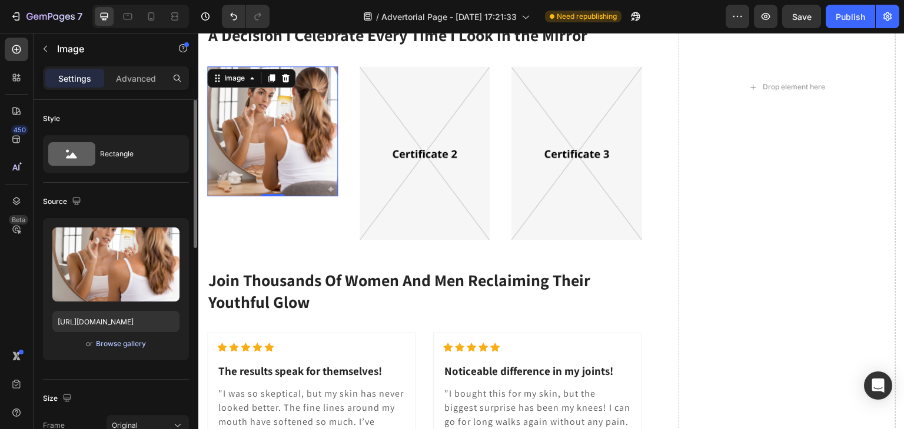
click at [128, 344] on div "Browse gallery" at bounding box center [121, 344] width 50 height 11
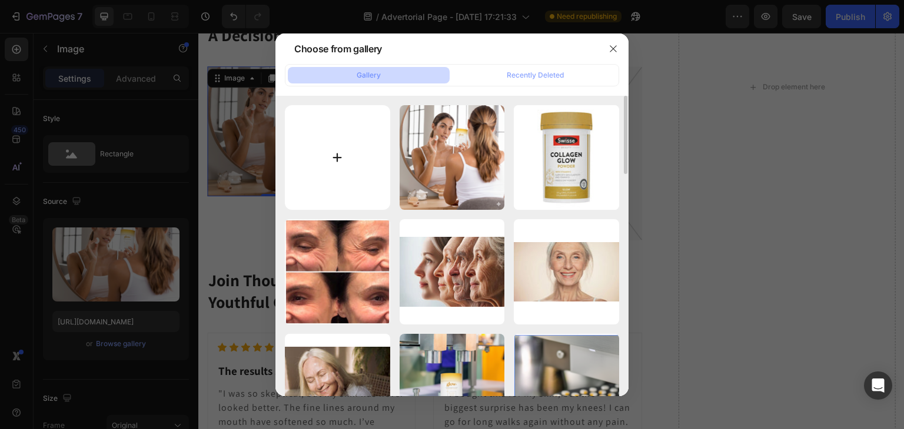
click at [329, 148] on input "file" at bounding box center [337, 157] width 105 height 105
type input "C:\fakepath\download (3).jpg"
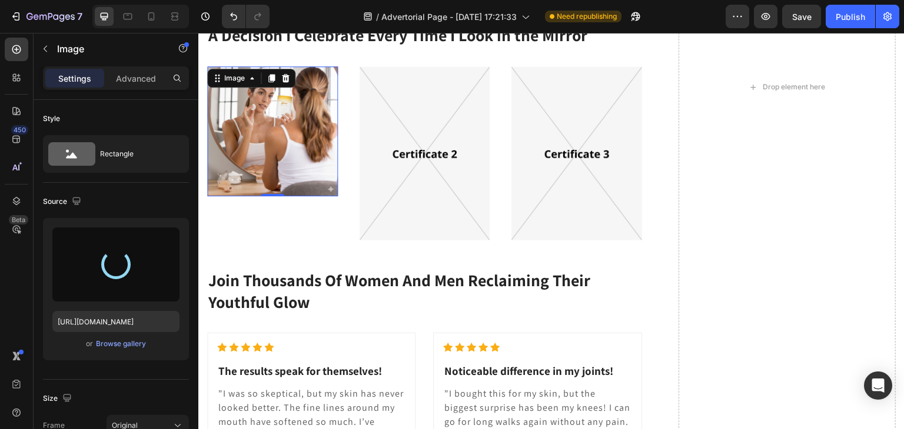
type input "https://cdn.shopify.com/s/files/1/0714/1847/8730/files/gempages_585666060766675…"
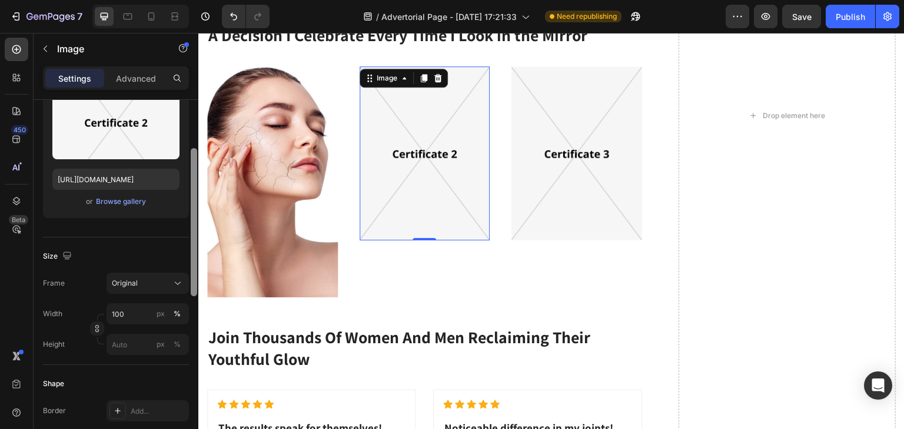
scroll to position [135, 0]
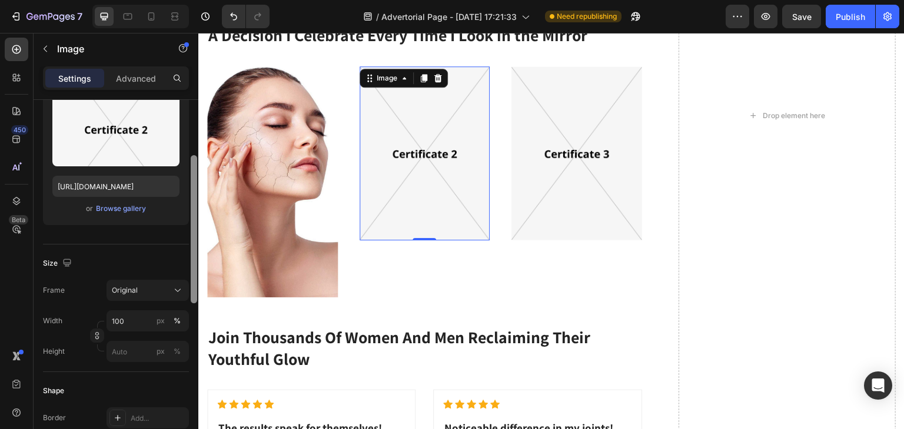
drag, startPoint x: 194, startPoint y: 228, endPoint x: 181, endPoint y: 173, distance: 56.7
click at [181, 173] on div "Style Rectangle Source Upload Image https://ucarecdn.com/5948736c-3e7a-49df-a7d…" at bounding box center [116, 281] width 165 height 363
click at [125, 204] on div "Browse gallery" at bounding box center [121, 209] width 50 height 11
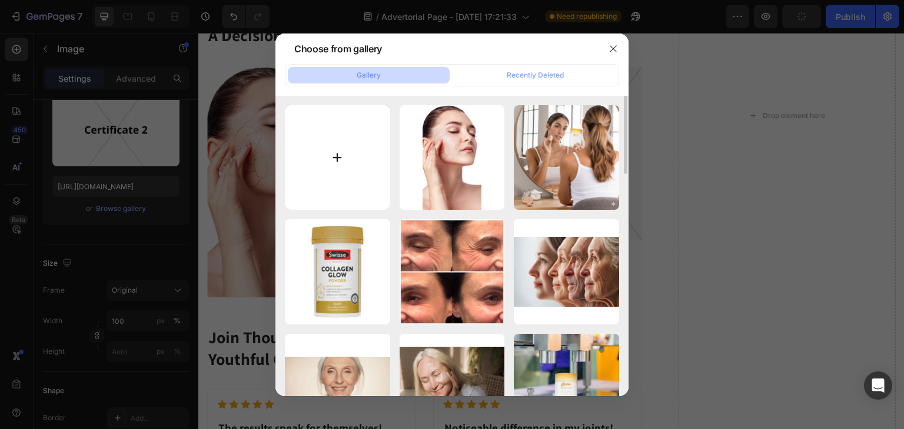
click at [339, 173] on input "file" at bounding box center [337, 157] width 105 height 105
type input "C:\fakepath\Pin on Sensitive Skin Care in 2024 _ Facial massage routine, Face y…"
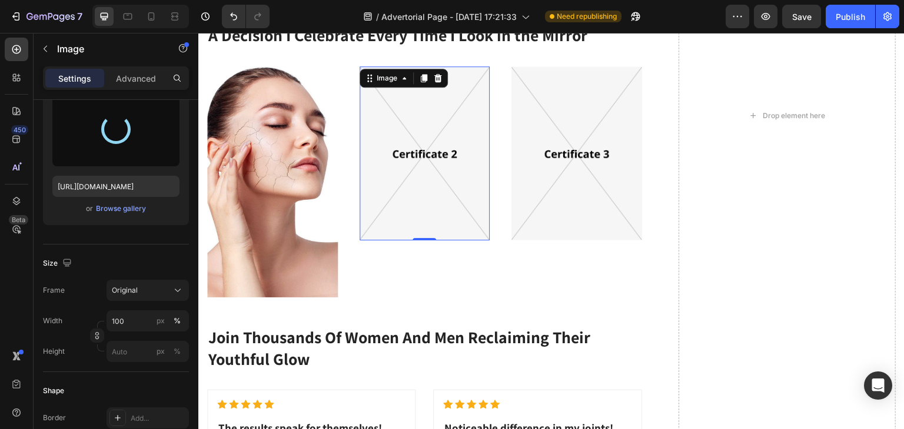
type input "https://cdn.shopify.com/s/files/1/0714/1847/8730/files/gempages_585666060766675…"
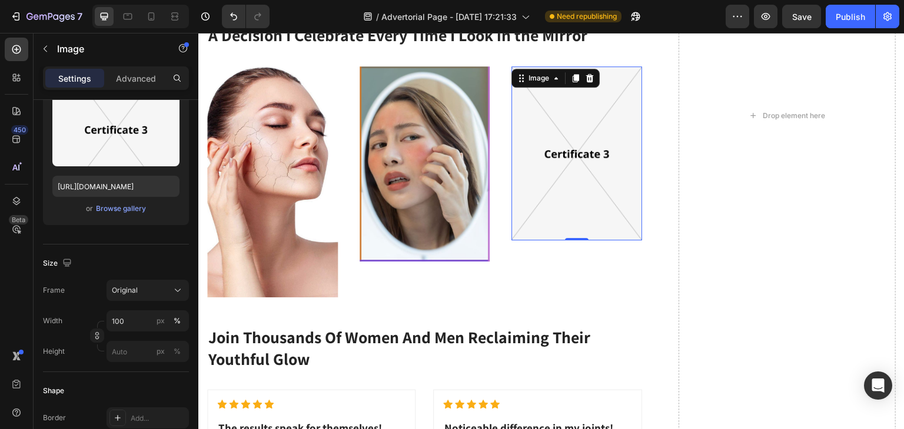
click at [559, 142] on img at bounding box center [576, 153] width 131 height 175
click at [120, 211] on div "Browse gallery" at bounding box center [121, 209] width 50 height 11
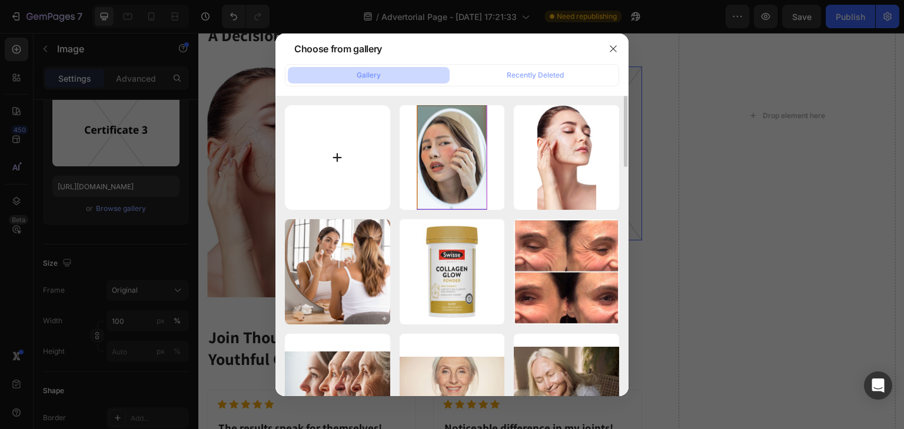
click at [342, 161] on input "file" at bounding box center [337, 157] width 105 height 105
type input "C:\fakepath\Here’s What’s Has Happened to Your Skin When It Gets Dry and Flaky.…"
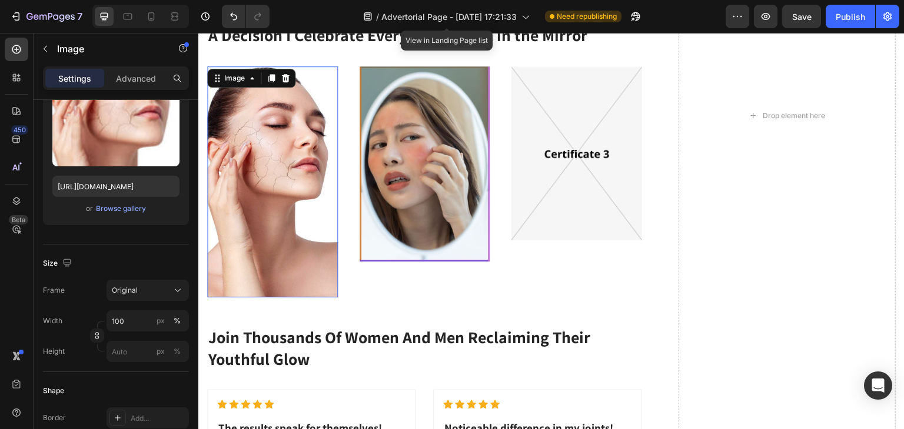
click at [244, 217] on img at bounding box center [272, 182] width 131 height 232
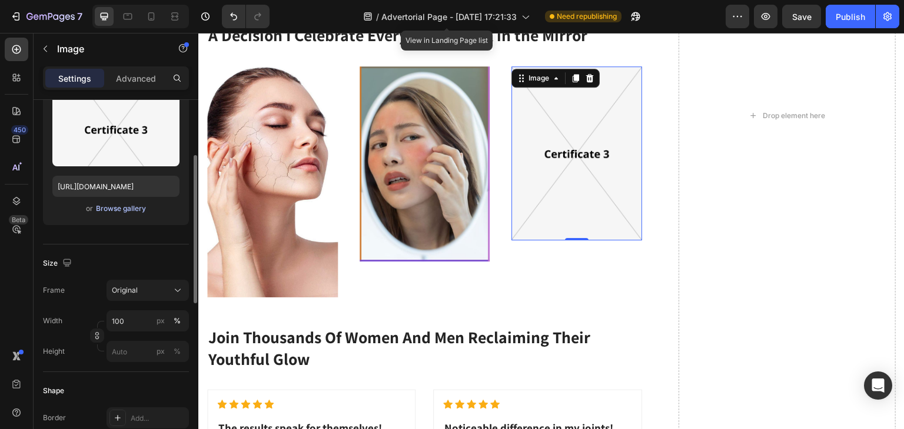
click at [112, 204] on div "Browse gallery" at bounding box center [121, 209] width 50 height 11
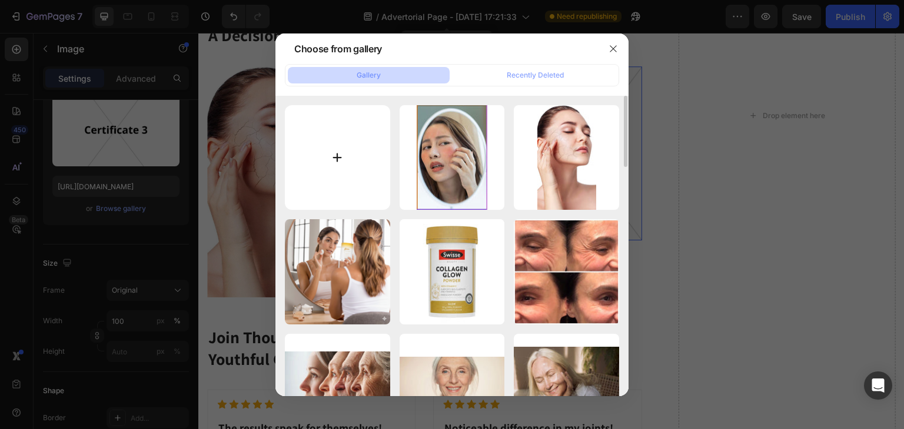
click at [340, 172] on input "file" at bounding box center [337, 157] width 105 height 105
type input "C:\fakepath\Here’s What’s Has Happened to Your Skin When It Gets Dry and Flaky.…"
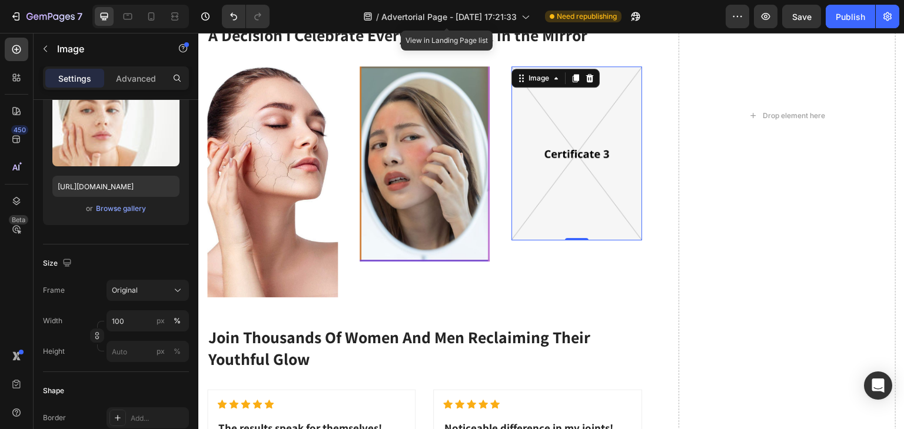
type input "https://cdn.shopify.com/s/files/1/0714/1847/8730/files/gempages_585666060766675…"
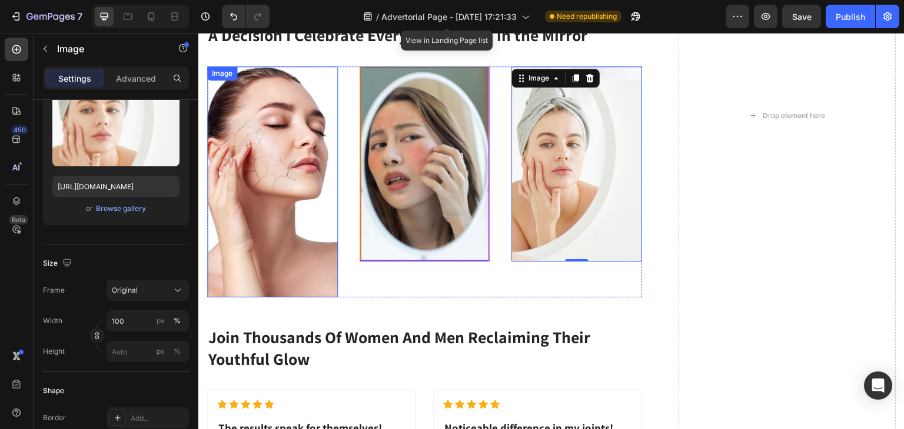
click at [315, 198] on img at bounding box center [272, 182] width 131 height 232
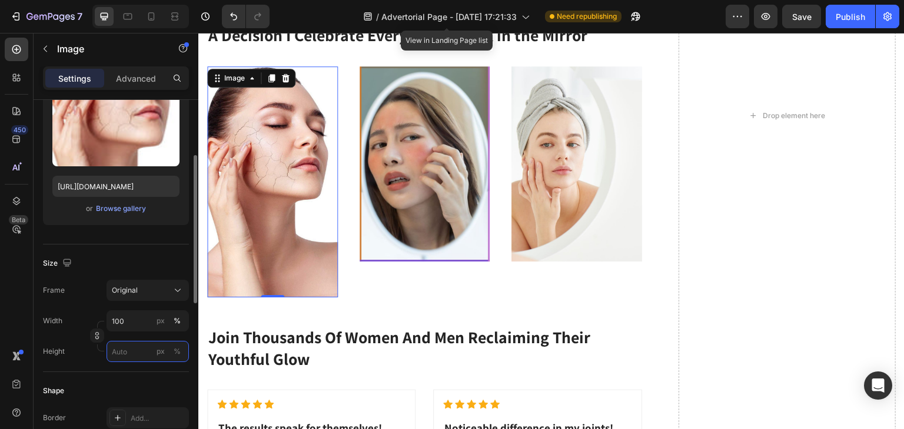
click at [139, 350] on input "px %" at bounding box center [147, 351] width 82 height 21
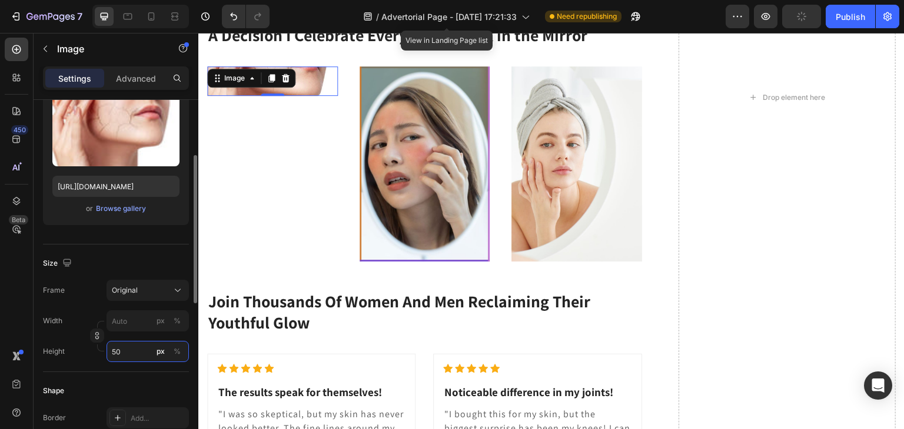
type input "5"
type input "320"
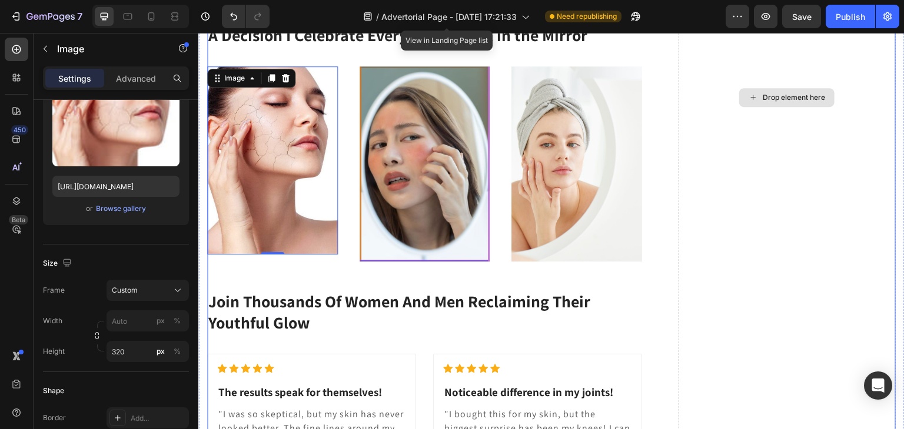
click at [813, 232] on div "Drop element here" at bounding box center [786, 98] width 217 height 1284
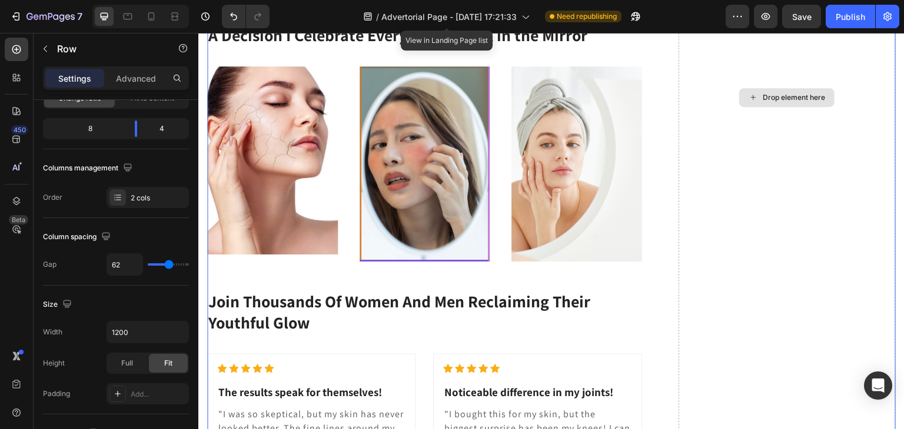
scroll to position [0, 0]
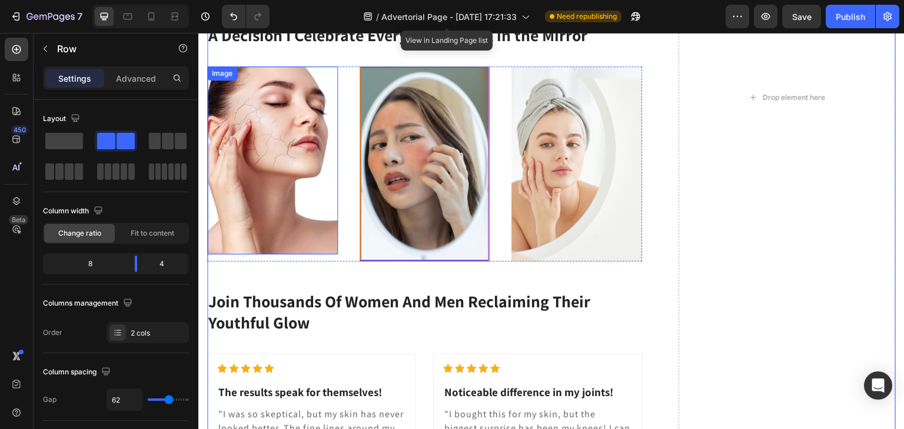
click at [317, 187] on img at bounding box center [272, 160] width 131 height 188
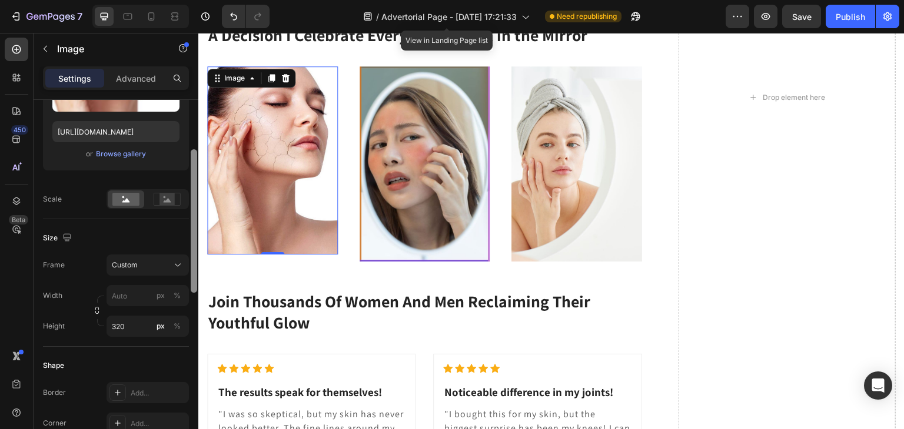
scroll to position [209, 0]
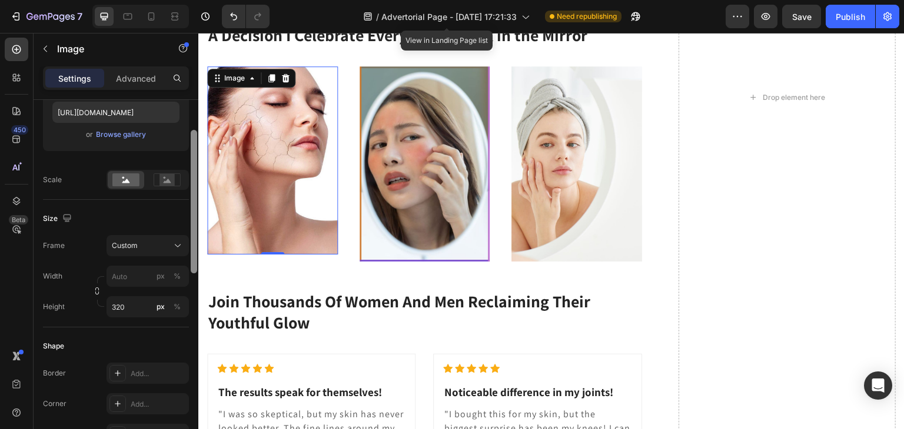
drag, startPoint x: 194, startPoint y: 137, endPoint x: 192, endPoint y: 206, distance: 68.8
click at [192, 206] on div at bounding box center [194, 202] width 6 height 144
click at [132, 306] on input "320" at bounding box center [147, 306] width 82 height 21
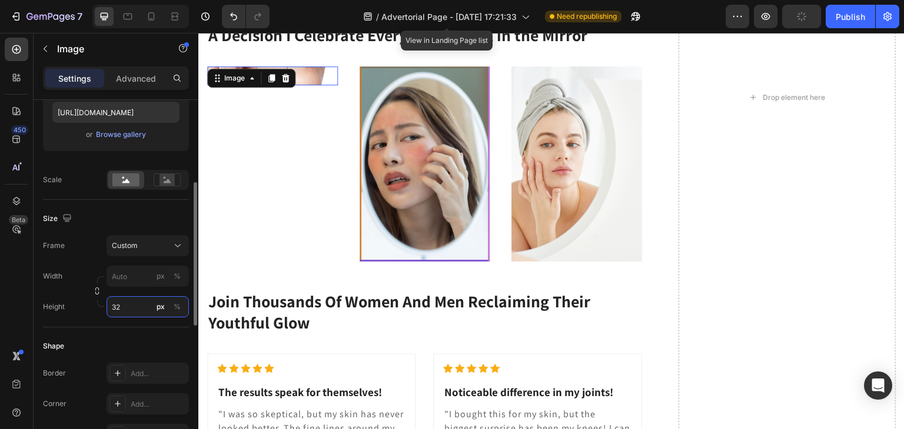
type input "329"
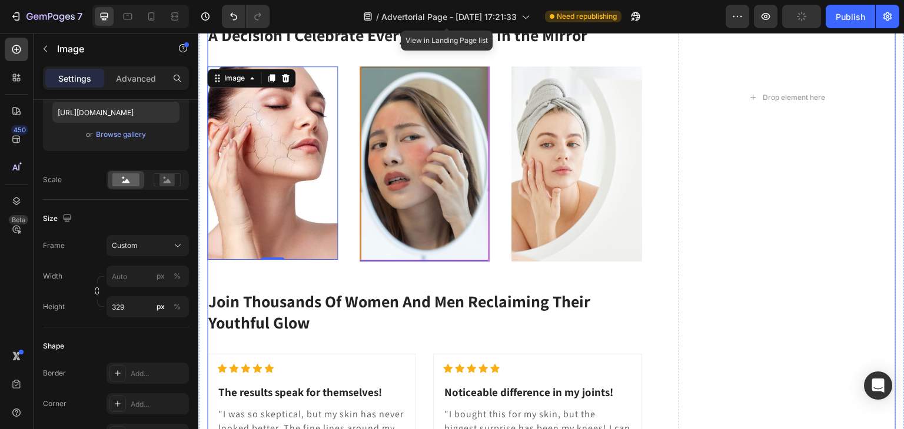
click at [649, 192] on div "Why Collagen Glow+ Works When Other Solutions Fail Heading Title Line Rebuilds …" at bounding box center [551, 98] width 688 height 1284
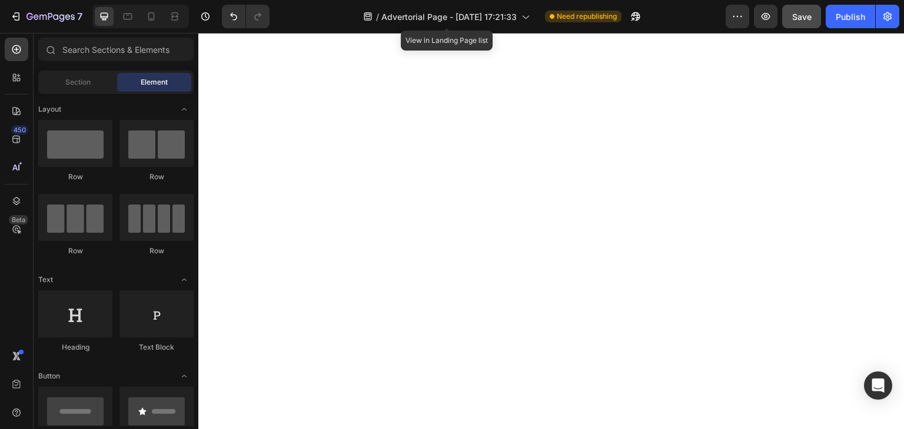
scroll to position [49, 0]
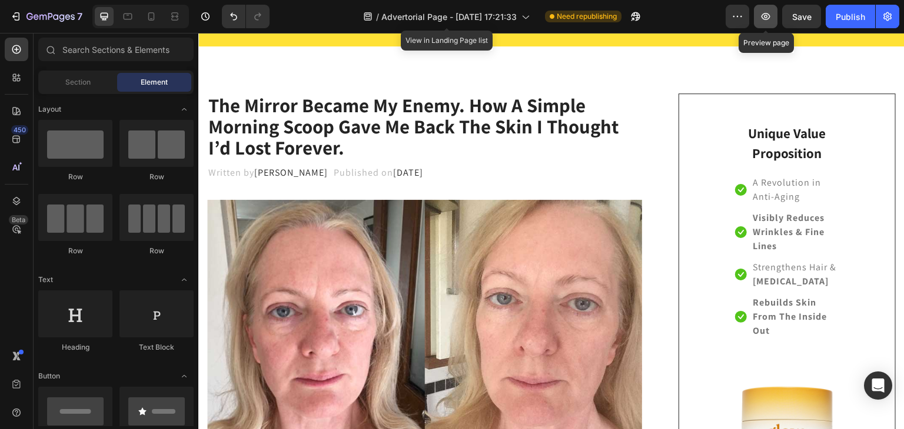
click at [767, 21] on icon "button" at bounding box center [765, 17] width 12 height 12
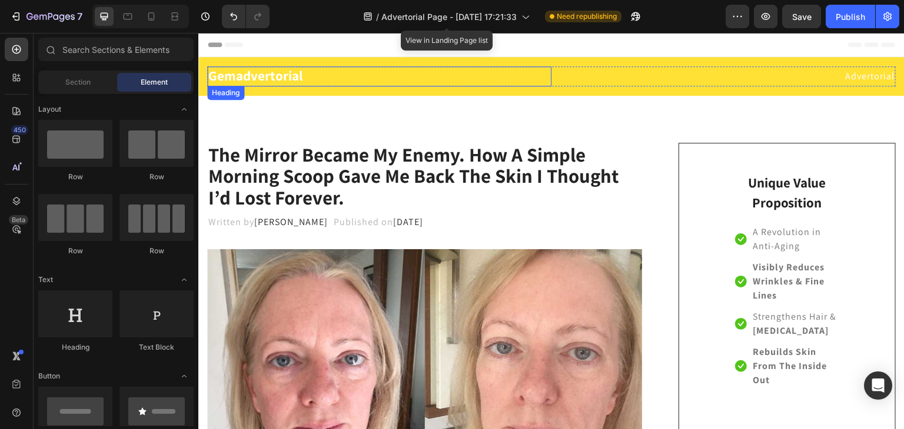
click at [247, 74] on p "Gemadvertorial" at bounding box center [379, 77] width 342 height 18
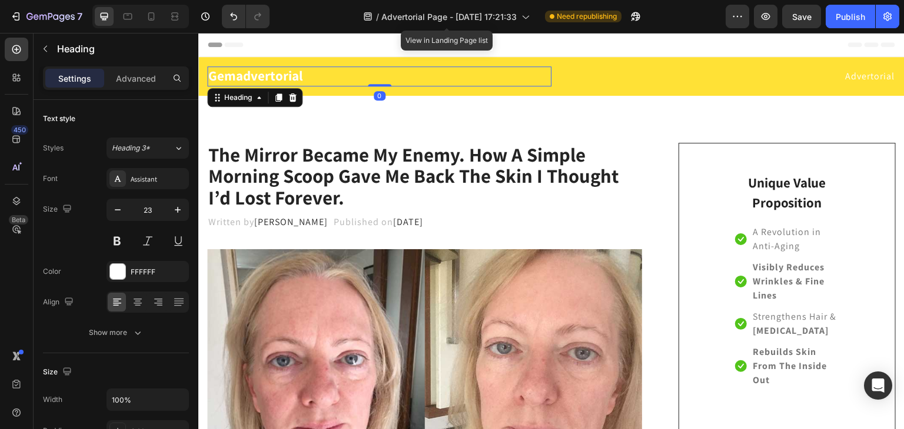
click at [298, 82] on p "Gemadvertorial" at bounding box center [379, 77] width 342 height 18
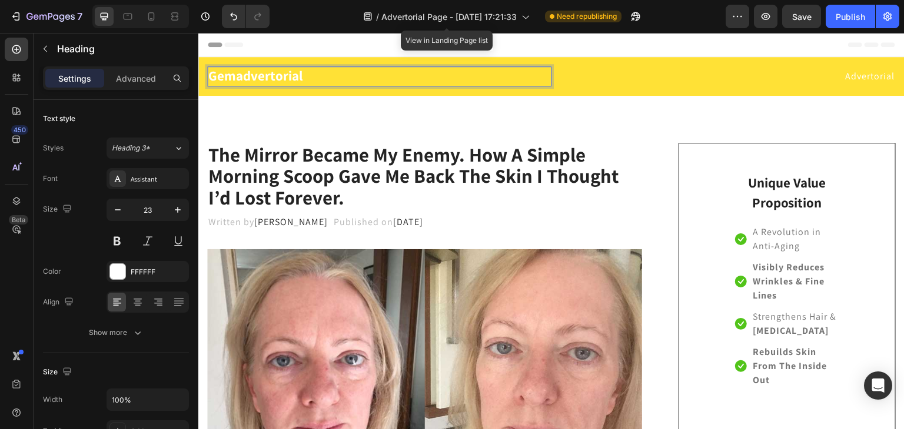
click at [307, 76] on p "Gemadvertorial" at bounding box center [379, 77] width 342 height 18
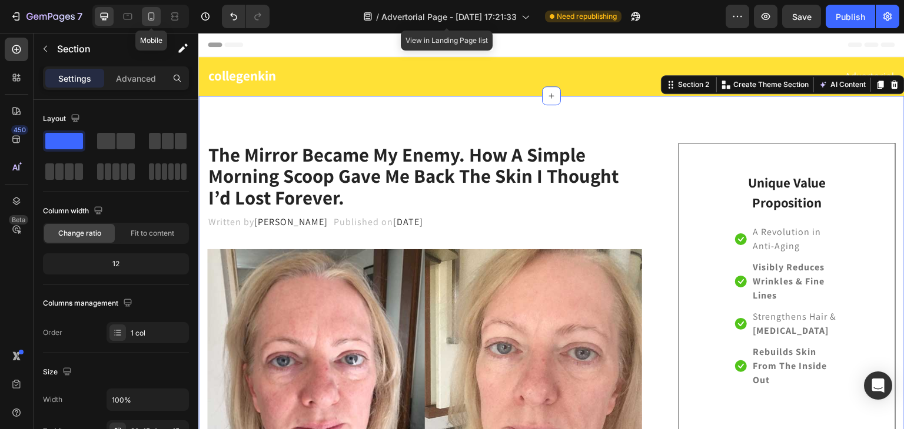
click at [154, 24] on div at bounding box center [151, 16] width 19 height 19
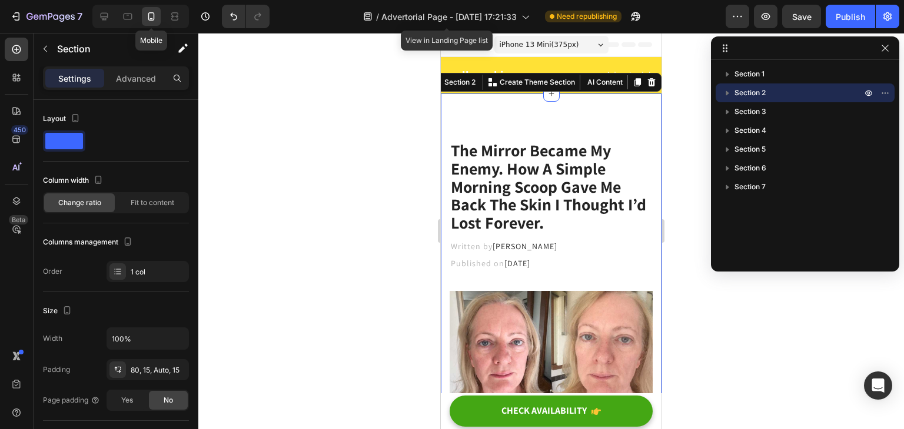
scroll to position [19, 0]
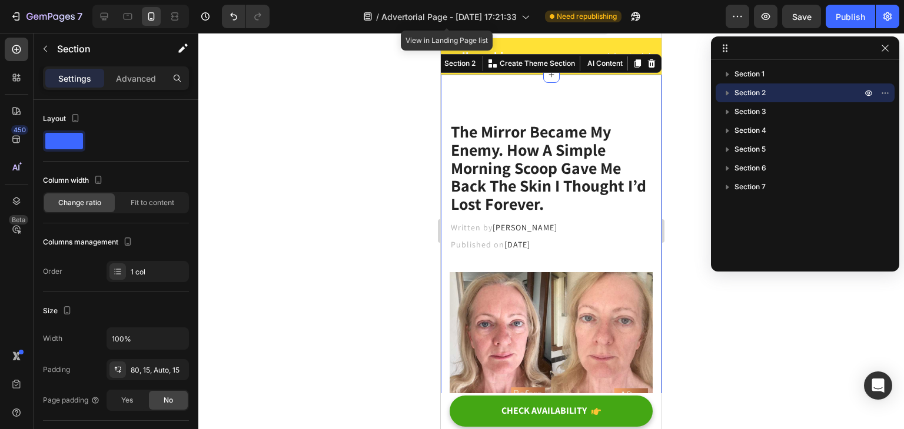
click at [322, 74] on div at bounding box center [550, 231] width 705 height 396
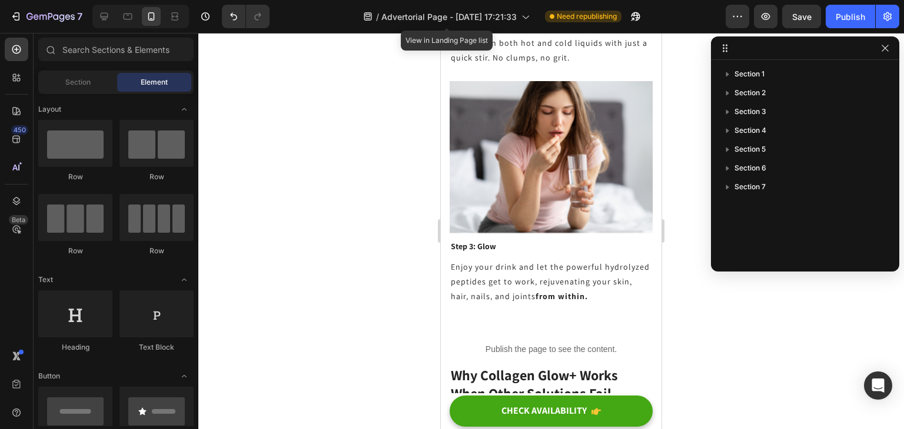
scroll to position [4701, 0]
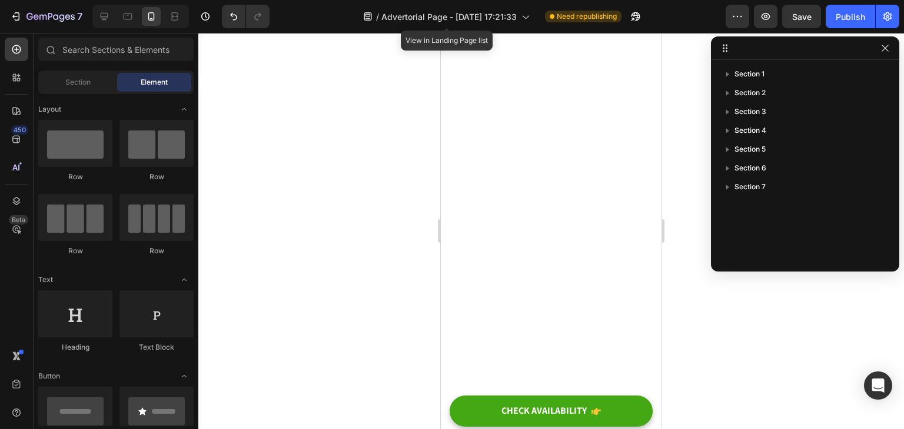
drag, startPoint x: 655, startPoint y: 280, endPoint x: 846, endPoint y: 205, distance: 205.3
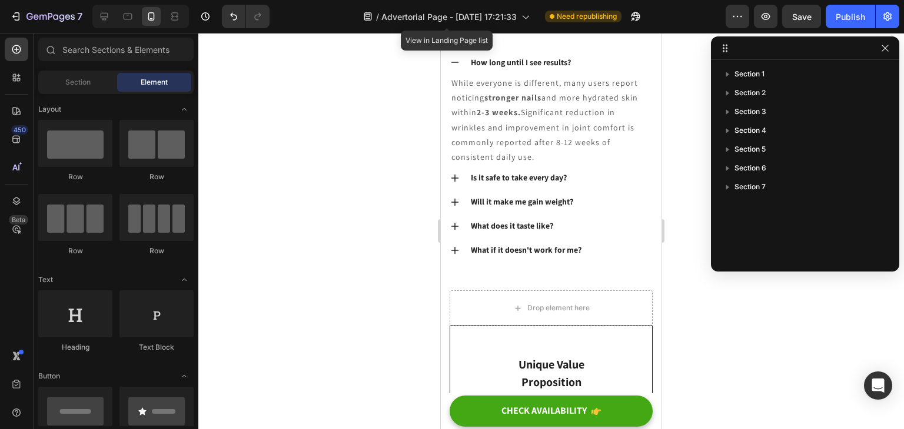
scroll to position [6951, 0]
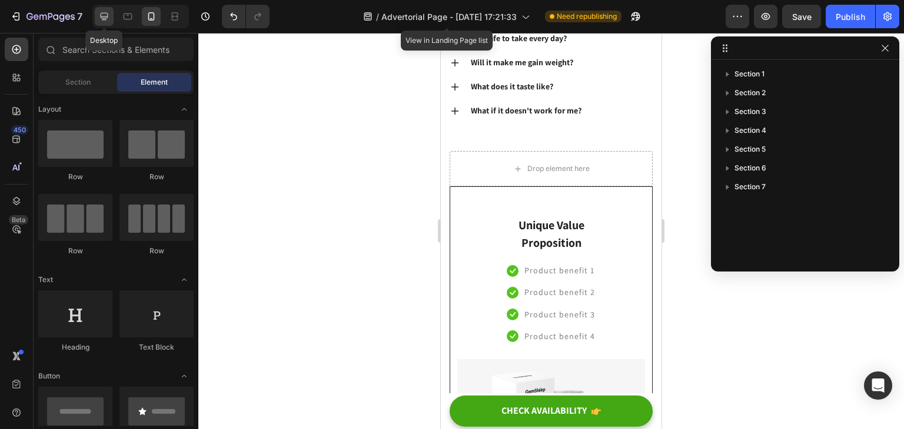
click at [95, 12] on div at bounding box center [104, 16] width 19 height 19
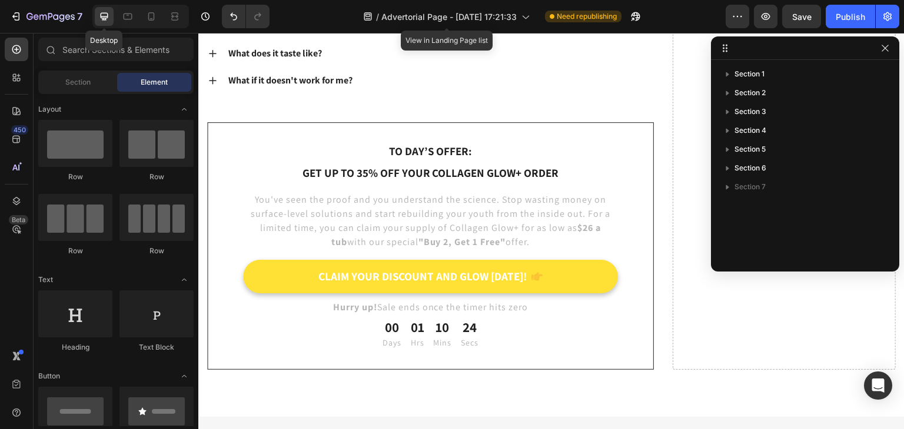
scroll to position [6921, 0]
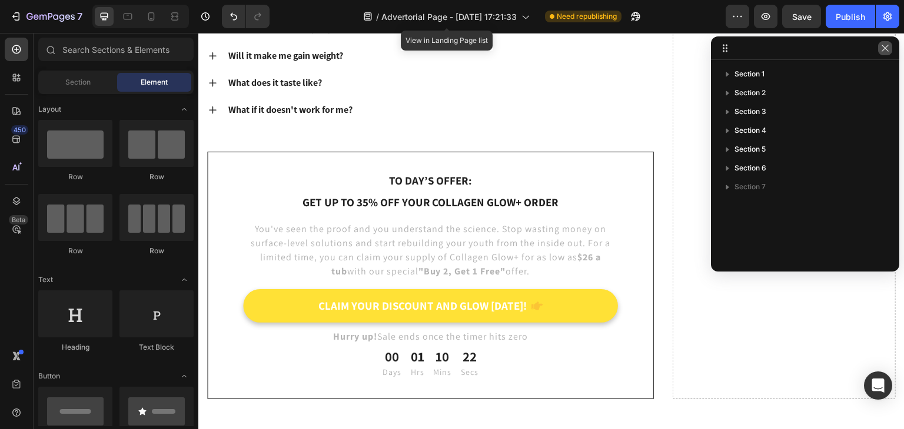
click at [887, 45] on icon "button" at bounding box center [884, 48] width 6 height 6
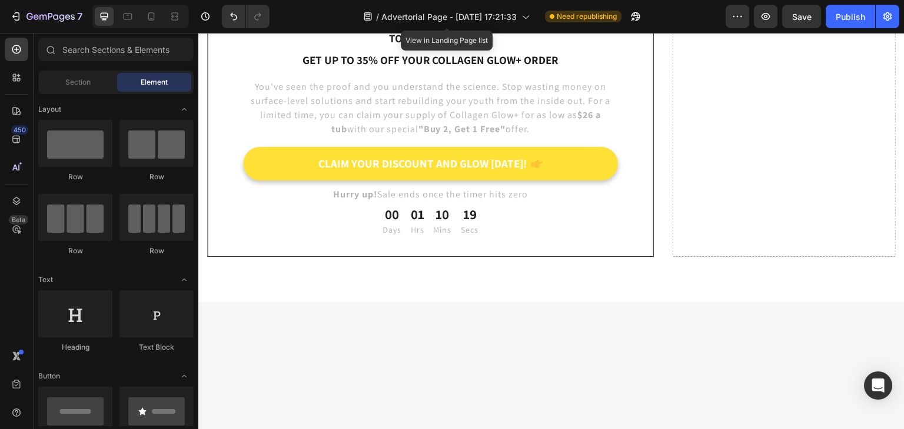
scroll to position [5842, 0]
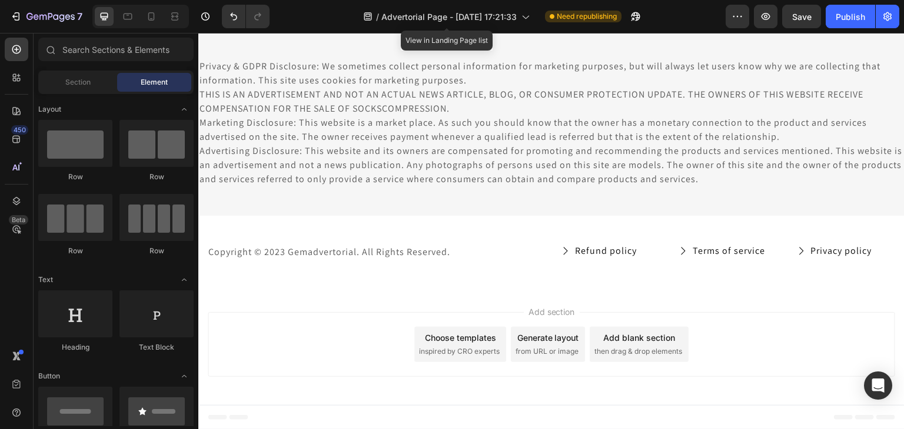
scroll to position [4514, 0]
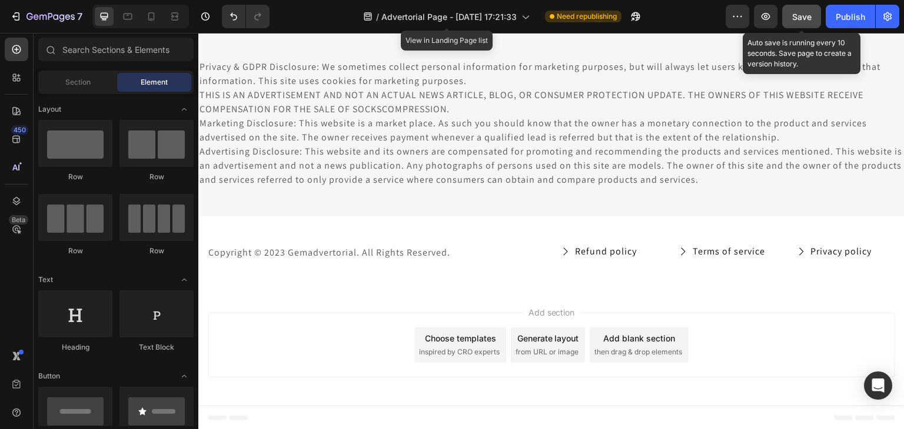
click at [800, 12] on span "Save" at bounding box center [801, 17] width 19 height 10
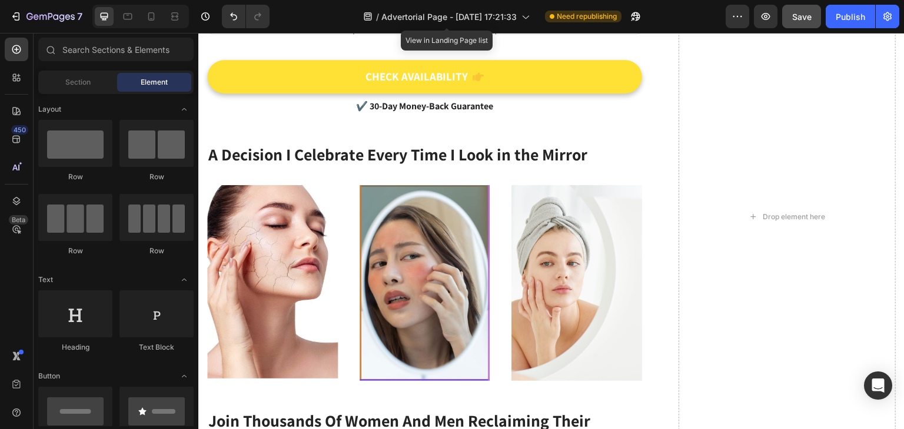
scroll to position [3730, 0]
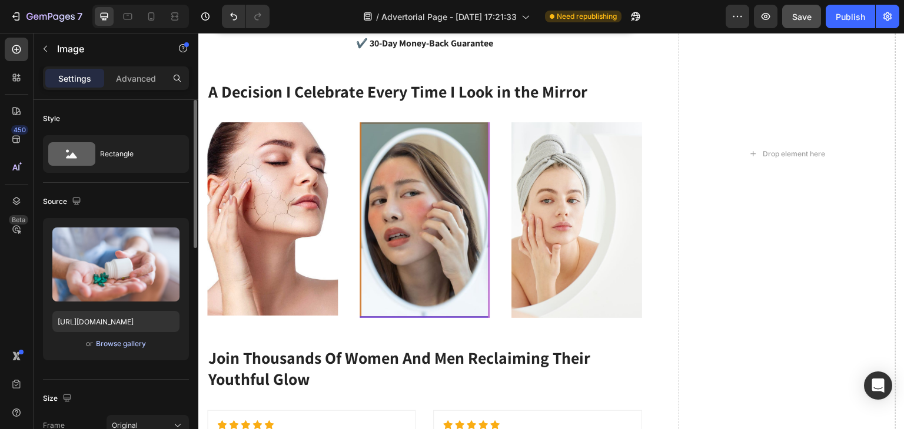
click at [131, 341] on div "Browse gallery" at bounding box center [121, 344] width 50 height 11
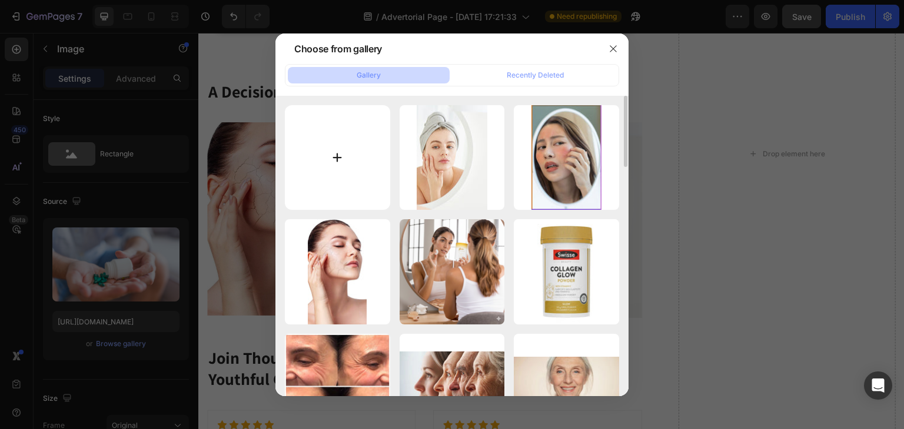
click at [329, 146] on input "file" at bounding box center [337, 157] width 105 height 105
type input "C:\fakepath\Generated Image September 28, 2025 - 9_22AM.png"
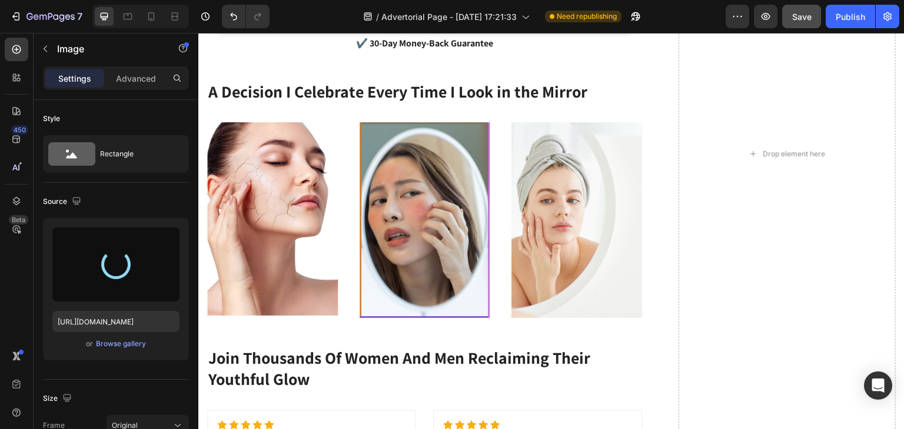
type input "https://cdn.shopify.com/s/files/1/0714/1847/8730/files/gempages_585666060766675…"
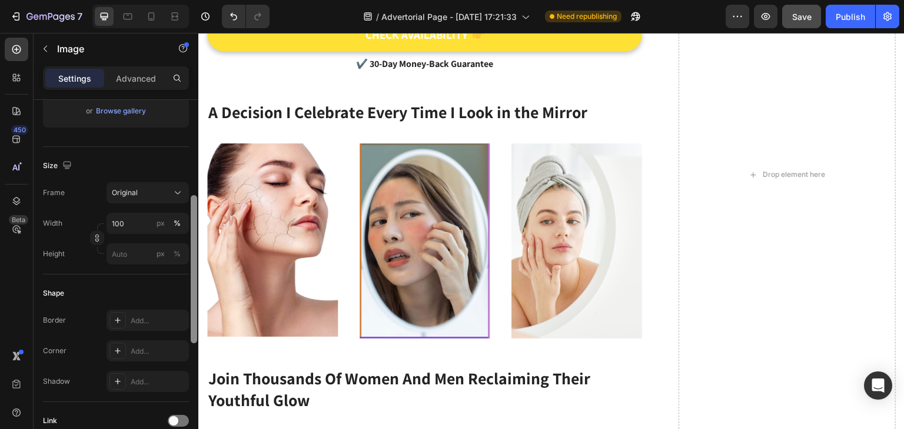
scroll to position [234, 0]
drag, startPoint x: 193, startPoint y: 118, endPoint x: 192, endPoint y: 214, distance: 95.9
click at [192, 214] on div at bounding box center [194, 268] width 6 height 148
click at [129, 248] on input "px %" at bounding box center [147, 252] width 82 height 21
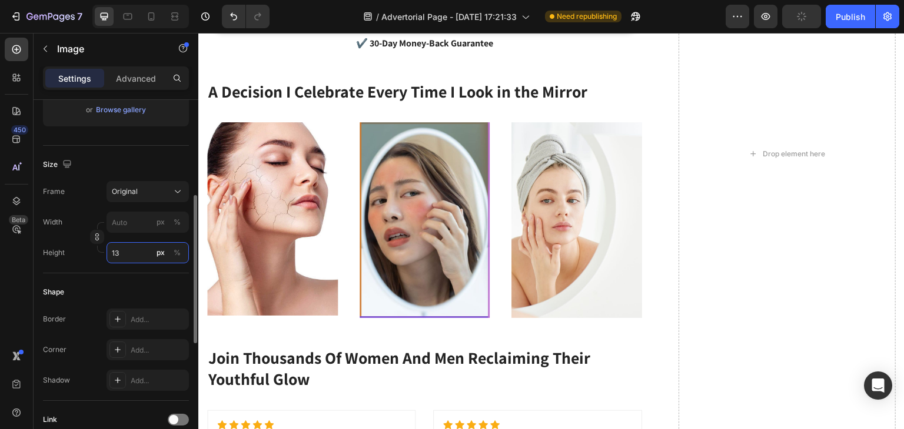
type input "1"
type input "3"
type input "2"
type input "180"
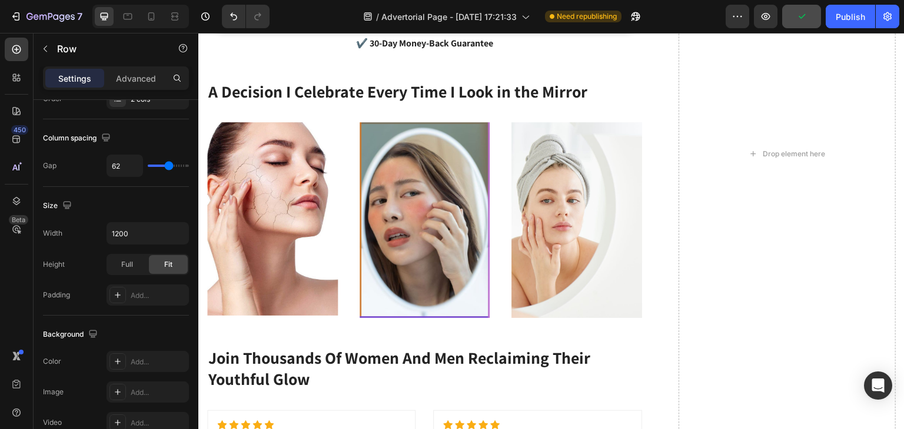
scroll to position [0, 0]
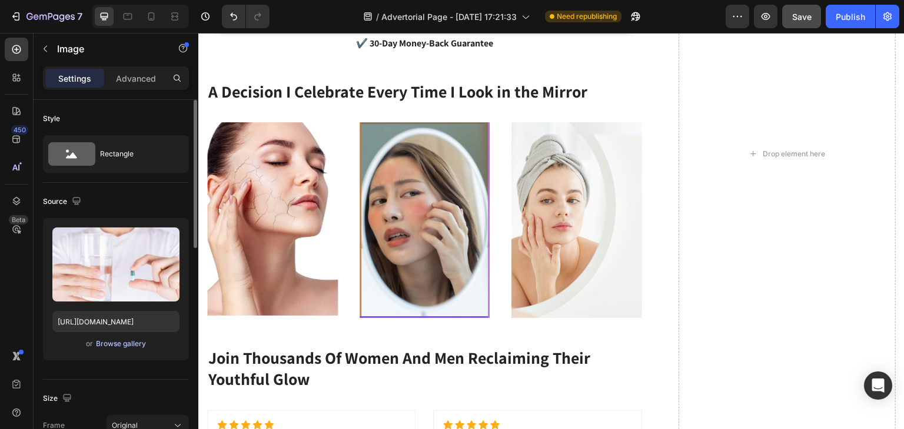
click at [144, 341] on div "Browse gallery" at bounding box center [121, 344] width 50 height 11
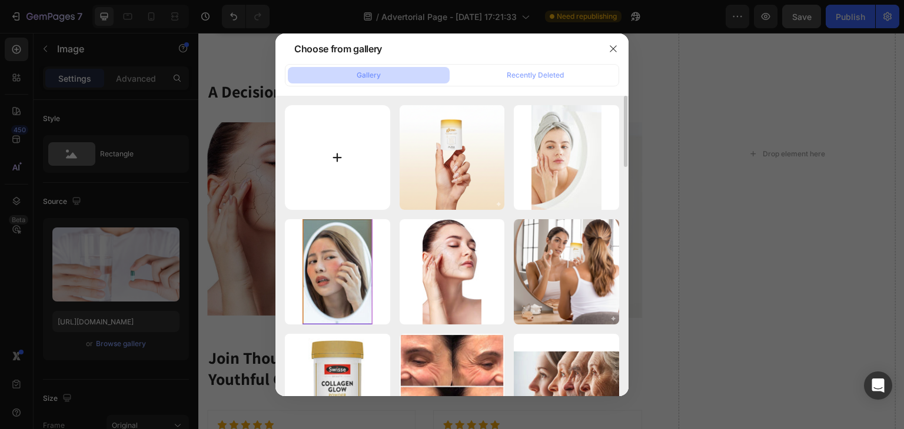
click at [332, 161] on input "file" at bounding box center [337, 157] width 105 height 105
type input "C:\fakepath\Generated Image September 28, 2025 - 9_26AM.png"
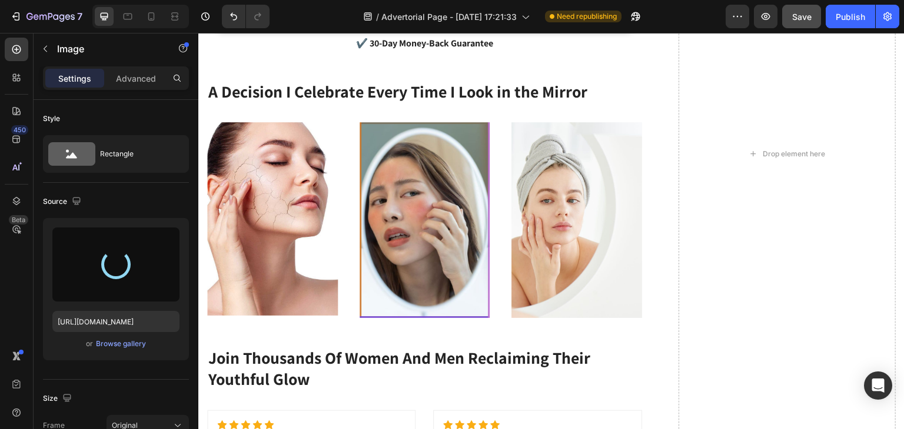
type input "https://cdn.shopify.com/s/files/1/0714/1847/8730/files/gempages_585666060766675…"
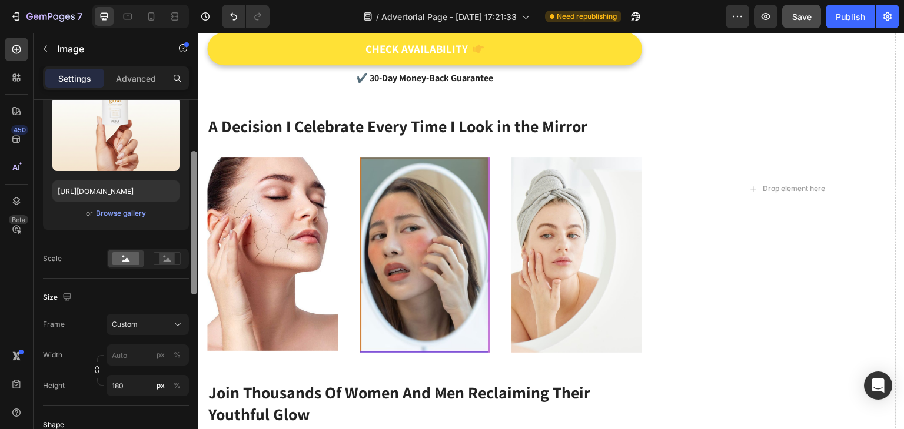
scroll to position [134, 0]
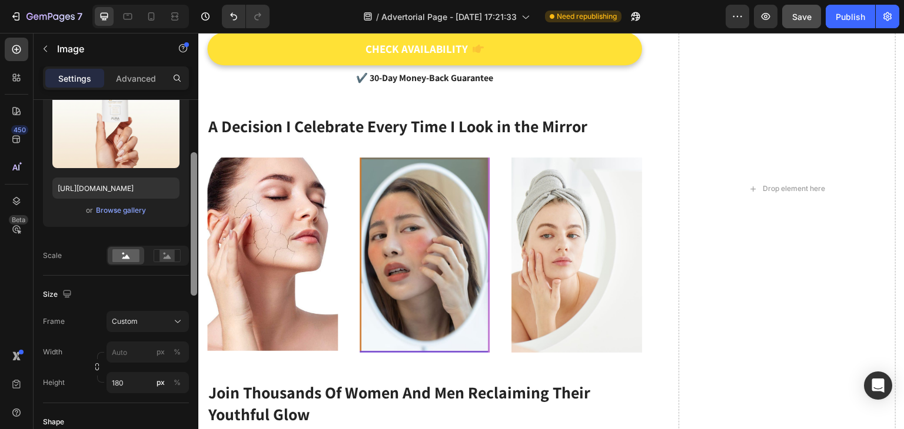
drag, startPoint x: 194, startPoint y: 156, endPoint x: 198, endPoint y: 209, distance: 53.1
click at [198, 209] on div at bounding box center [193, 281] width 9 height 363
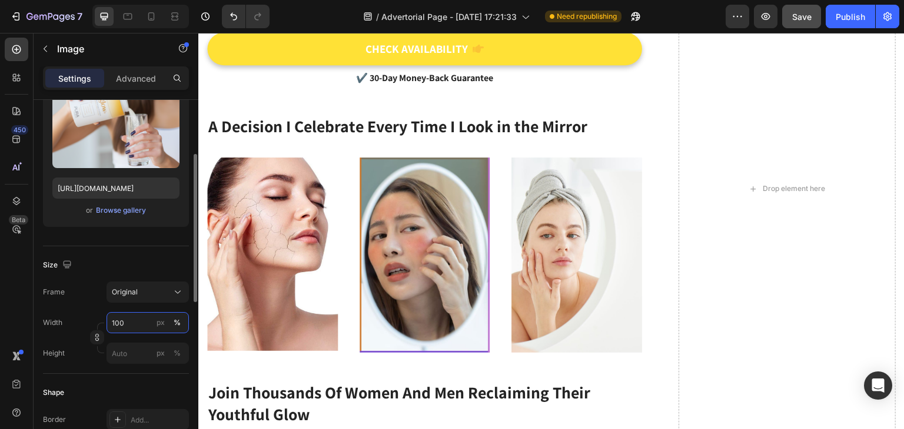
click at [129, 322] on input "100" at bounding box center [147, 322] width 82 height 21
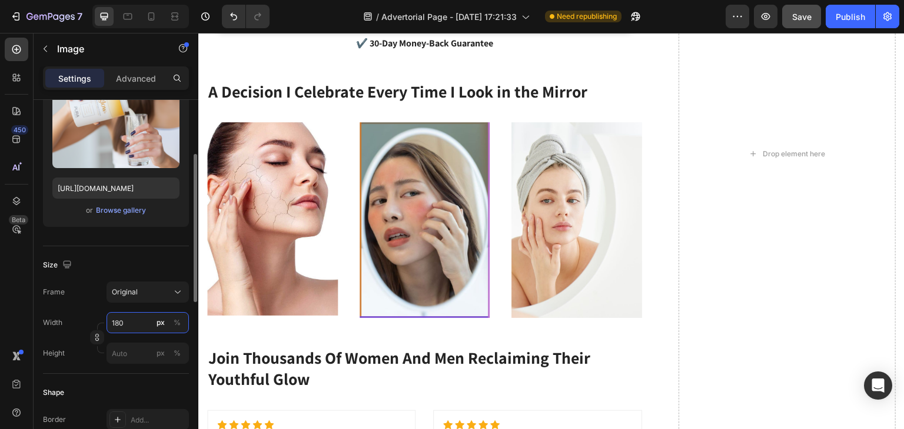
type input "180"
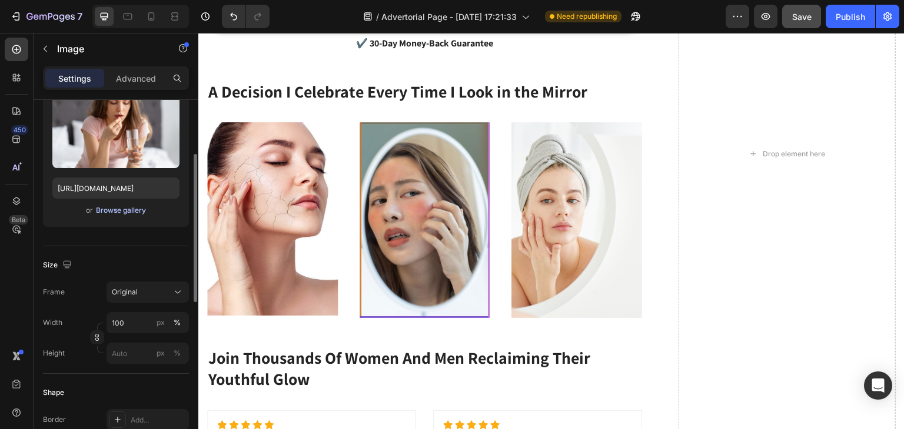
click at [127, 205] on div "Browse gallery" at bounding box center [121, 210] width 50 height 11
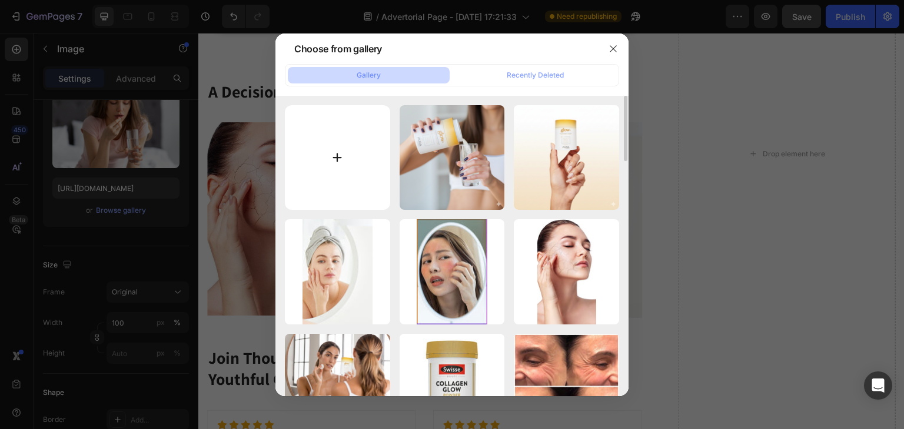
click at [335, 156] on input "file" at bounding box center [337, 157] width 105 height 105
type input "C:\fakepath\Generated Image September 28, 2025 - 9_29AM.png"
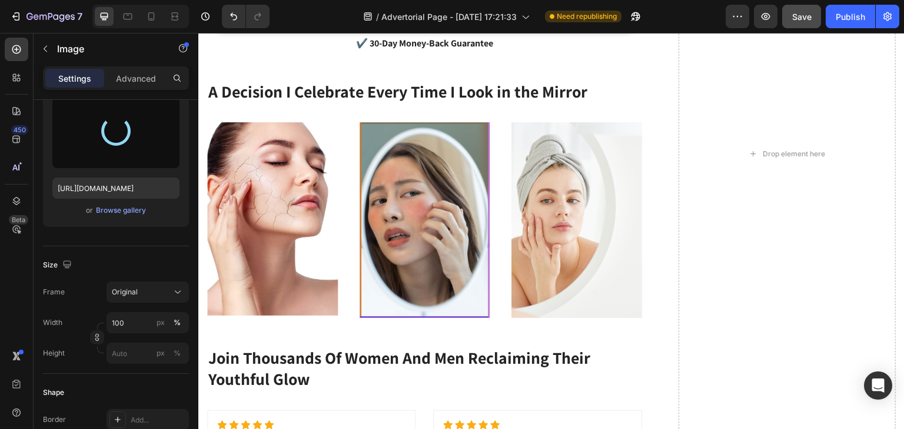
type input "https://cdn.shopify.com/s/files/1/0714/1847/8730/files/gempages_585666060766675…"
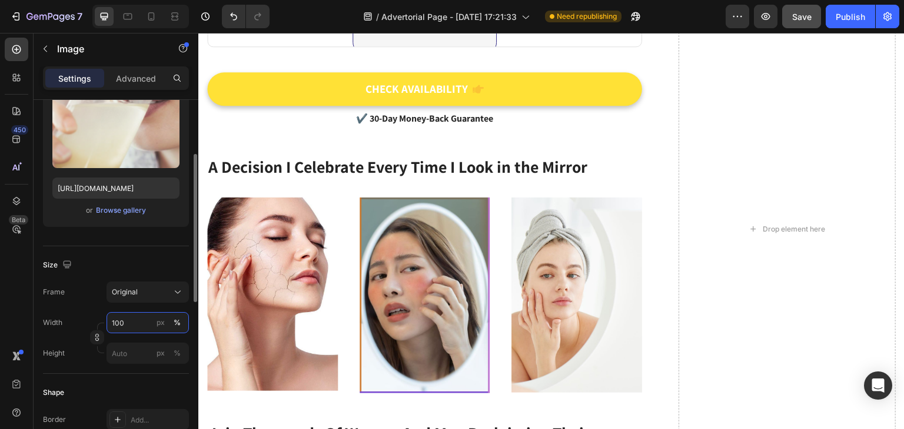
click at [138, 329] on input "100" at bounding box center [147, 322] width 82 height 21
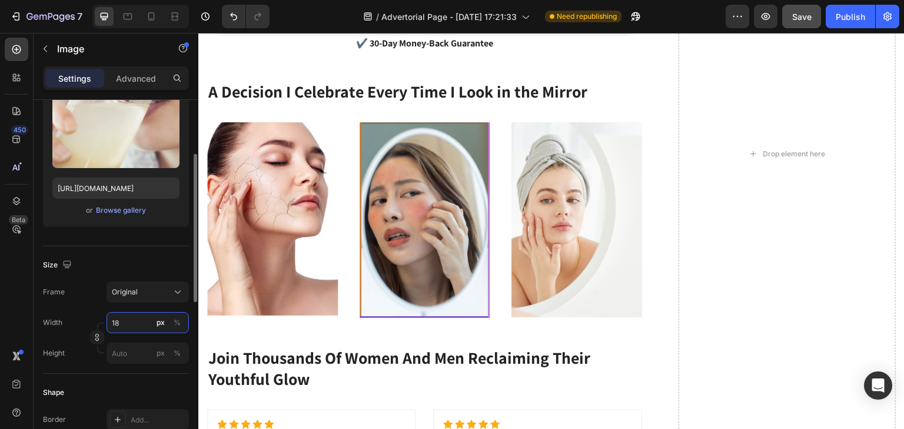
type input "180"
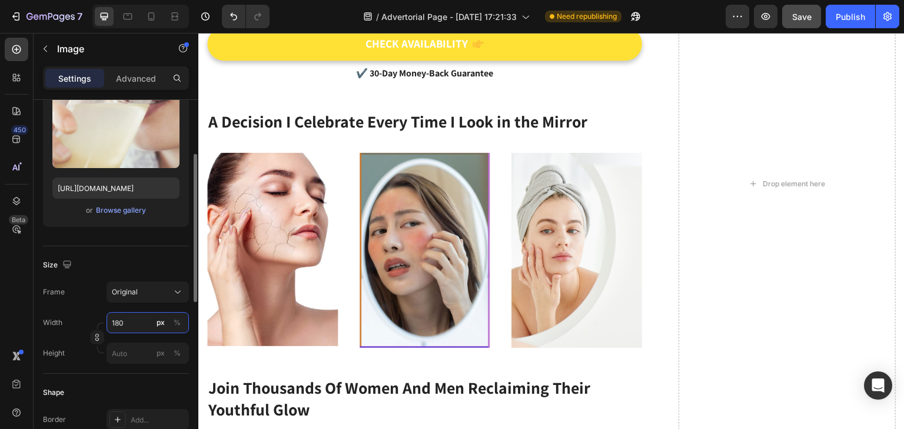
click at [134, 322] on input "180" at bounding box center [147, 322] width 82 height 21
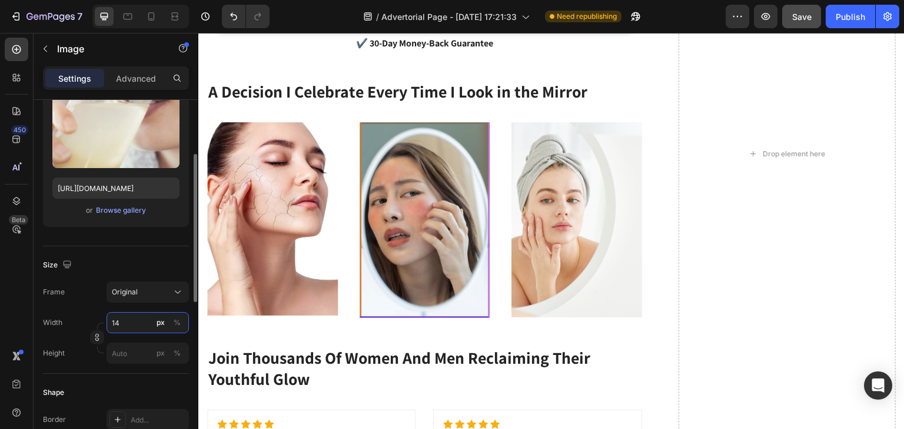
type input "140"
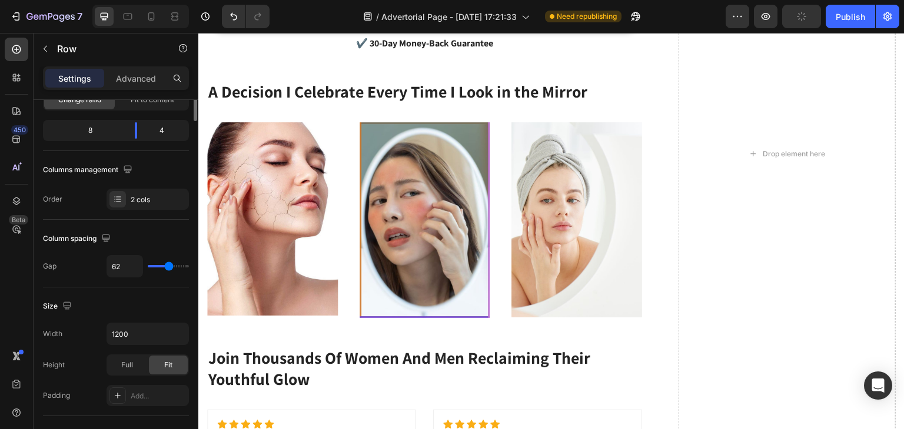
scroll to position [0, 0]
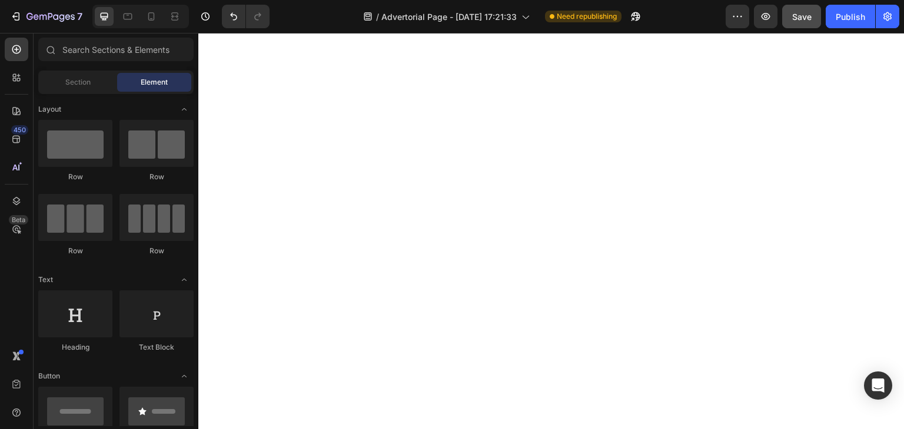
scroll to position [4558, 0]
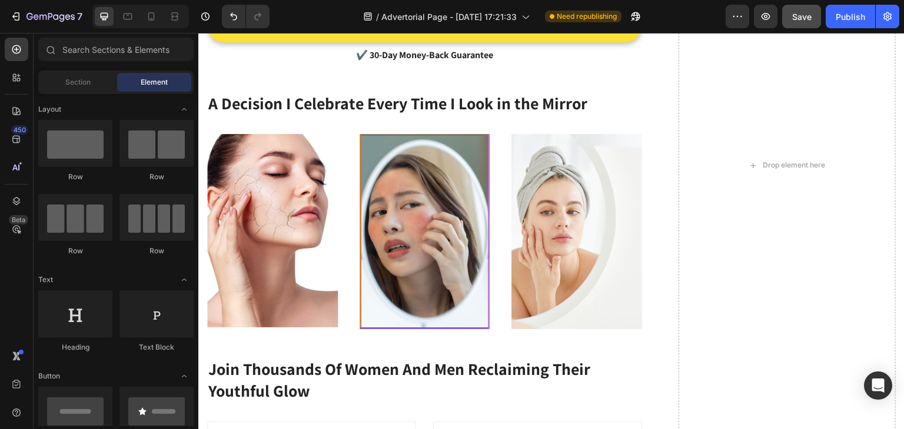
click at [802, 22] on div "Save" at bounding box center [801, 17] width 19 height 12
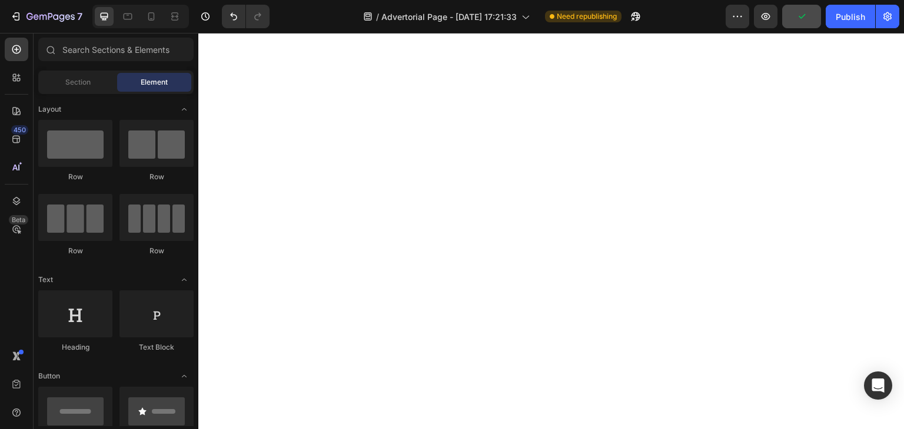
scroll to position [1814, 0]
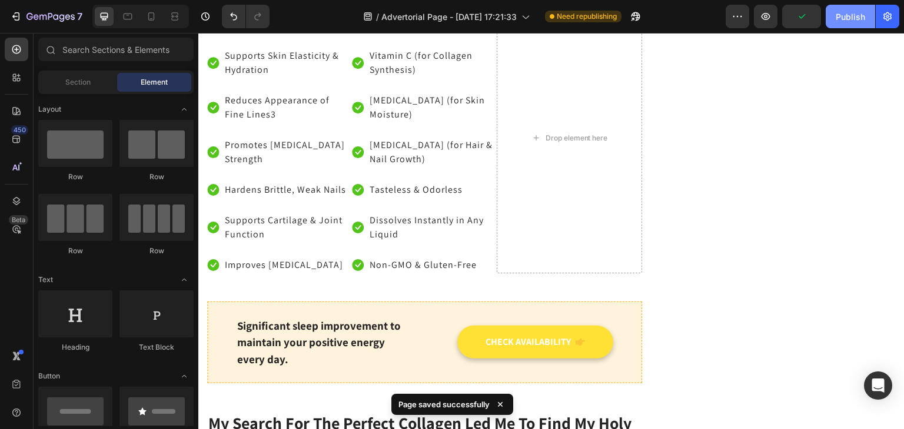
click at [842, 15] on div "Publish" at bounding box center [849, 17] width 29 height 12
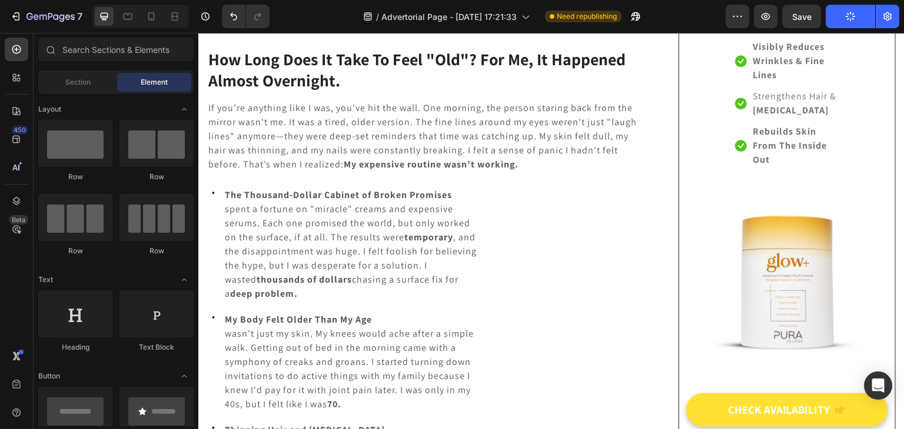
scroll to position [0, 0]
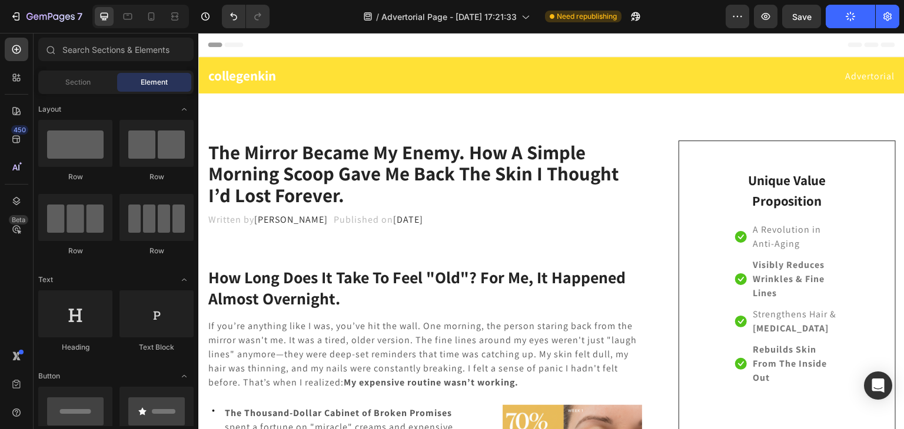
drag, startPoint x: 899, startPoint y: 160, endPoint x: 1084, endPoint y: 41, distance: 219.9
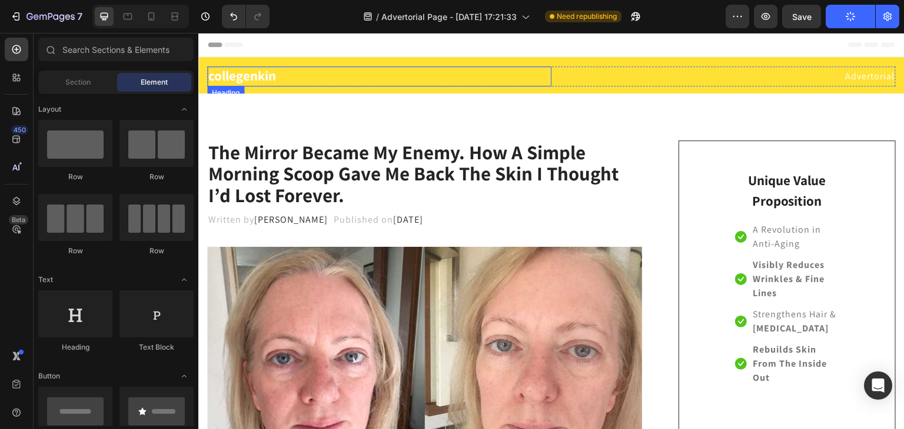
click at [266, 71] on h2 "collegenkin" at bounding box center [379, 76] width 344 height 20
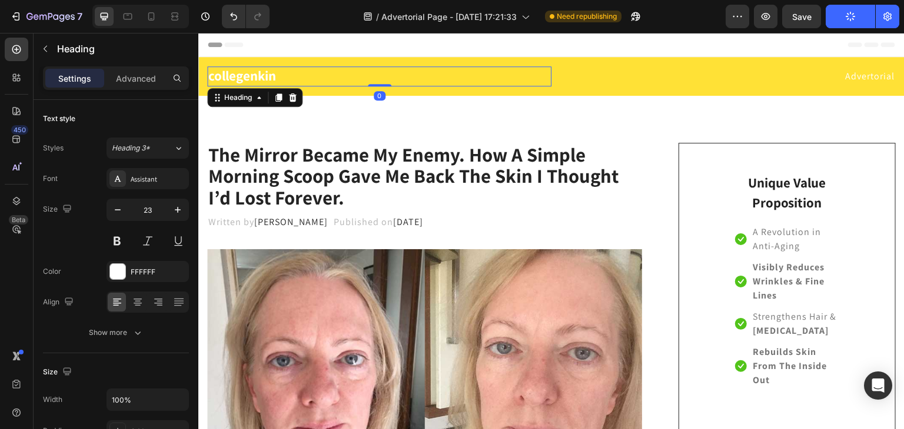
click at [276, 74] on h2 "collegenkin" at bounding box center [379, 76] width 344 height 20
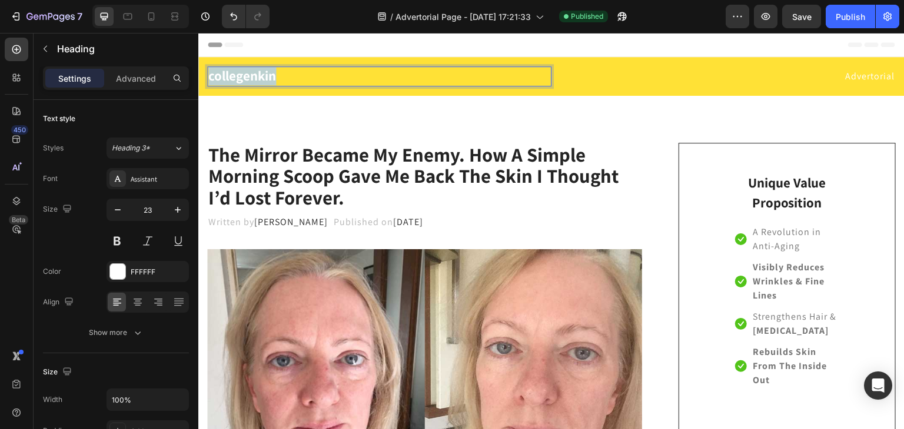
click at [276, 74] on p "collegenkin" at bounding box center [379, 77] width 342 height 18
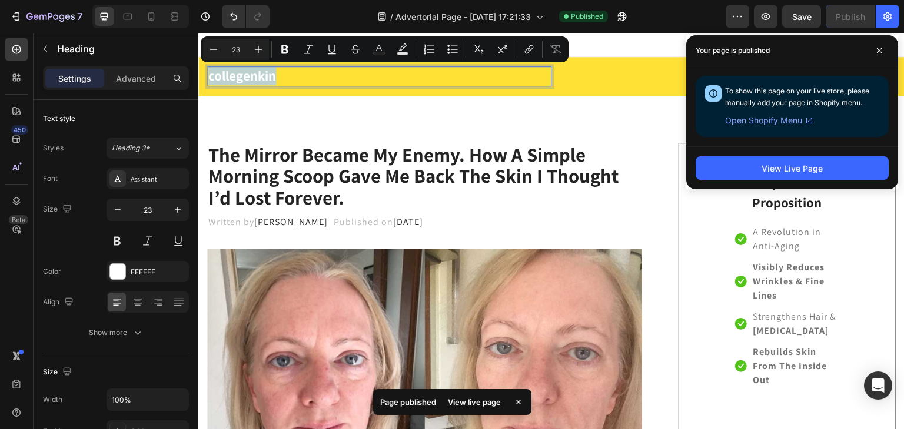
copy p "collegenkin"
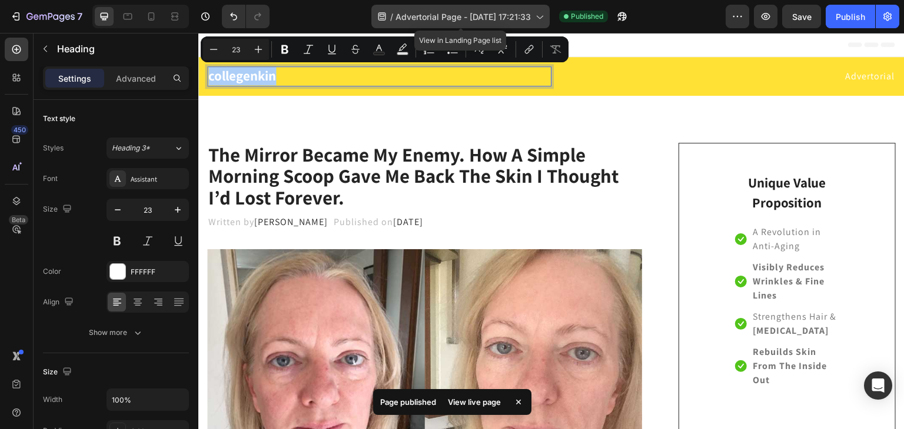
click at [424, 11] on span "Advertorial Page - Sep 27, 17:21:33" at bounding box center [462, 17] width 135 height 12
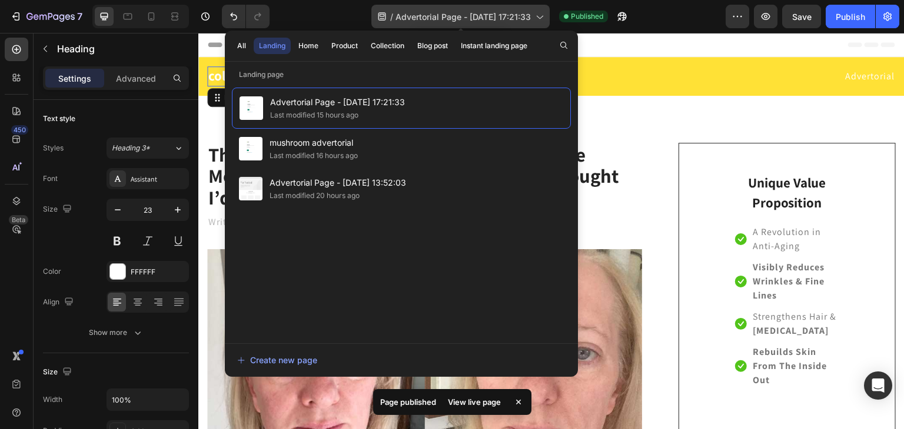
click at [439, 13] on span "Advertorial Page - Sep 27, 17:21:33" at bounding box center [462, 17] width 135 height 12
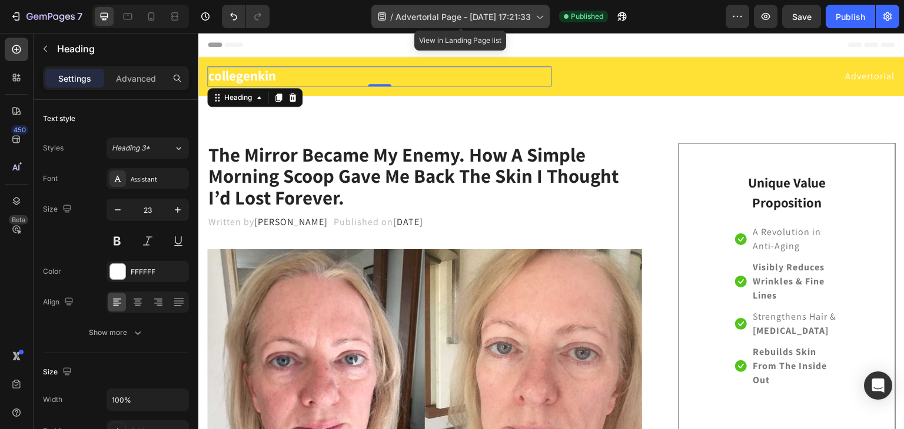
click at [541, 20] on icon at bounding box center [539, 17] width 12 height 12
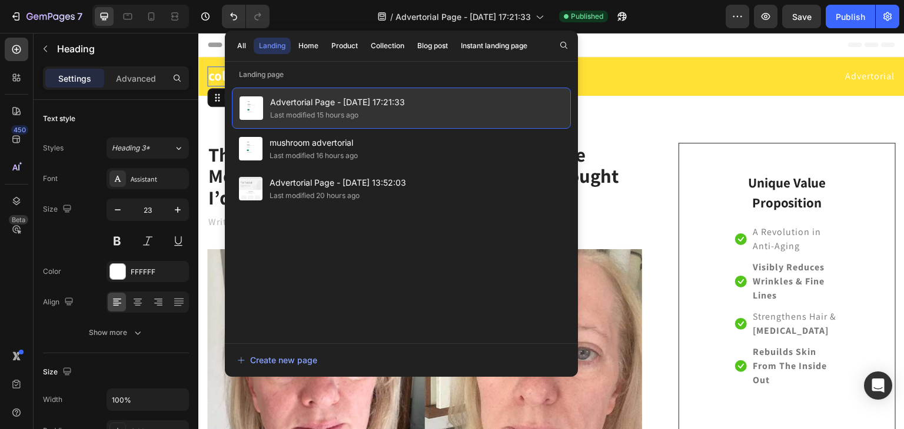
click at [290, 97] on span "Advertorial Page - Sep 27, 17:21:33" at bounding box center [337, 102] width 135 height 14
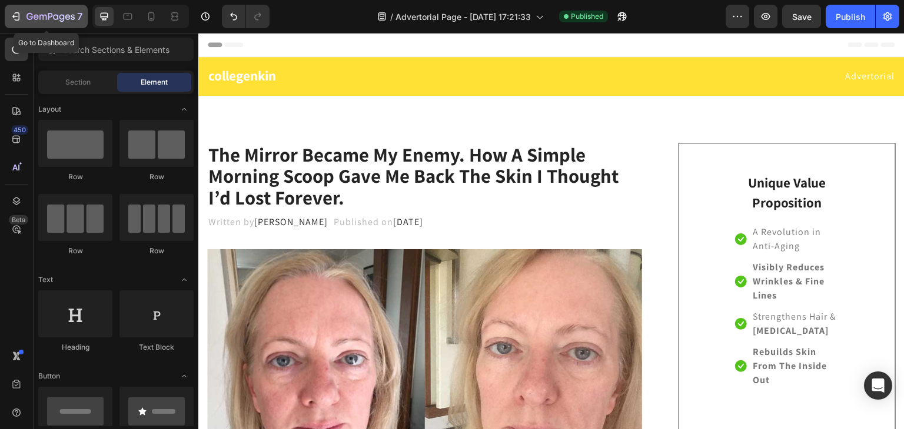
click at [48, 22] on icon "button" at bounding box center [50, 17] width 48 height 10
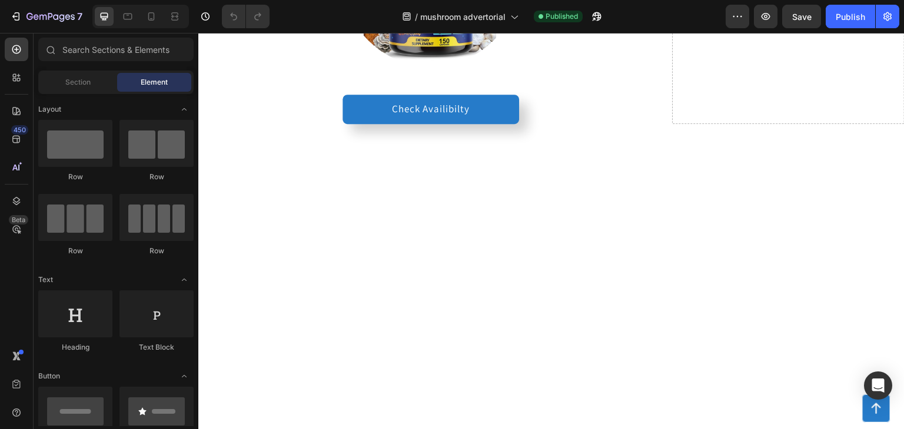
scroll to position [3850, 0]
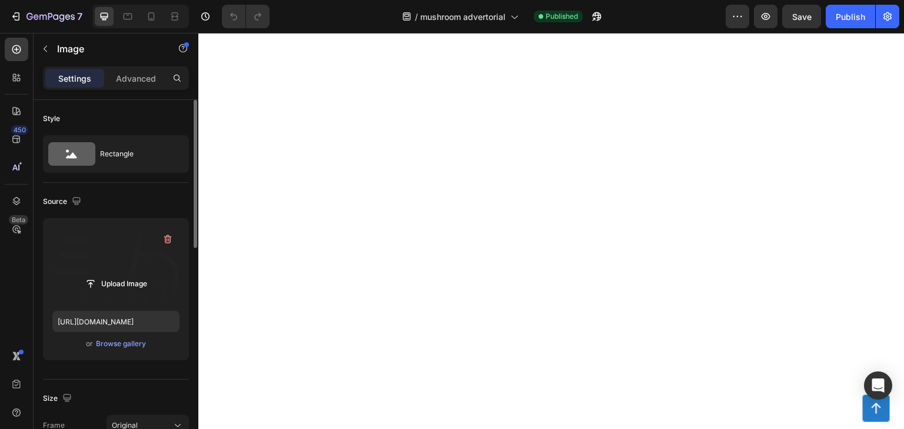
click at [119, 255] on label at bounding box center [115, 265] width 127 height 74
click at [119, 274] on input "file" at bounding box center [115, 284] width 81 height 20
